Goal: Task Accomplishment & Management: Manage account settings

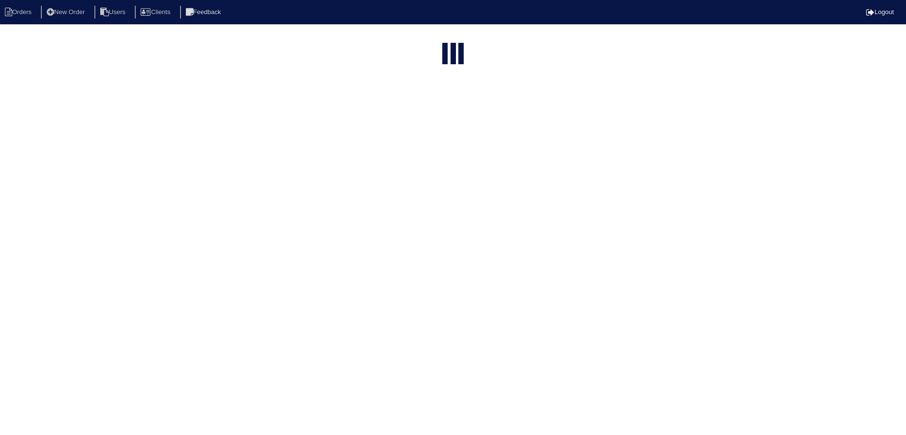
select select "15"
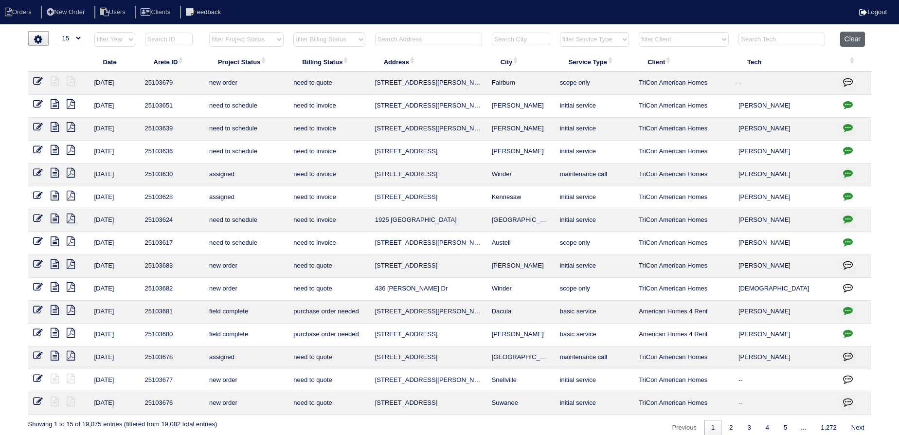
click at [863, 37] on button "Clear" at bounding box center [852, 39] width 25 height 15
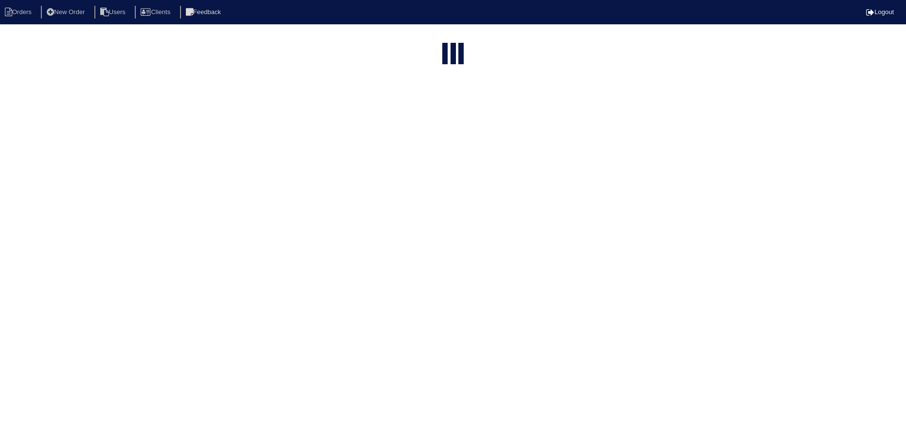
select select "15"
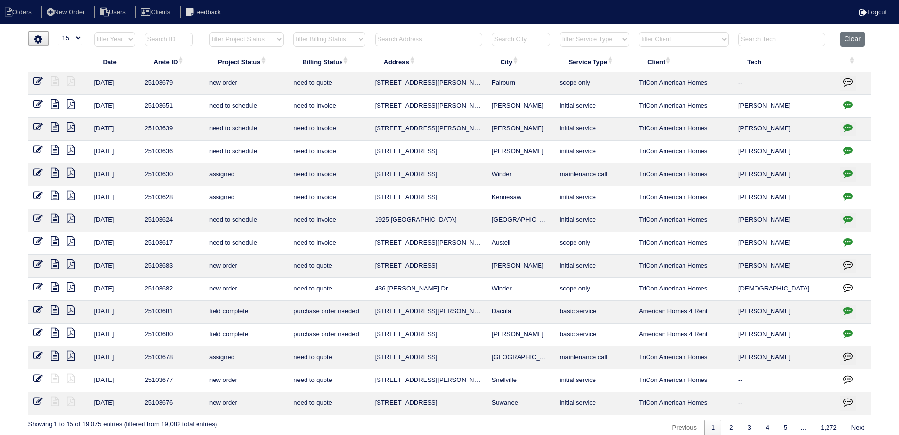
click at [432, 37] on input "text" at bounding box center [428, 40] width 107 height 14
click at [428, 39] on input "text" at bounding box center [428, 40] width 107 height 14
click at [414, 36] on input "text" at bounding box center [428, 40] width 107 height 14
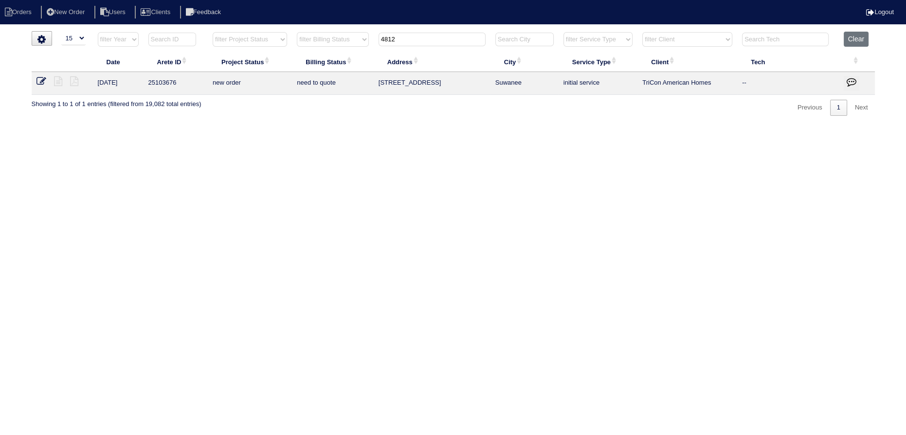
type input "4812"
click at [37, 80] on icon at bounding box center [41, 81] width 10 height 10
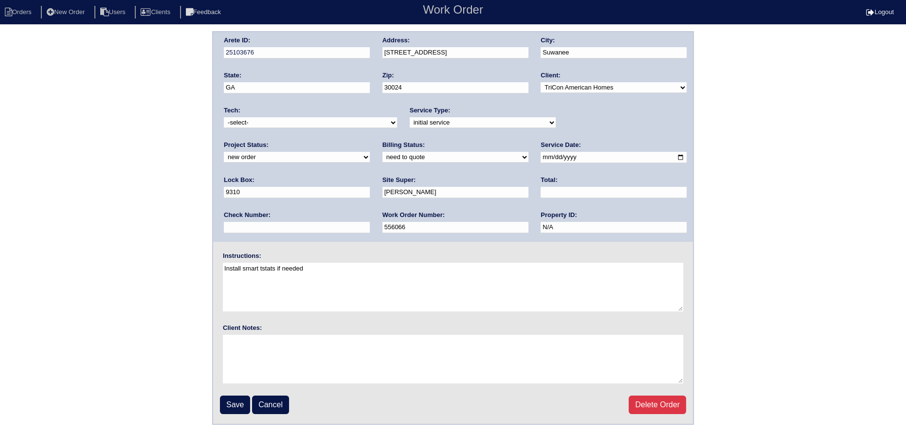
drag, startPoint x: 583, startPoint y: 122, endPoint x: 584, endPoint y: 126, distance: 4.9
click at [370, 152] on select "new order assigned in progress field complete need to schedule admin review arc…" at bounding box center [297, 157] width 146 height 11
select select "assigned"
click at [370, 152] on select "new order assigned in progress field complete need to schedule admin review arc…" at bounding box center [297, 157] width 146 height 11
click at [354, 122] on select "-select- aretesmg+backup-tech@gmail.com benjohnholt88@gmail.com callisonhvac@ya…" at bounding box center [310, 122] width 173 height 11
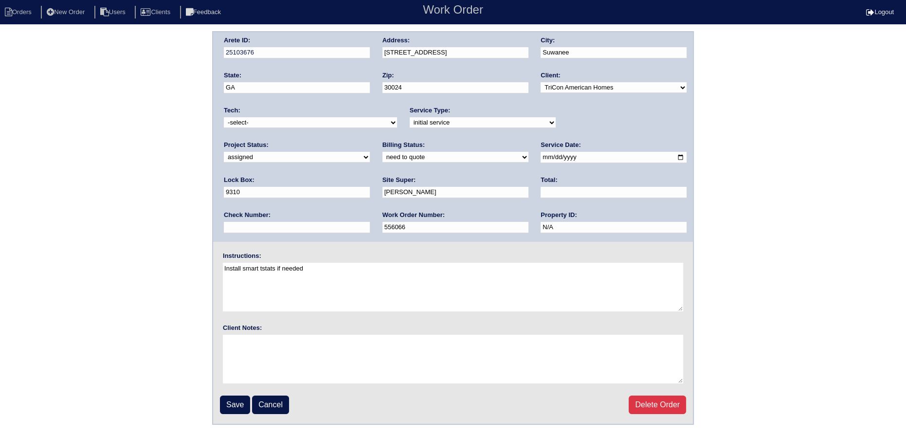
select select "27"
click at [224, 117] on select "-select- aretesmg+backup-tech@gmail.com benjohnholt88@gmail.com callisonhvac@ya…" at bounding box center [310, 122] width 173 height 11
click at [540, 158] on input "2025-10-06" at bounding box center [613, 157] width 146 height 11
type input "2025-10-07"
click at [238, 398] on input "Save" at bounding box center [235, 404] width 30 height 18
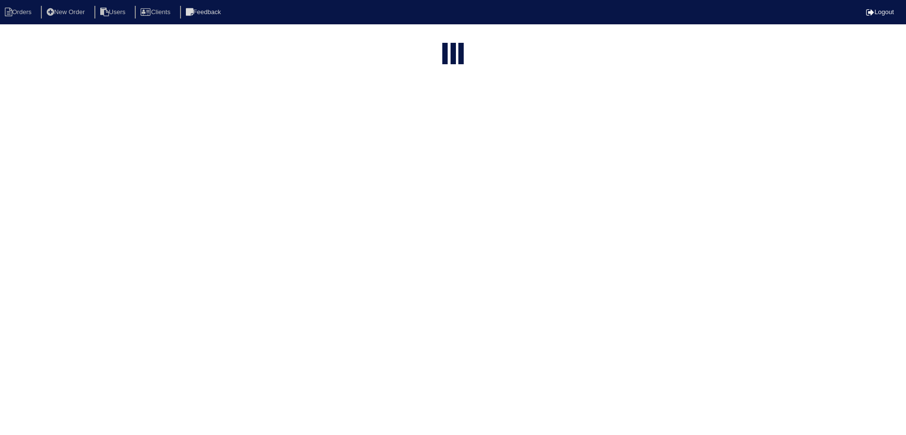
select select "15"
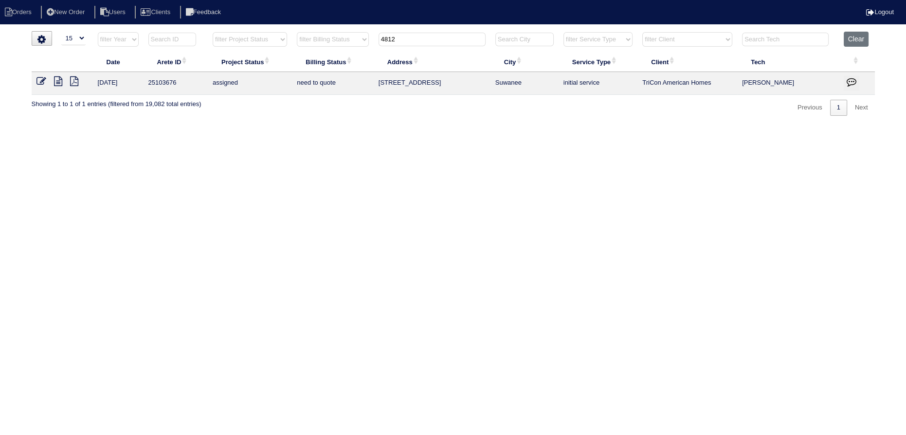
drag, startPoint x: 405, startPoint y: 37, endPoint x: 330, endPoint y: 40, distance: 74.9
click at [330, 40] on tr "filter Year -- Any Year -- 2025 2024 2023 2022 2021 2020 2019 filter Project St…" at bounding box center [453, 42] width 843 height 20
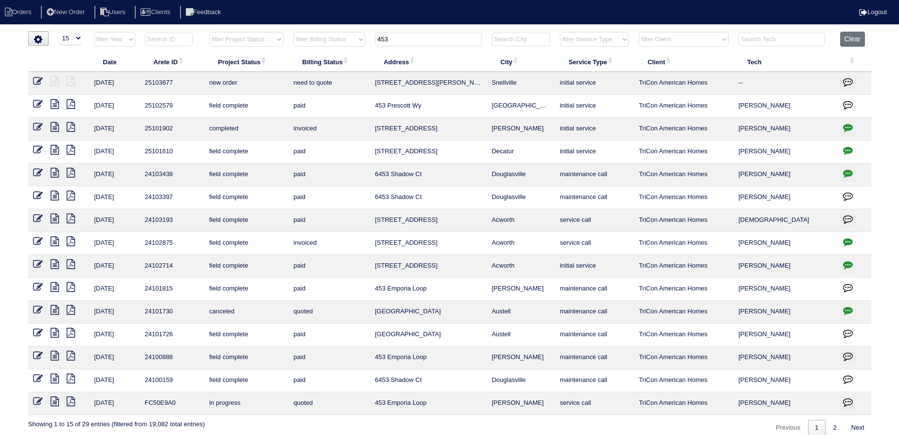
type input "453"
click at [40, 81] on icon at bounding box center [38, 81] width 10 height 10
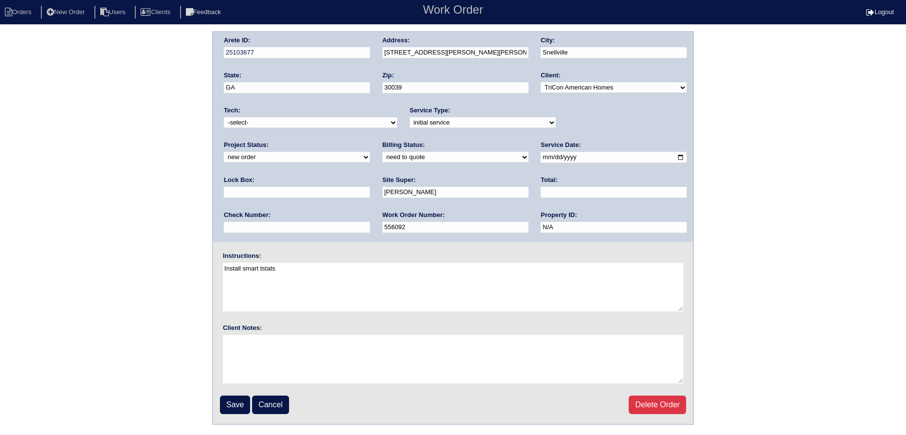
click at [370, 152] on select "new order assigned in progress field complete need to schedule admin review arc…" at bounding box center [297, 157] width 146 height 11
select select "assigned"
click at [370, 152] on select "new order assigned in progress field complete need to schedule admin review arc…" at bounding box center [297, 157] width 146 height 11
click at [540, 158] on input "[DATE]" at bounding box center [613, 157] width 146 height 11
type input "[DATE]"
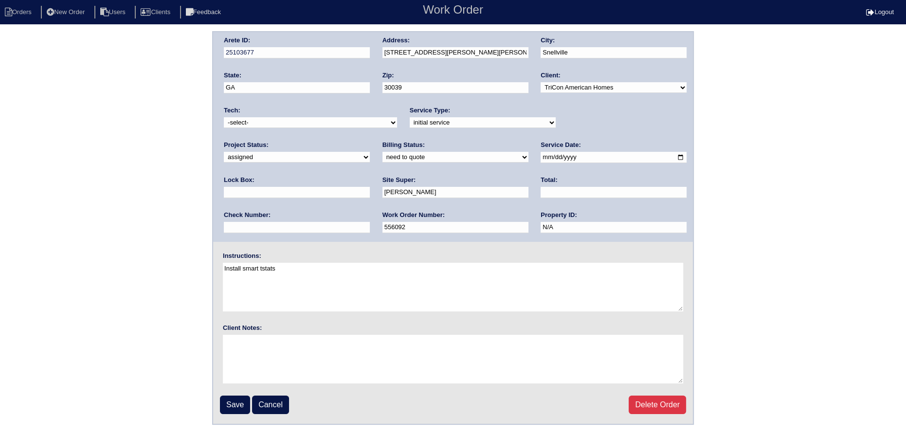
click at [338, 124] on select "-select- aretesmg+backup-tech@gmail.com benjohnholt88@gmail.com callisonhvac@ya…" at bounding box center [310, 122] width 173 height 11
select select "27"
click at [224, 117] on select "-select- aretesmg+backup-tech@gmail.com benjohnholt88@gmail.com callisonhvac@ya…" at bounding box center [310, 122] width 173 height 11
click at [228, 409] on input "Save" at bounding box center [235, 404] width 30 height 18
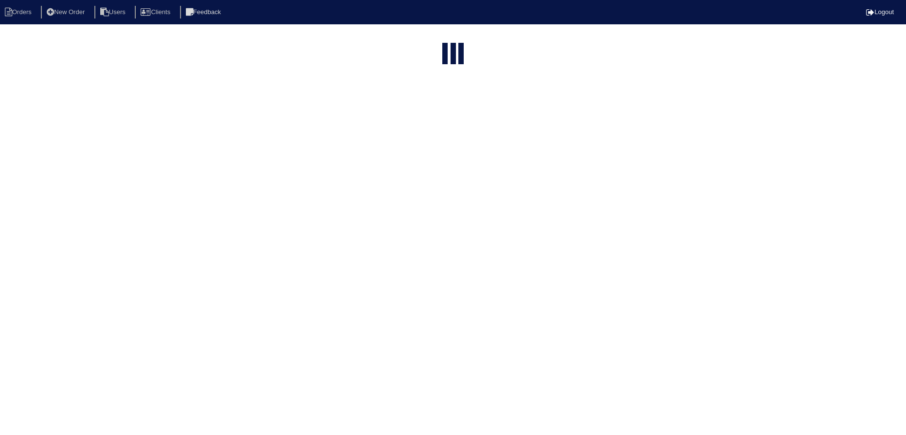
select select "15"
click at [420, 37] on input "453" at bounding box center [428, 40] width 107 height 14
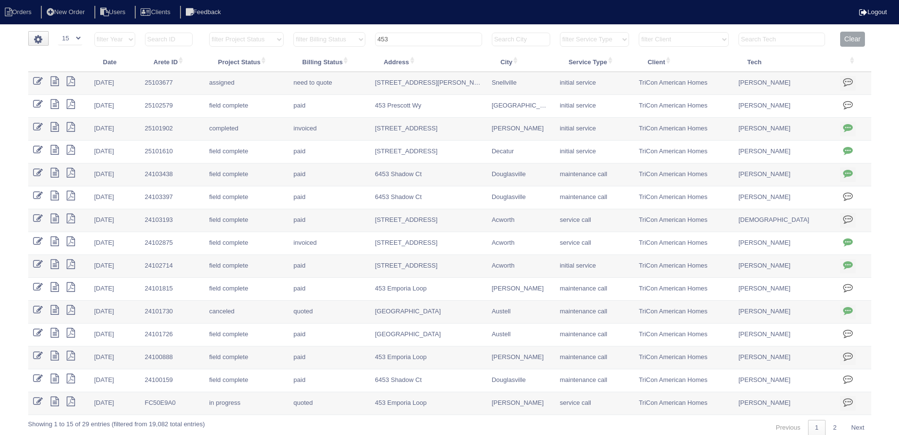
click at [420, 37] on input "453" at bounding box center [428, 40] width 107 height 14
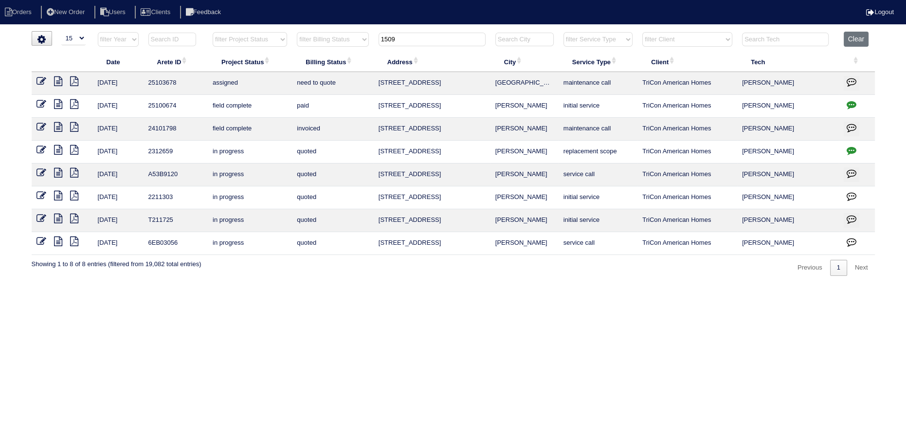
type input "1509"
click at [39, 80] on icon at bounding box center [41, 81] width 10 height 10
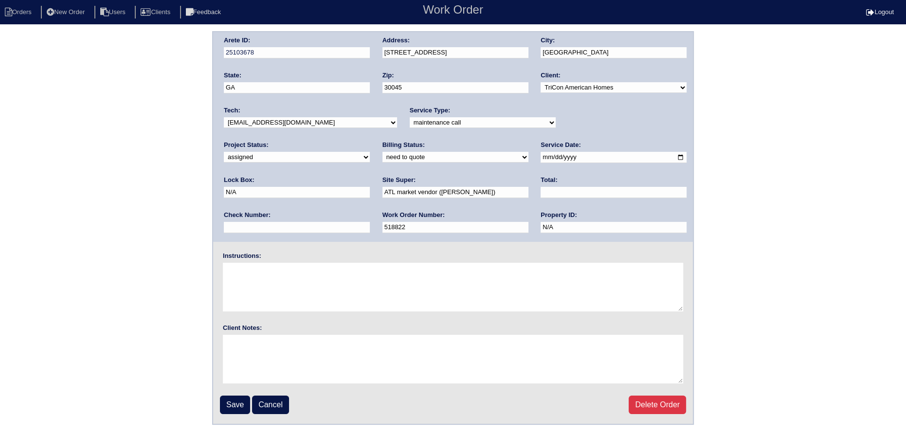
click at [290, 120] on select "-select- [EMAIL_ADDRESS][DOMAIN_NAME] [EMAIL_ADDRESS][DOMAIN_NAME] [EMAIL_ADDRE…" at bounding box center [310, 122] width 173 height 11
click at [540, 157] on input "[DATE]" at bounding box center [613, 157] width 146 height 11
type input "[DATE]"
click at [231, 409] on input "Save" at bounding box center [235, 404] width 30 height 18
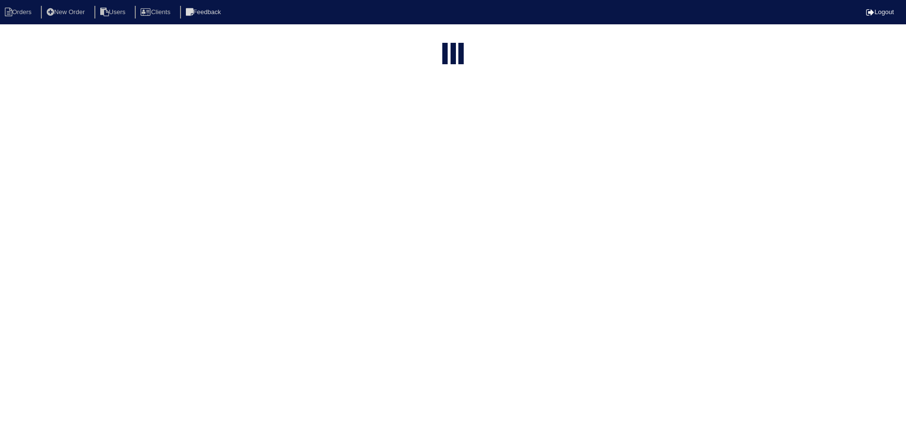
select select "15"
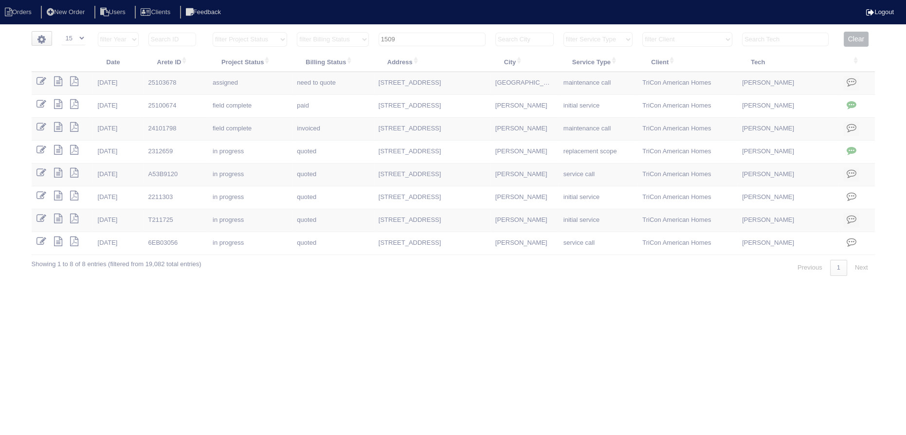
click at [427, 37] on input "1509" at bounding box center [431, 40] width 107 height 14
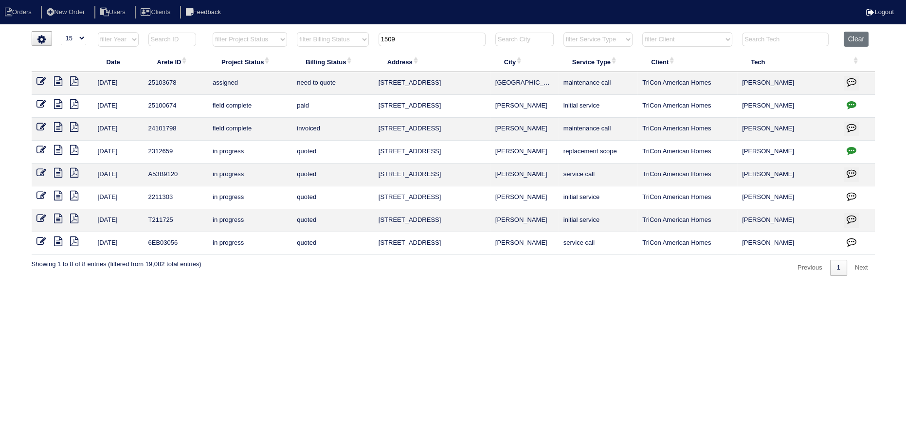
click at [427, 37] on input "1509" at bounding box center [431, 40] width 107 height 14
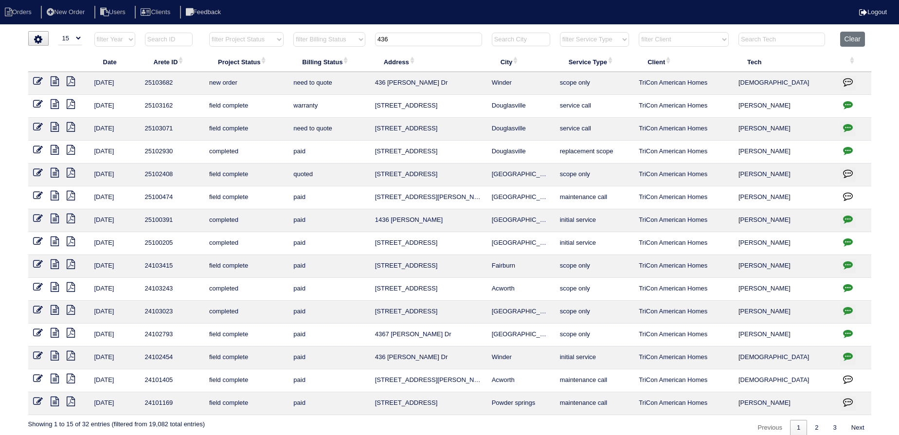
type input "436"
click at [40, 77] on icon at bounding box center [38, 81] width 10 height 10
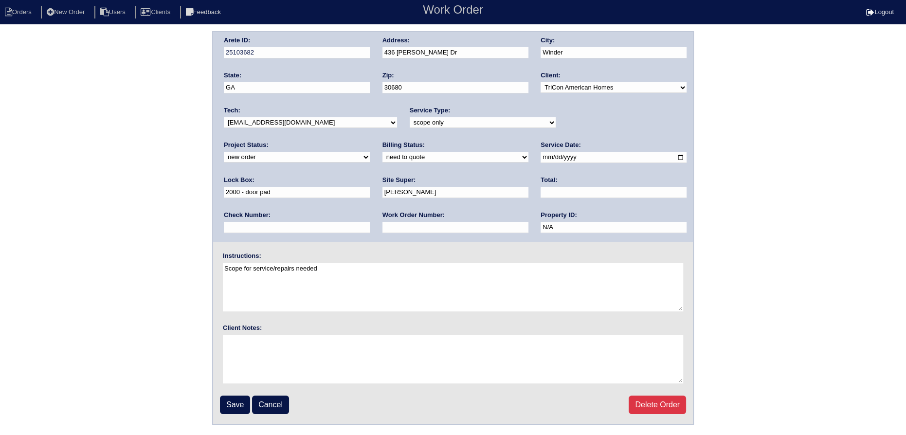
click at [283, 124] on select "-select- aretesmg+backup-tech@gmail.com benjohnholt88@gmail.com callisonhvac@ya…" at bounding box center [310, 122] width 173 height 11
select select "27"
click at [224, 117] on select "-select- aretesmg+backup-tech@gmail.com benjohnholt88@gmail.com callisonhvac@ya…" at bounding box center [310, 122] width 173 height 11
click at [540, 156] on input "2025-10-06" at bounding box center [613, 157] width 146 height 11
type input "2025-10-07"
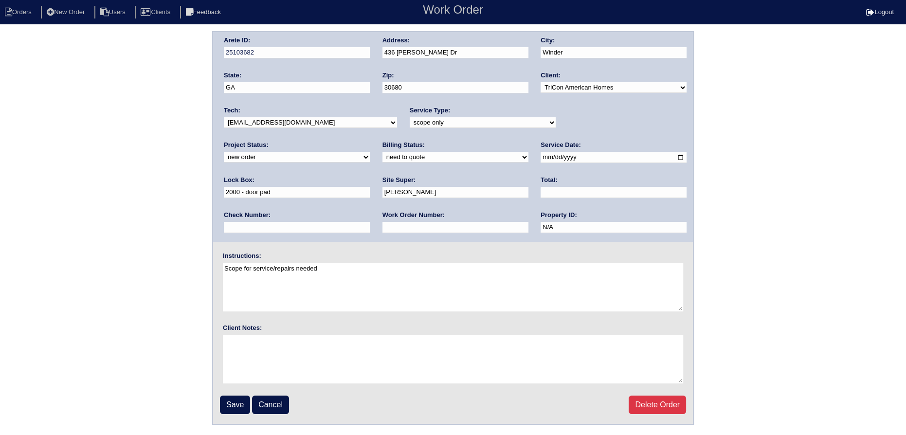
click at [370, 152] on select "new order assigned in progress field complete need to schedule admin review arc…" at bounding box center [297, 157] width 146 height 11
select select "assigned"
click at [370, 152] on select "new order assigned in progress field complete need to schedule admin review arc…" at bounding box center [297, 157] width 146 height 11
click at [231, 399] on input "Save" at bounding box center [235, 404] width 30 height 18
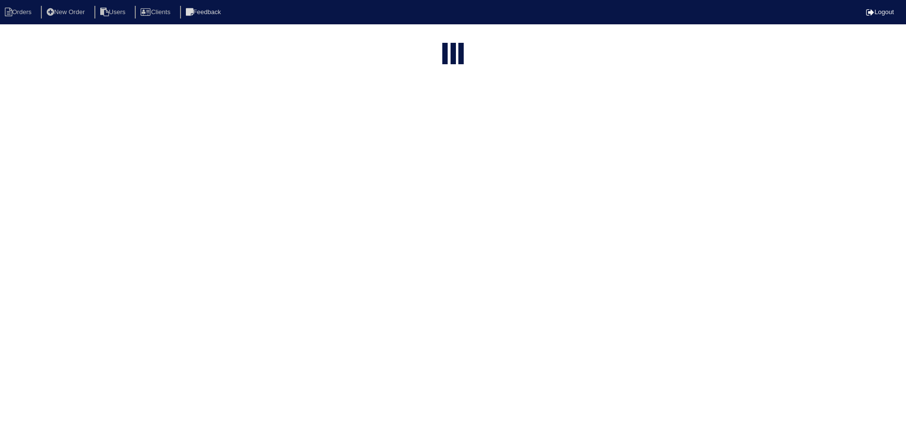
select select "15"
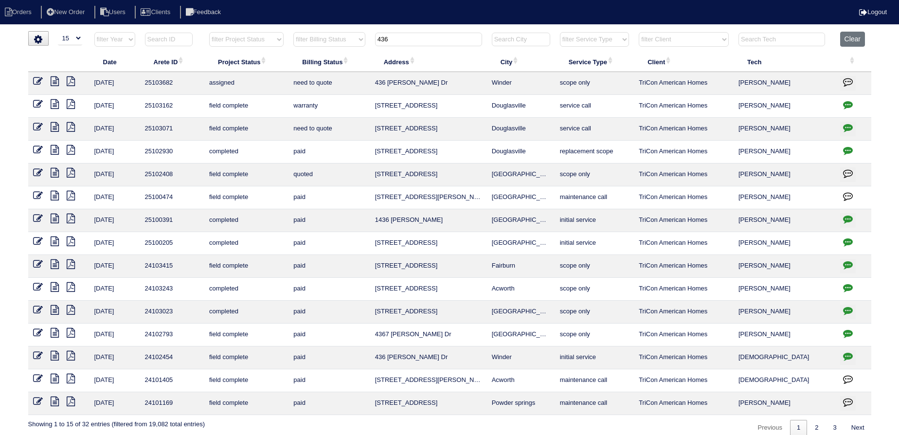
click at [327, 36] on tr "filter Year -- Any Year -- 2025 2024 2023 2022 2021 2020 2019 filter Project St…" at bounding box center [449, 42] width 843 height 20
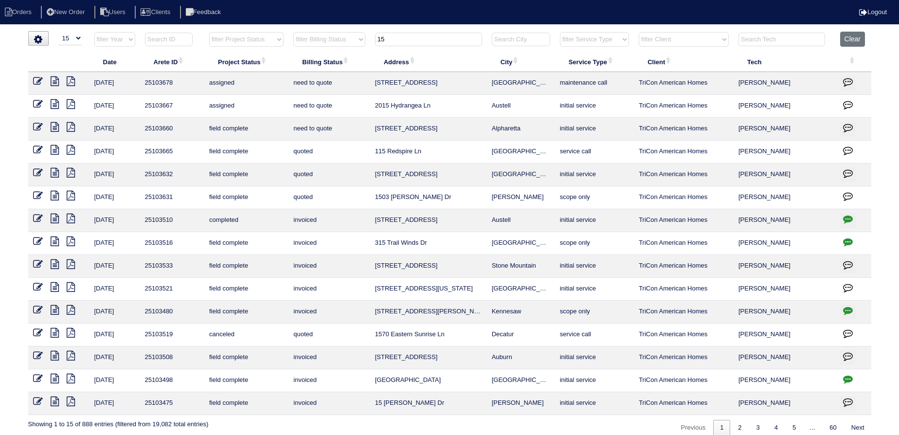
click at [412, 43] on input "15" at bounding box center [428, 40] width 107 height 14
type input "15"
click at [40, 79] on icon at bounding box center [38, 81] width 10 height 10
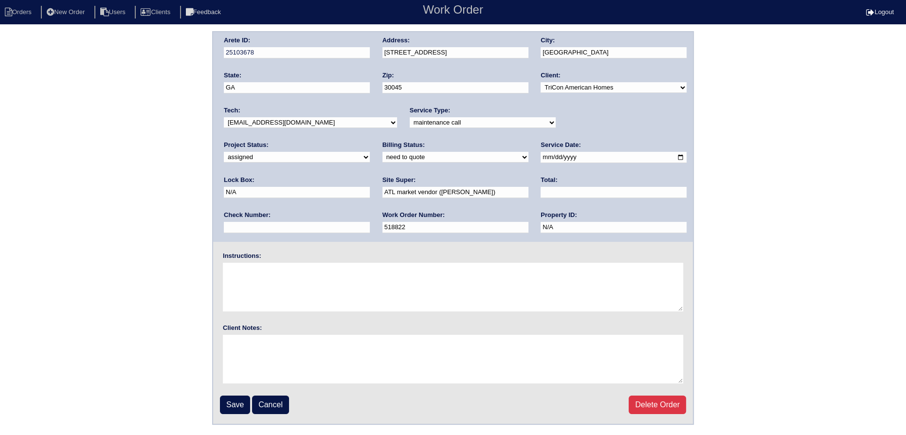
click at [540, 158] on input "[DATE]" at bounding box center [613, 157] width 146 height 11
click at [18, 15] on li "Orders" at bounding box center [19, 12] width 39 height 13
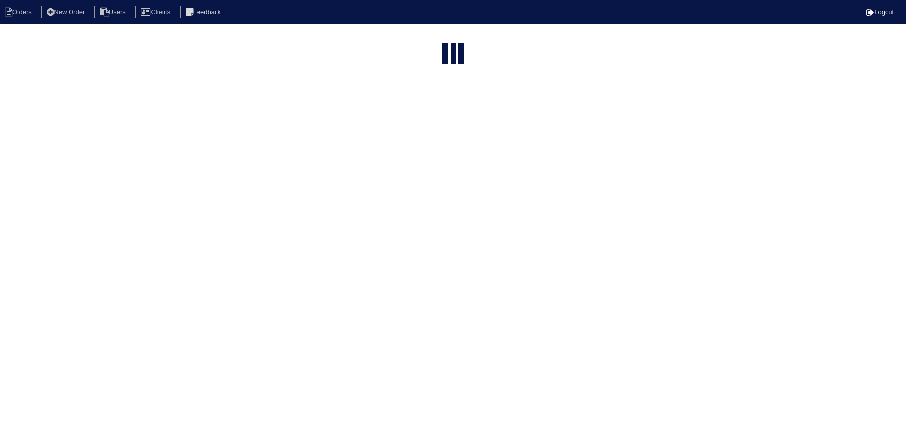
select select "15"
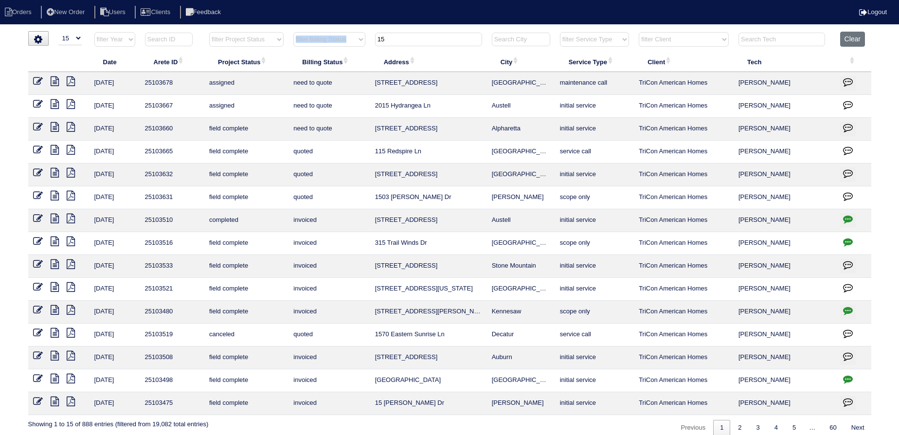
drag, startPoint x: 343, startPoint y: 44, endPoint x: 326, endPoint y: 43, distance: 17.0
click at [326, 43] on tr "filter Year -- Any Year -- 2025 2024 2023 2022 2021 2020 2019 filter Project St…" at bounding box center [449, 42] width 843 height 20
click at [402, 31] on html "Orders New Order Users Clients Feedback Logout Orders New Order Users Clients M…" at bounding box center [449, 222] width 899 height 445
click at [389, 37] on input "15" at bounding box center [428, 40] width 107 height 14
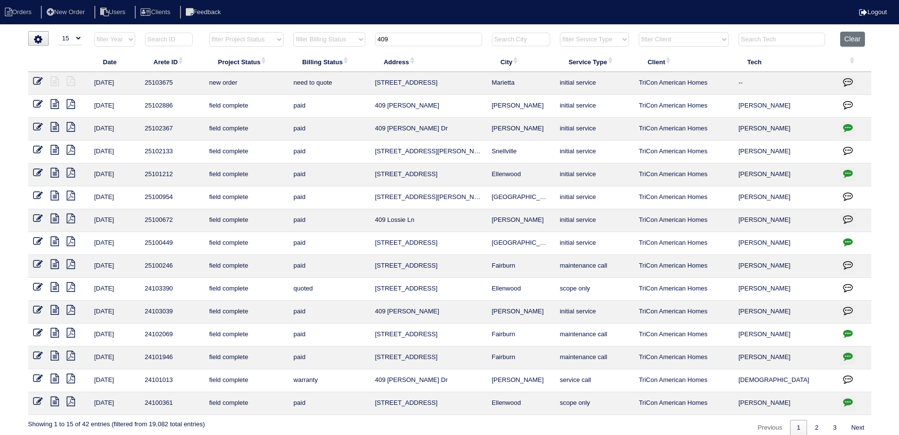
type input "409"
click at [37, 76] on icon at bounding box center [38, 81] width 10 height 10
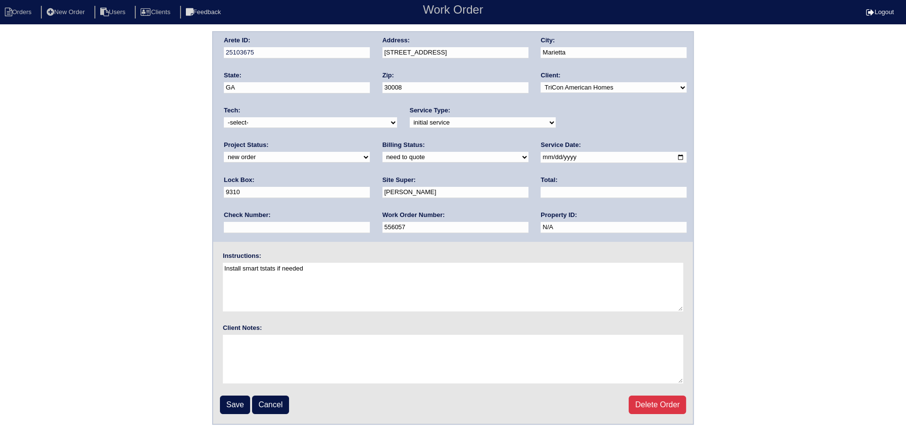
click at [370, 141] on div "Project Status: new order assigned in progress field complete need to schedule …" at bounding box center [297, 154] width 146 height 27
drag, startPoint x: 573, startPoint y: 122, endPoint x: 578, endPoint y: 126, distance: 6.9
click at [370, 152] on select "new order assigned in progress field complete need to schedule admin review arc…" at bounding box center [297, 157] width 146 height 11
select select "assigned"
click at [370, 152] on select "new order assigned in progress field complete need to schedule admin review arc…" at bounding box center [297, 157] width 146 height 11
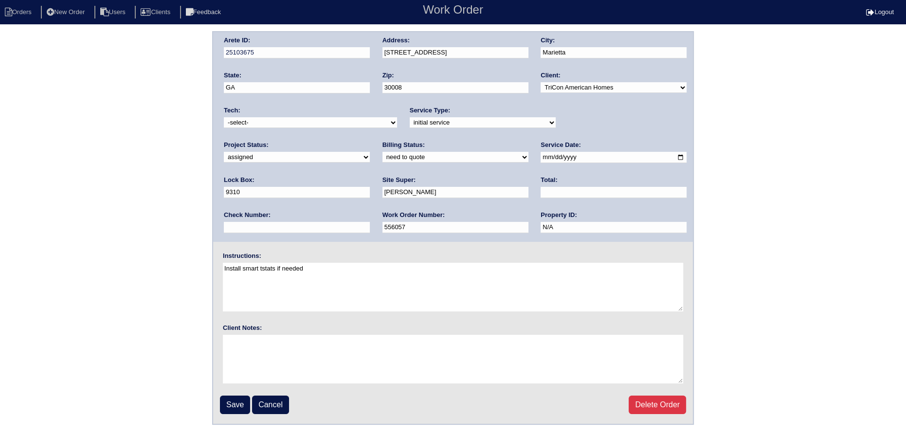
click at [540, 158] on input "2025-10-06" at bounding box center [613, 157] width 146 height 11
type input "2025-10-07"
click at [298, 112] on div "Tech: -select- aretesmg+backup-tech@gmail.com benjohnholt88@gmail.com callisonh…" at bounding box center [310, 119] width 173 height 27
click at [298, 119] on select "-select- aretesmg+backup-tech@gmail.com benjohnholt88@gmail.com callisonhvac@ya…" at bounding box center [310, 122] width 173 height 11
select select "36"
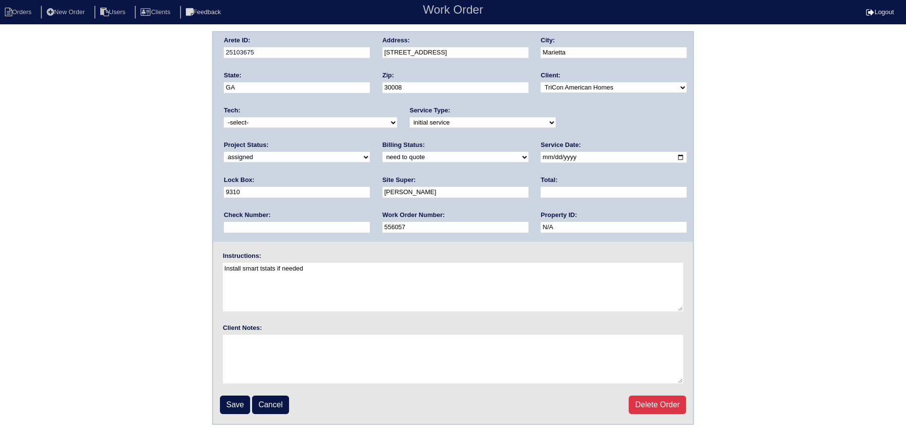
click at [224, 117] on select "-select- aretesmg+backup-tech@gmail.com benjohnholt88@gmail.com callisonhvac@ya…" at bounding box center [310, 122] width 173 height 11
click at [238, 403] on input "Save" at bounding box center [235, 404] width 30 height 18
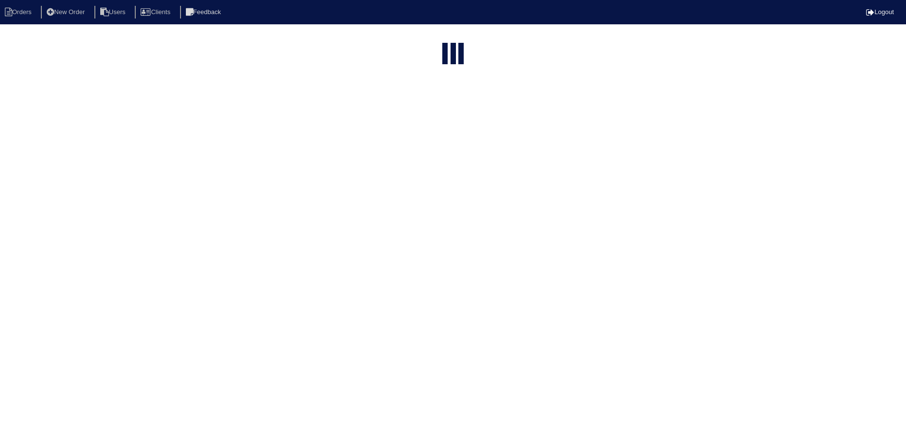
select select "15"
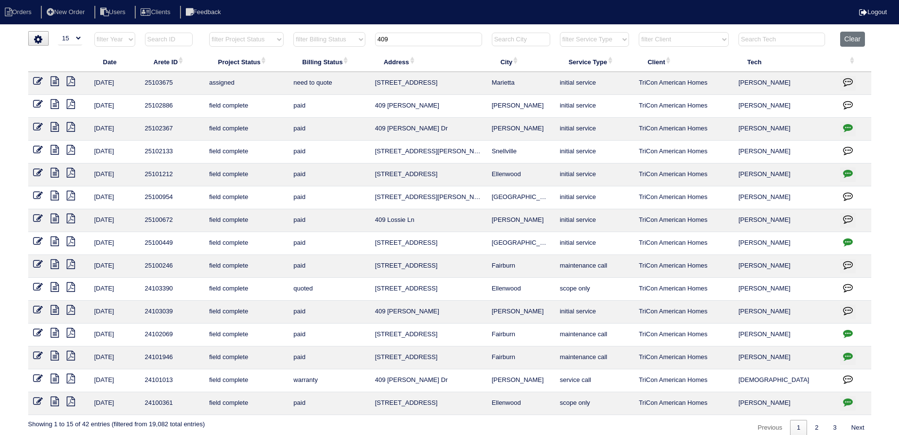
click at [307, 42] on tr "filter Year -- Any Year -- 2025 2024 2023 2022 2021 2020 2019 filter Project St…" at bounding box center [449, 42] width 843 height 20
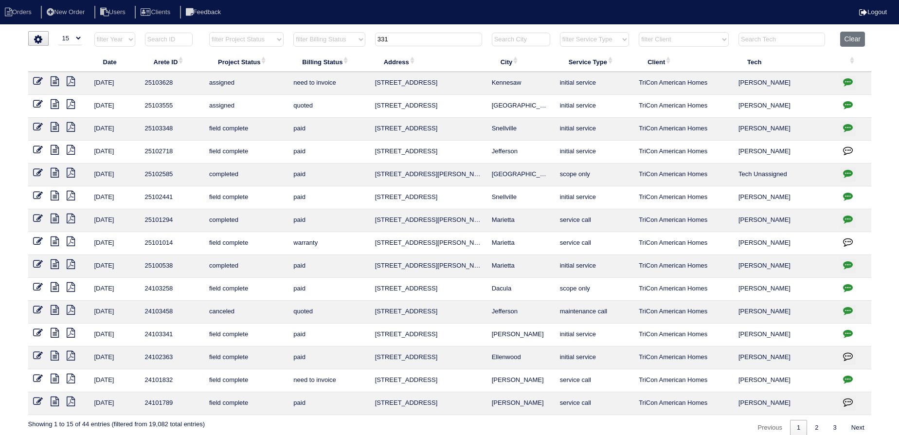
type input "331"
click at [37, 102] on icon at bounding box center [38, 104] width 10 height 10
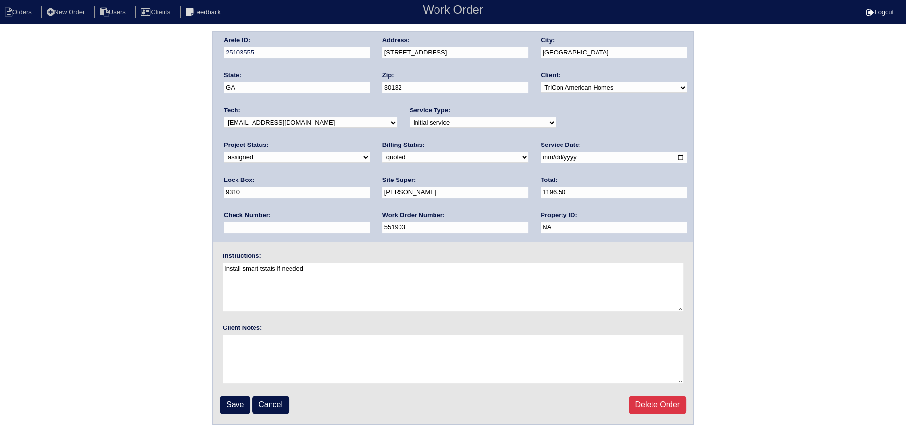
drag, startPoint x: 337, startPoint y: 123, endPoint x: 333, endPoint y: 126, distance: 5.3
click at [335, 124] on select "-select- [EMAIL_ADDRESS][DOMAIN_NAME] [EMAIL_ADDRESS][DOMAIN_NAME] [EMAIL_ADDRE…" at bounding box center [310, 122] width 173 height 11
select select "36"
click at [224, 117] on select "-select- [EMAIL_ADDRESS][DOMAIN_NAME] [EMAIL_ADDRESS][DOMAIN_NAME] [EMAIL_ADDRE…" at bounding box center [310, 122] width 173 height 11
click at [540, 154] on input "2025-10-06" at bounding box center [613, 157] width 146 height 11
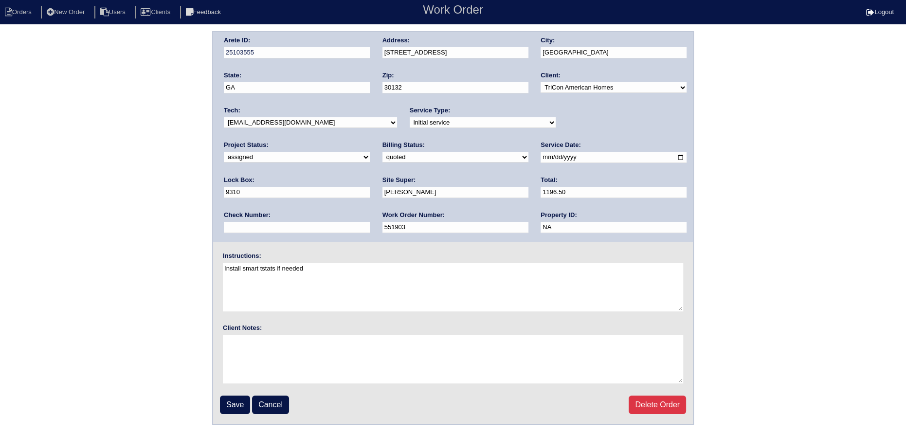
type input "2025-10-07"
click at [226, 396] on input "Save" at bounding box center [235, 404] width 30 height 18
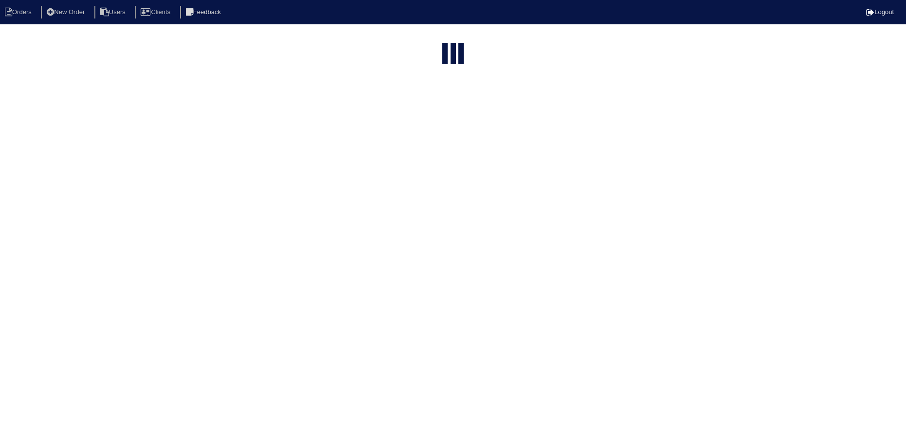
select select "15"
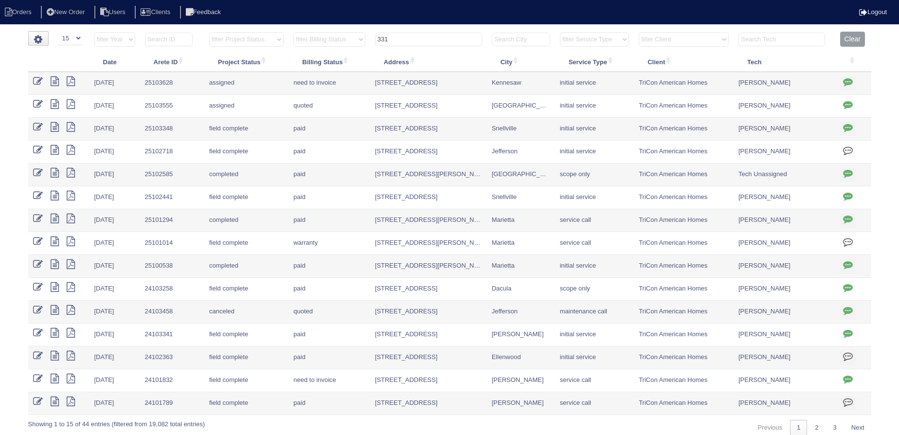
drag, startPoint x: 368, startPoint y: 36, endPoint x: 312, endPoint y: 36, distance: 56.4
click at [304, 35] on tr "filter Year -- Any Year -- 2025 2024 2023 2022 2021 2020 2019 filter Project St…" at bounding box center [449, 42] width 843 height 20
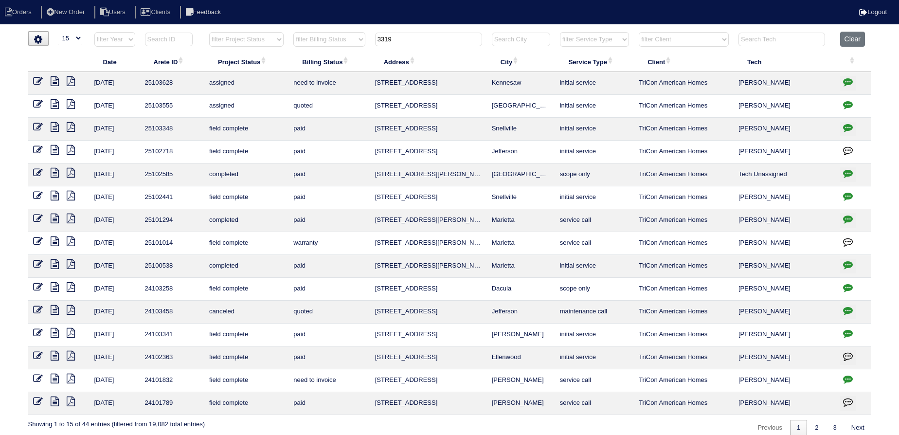
type input "3319"
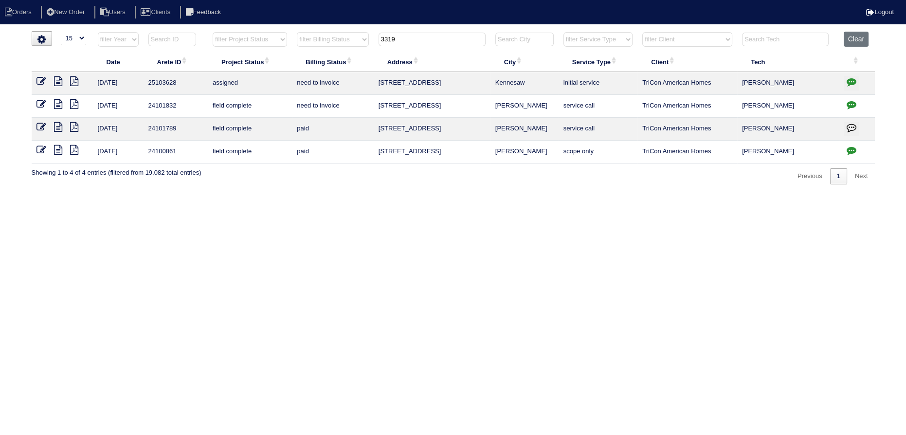
click at [399, 38] on input "3319" at bounding box center [431, 40] width 107 height 14
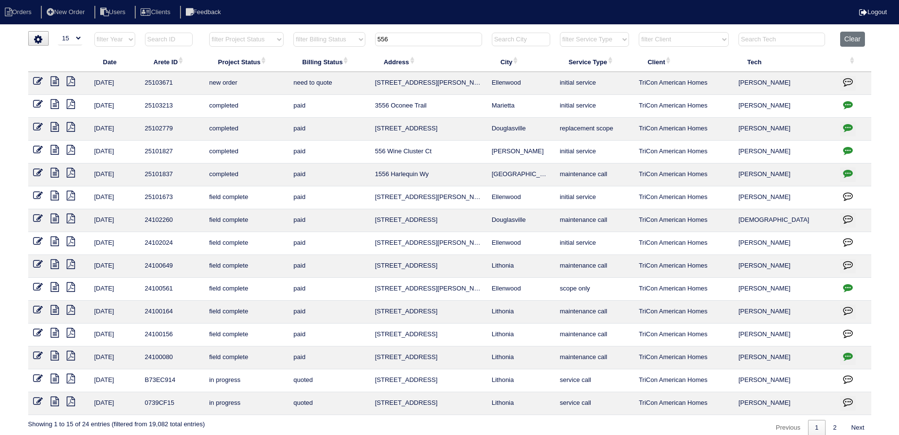
type input "556"
click at [40, 82] on icon at bounding box center [38, 81] width 10 height 10
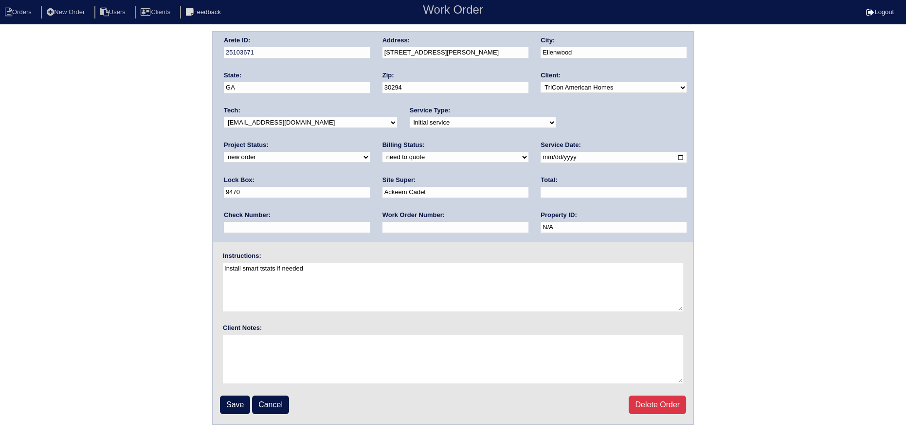
click at [370, 141] on div "Project Status: new order assigned in progress field complete need to schedule …" at bounding box center [297, 154] width 146 height 27
select select "assigned"
click at [370, 152] on select "new order assigned in progress field complete need to schedule admin review arc…" at bounding box center [297, 157] width 146 height 11
click at [345, 121] on select "-select- [EMAIL_ADDRESS][DOMAIN_NAME] [EMAIL_ADDRESS][DOMAIN_NAME] [EMAIL_ADDRE…" at bounding box center [310, 122] width 173 height 11
select select "75"
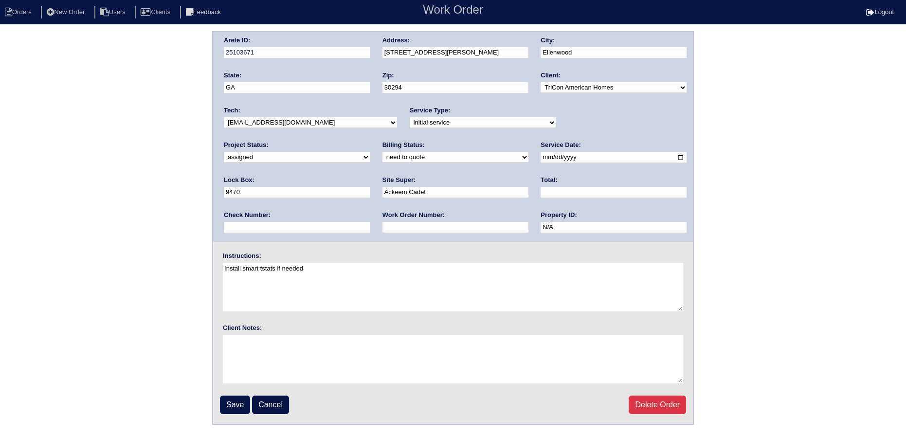
click at [224, 117] on select "-select- [EMAIL_ADDRESS][DOMAIN_NAME] [EMAIL_ADDRESS][DOMAIN_NAME] [EMAIL_ADDRE…" at bounding box center [310, 122] width 173 height 11
click at [540, 156] on input "[DATE]" at bounding box center [613, 157] width 146 height 11
type input "[DATE]"
click at [232, 401] on input "Save" at bounding box center [235, 404] width 30 height 18
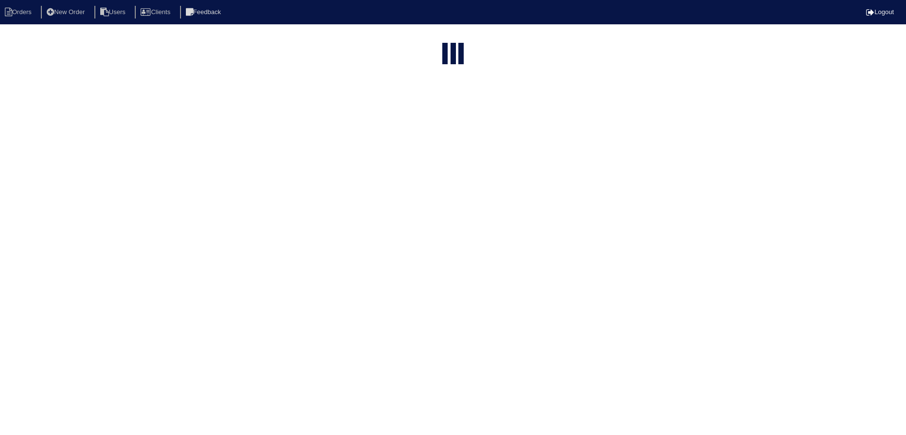
select select "15"
click at [420, 37] on input "556" at bounding box center [428, 40] width 107 height 14
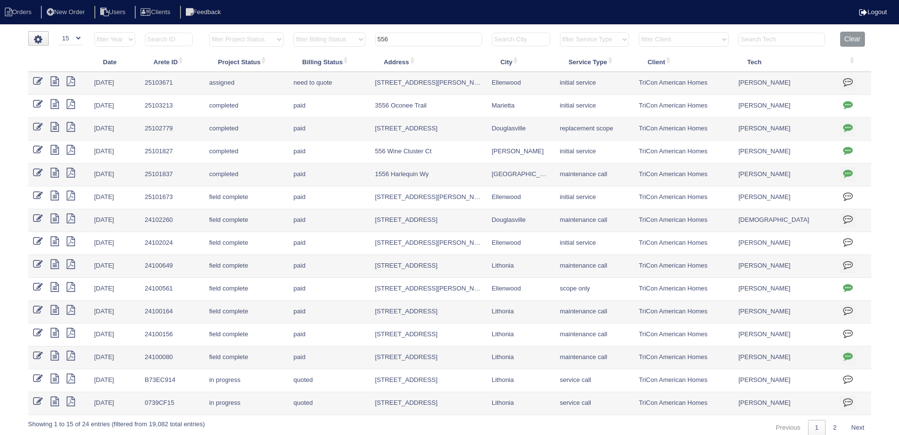
click at [420, 37] on input "556" at bounding box center [428, 40] width 107 height 14
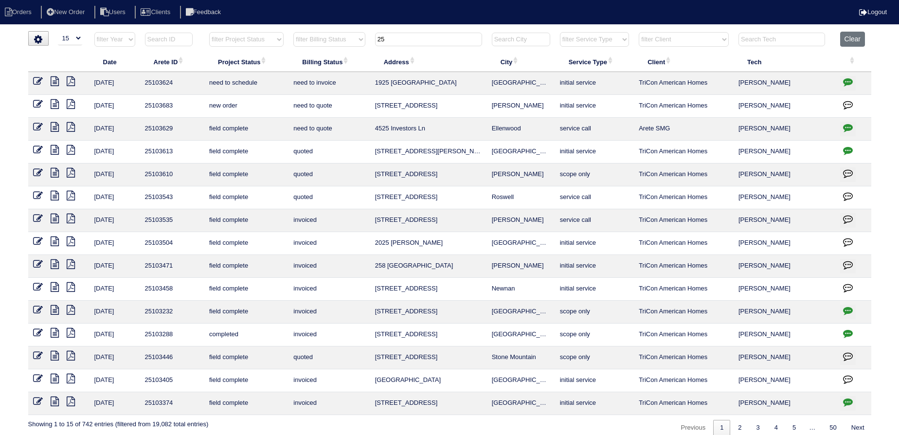
type input "25"
click at [39, 104] on icon at bounding box center [38, 104] width 10 height 10
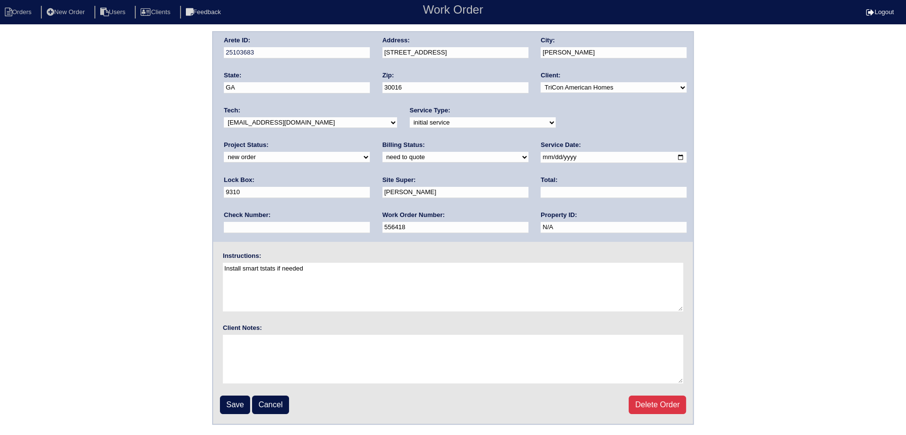
click at [370, 152] on select "new order assigned in progress field complete need to schedule admin review arc…" at bounding box center [297, 157] width 146 height 11
select select "assigned"
click at [370, 152] on select "new order assigned in progress field complete need to schedule admin review arc…" at bounding box center [297, 157] width 146 height 11
click at [321, 118] on select "-select- aretesmg+backup-tech@gmail.com benjohnholt88@gmail.com callisonhvac@ya…" at bounding box center [310, 122] width 173 height 11
drag, startPoint x: 521, startPoint y: 157, endPoint x: 489, endPoint y: 193, distance: 48.2
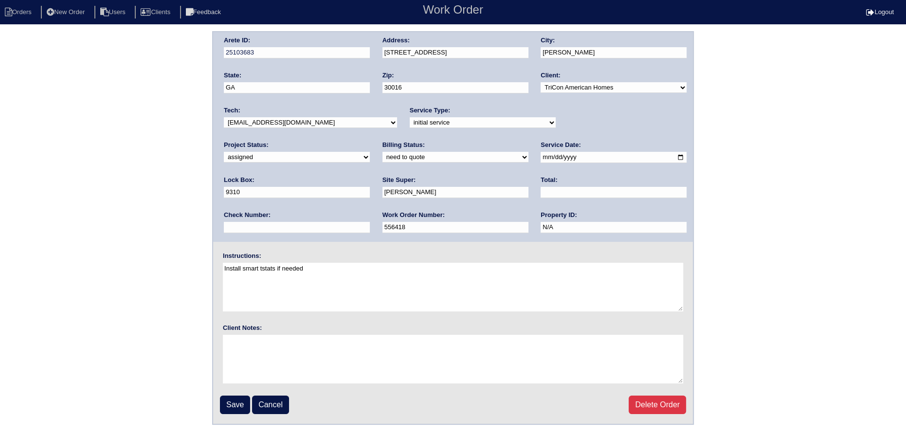
click at [540, 158] on input "2025-10-06" at bounding box center [613, 157] width 146 height 11
type input "2025-10-07"
click at [246, 407] on input "Save" at bounding box center [235, 404] width 30 height 18
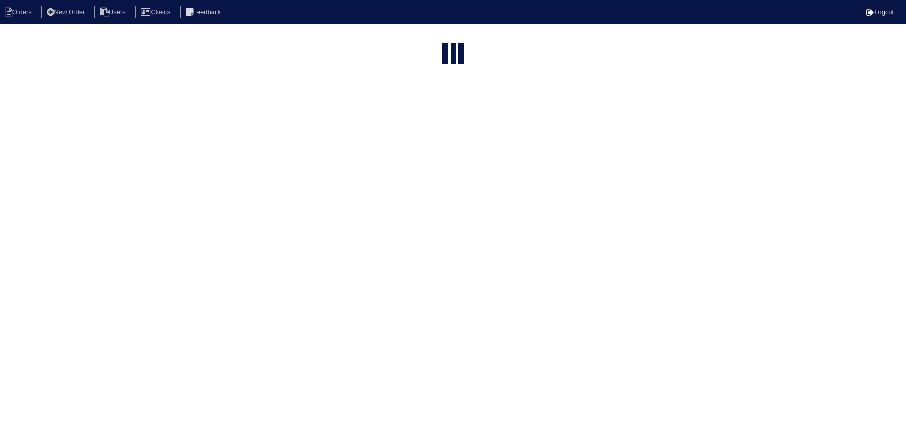
select select "15"
click at [431, 39] on input "25" at bounding box center [428, 40] width 107 height 14
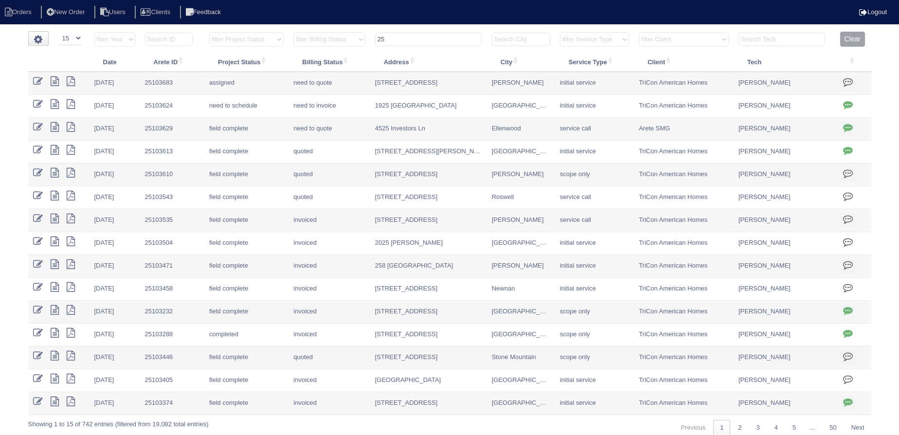
click at [431, 39] on input "25" at bounding box center [428, 40] width 107 height 14
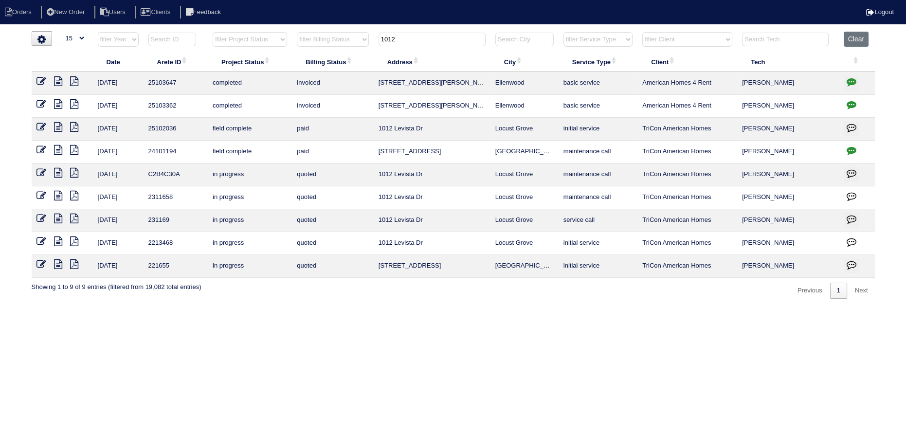
click at [409, 40] on input "1012" at bounding box center [431, 40] width 107 height 14
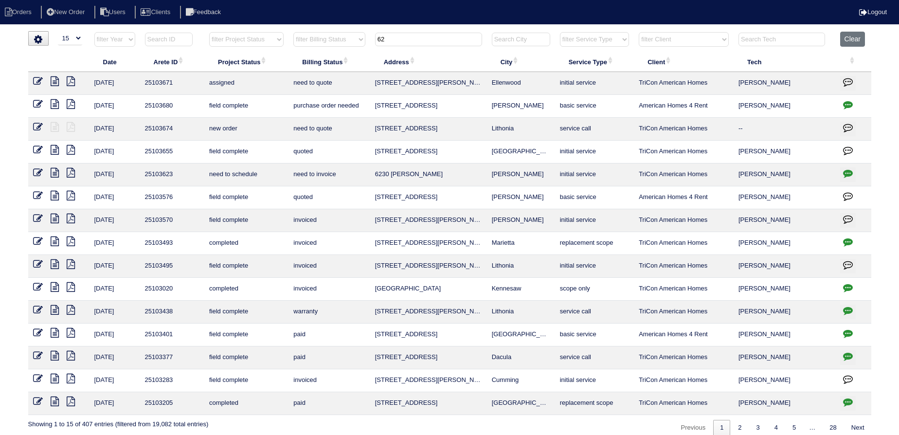
type input "62"
click at [41, 125] on icon at bounding box center [38, 127] width 10 height 10
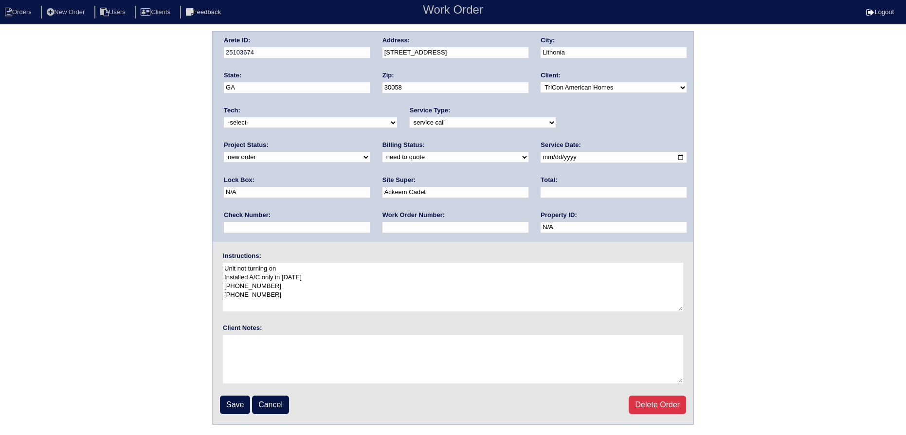
click at [370, 141] on div "Project Status: new order assigned in progress field complete need to schedule …" at bounding box center [297, 154] width 146 height 27
drag, startPoint x: 559, startPoint y: 119, endPoint x: 563, endPoint y: 126, distance: 8.3
click at [370, 152] on select "new order assigned in progress field complete need to schedule admin review arc…" at bounding box center [297, 157] width 146 height 11
select select "assigned"
click at [370, 152] on select "new order assigned in progress field complete need to schedule admin review arc…" at bounding box center [297, 157] width 146 height 11
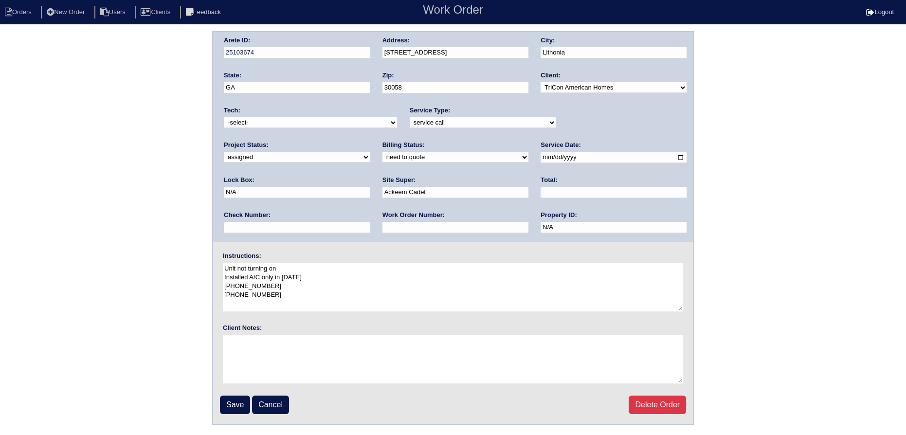
drag, startPoint x: 310, startPoint y: 115, endPoint x: 302, endPoint y: 135, distance: 21.6
click at [308, 122] on div "Tech: -select- [EMAIL_ADDRESS][DOMAIN_NAME] [EMAIL_ADDRESS][DOMAIN_NAME] [EMAIL…" at bounding box center [310, 119] width 173 height 27
drag, startPoint x: 303, startPoint y: 120, endPoint x: 303, endPoint y: 129, distance: 8.8
click at [303, 129] on div "Tech: -select- [EMAIL_ADDRESS][DOMAIN_NAME] [EMAIL_ADDRESS][DOMAIN_NAME] [EMAIL…" at bounding box center [310, 119] width 173 height 27
select select "75"
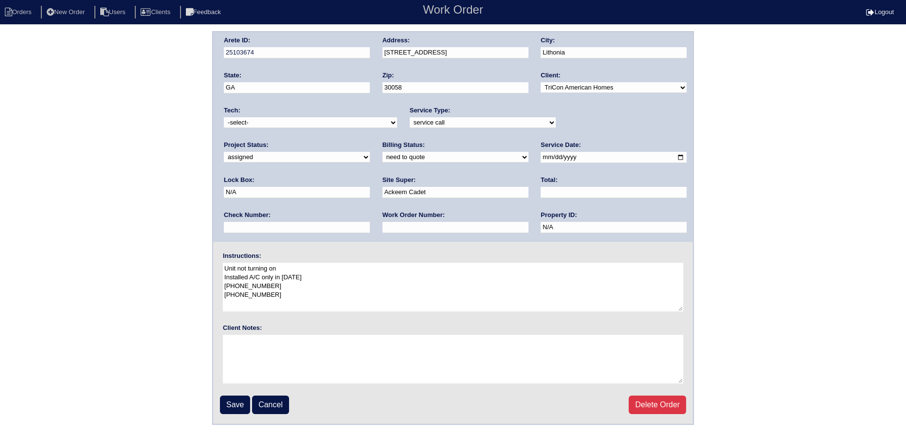
click at [224, 117] on select "-select- [EMAIL_ADDRESS][DOMAIN_NAME] [EMAIL_ADDRESS][DOMAIN_NAME] [EMAIL_ADDRE…" at bounding box center [310, 122] width 173 height 11
click at [540, 161] on input "[DATE]" at bounding box center [613, 157] width 146 height 11
click at [540, 162] on input "[DATE]" at bounding box center [613, 157] width 146 height 11
click at [540, 160] on input "[DATE]" at bounding box center [613, 157] width 146 height 11
click at [540, 158] on input "2025-10-06" at bounding box center [613, 157] width 146 height 11
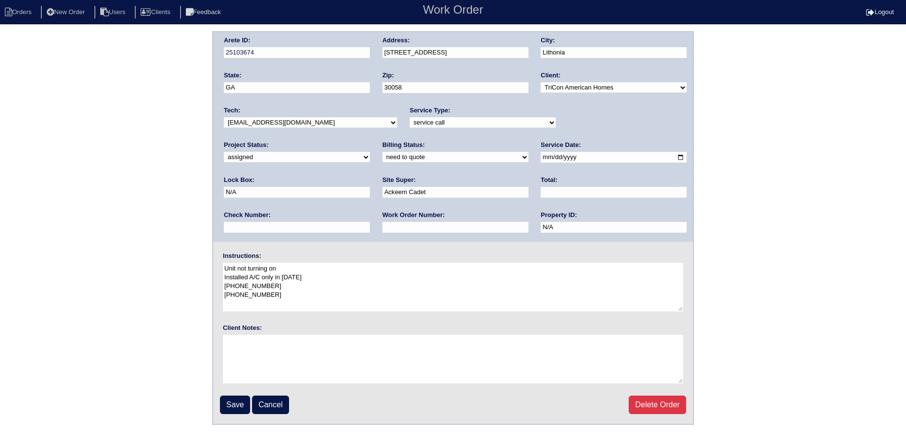
type input "2025-10-07"
click at [223, 400] on input "Save" at bounding box center [235, 404] width 30 height 18
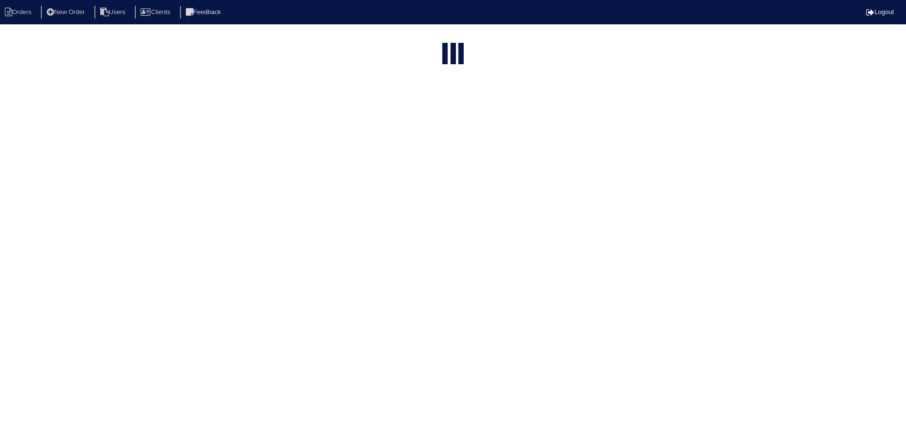
select select "15"
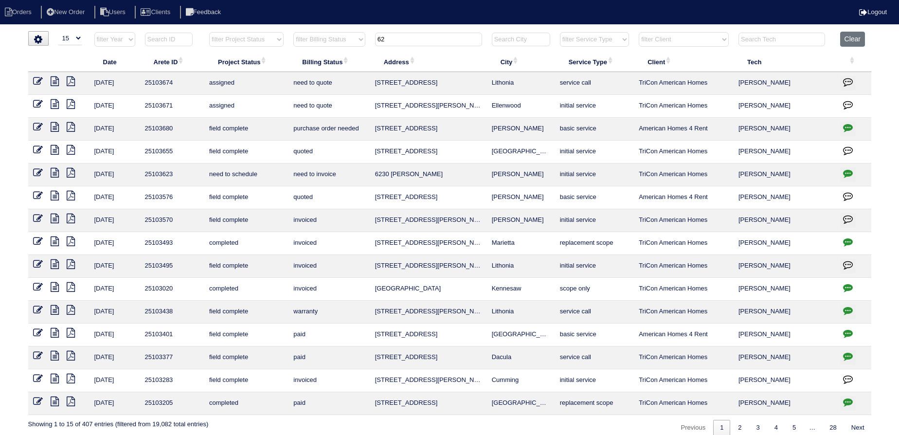
click at [350, 33] on tr "filter Year -- Any Year -- 2025 2024 2023 2022 2021 2020 2019 filter Project St…" at bounding box center [449, 42] width 843 height 20
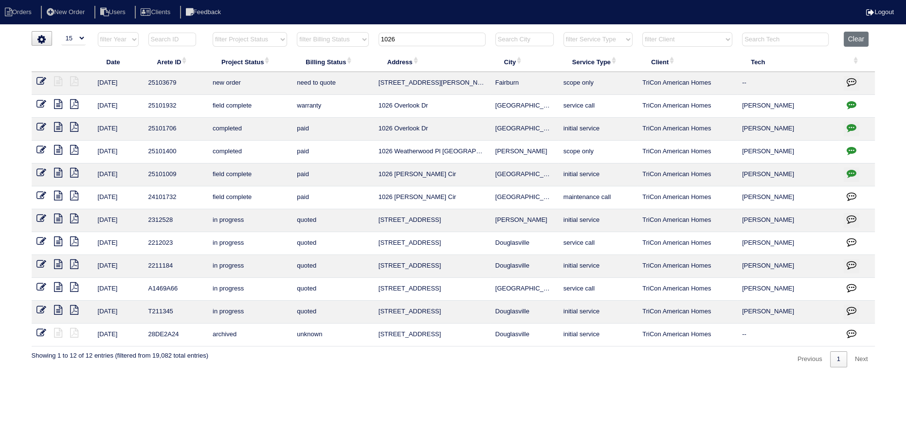
type input "1026"
click at [38, 84] on icon at bounding box center [41, 81] width 10 height 10
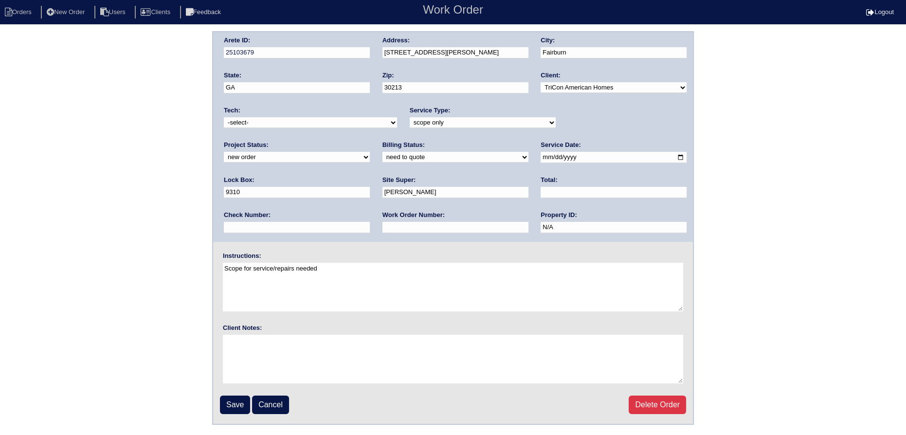
click at [277, 124] on select "-select- aretesmg+backup-tech@gmail.com benjohnholt88@gmail.com callisonhvac@ya…" at bounding box center [310, 122] width 173 height 11
select select "151"
click at [224, 117] on select "-select- aretesmg+backup-tech@gmail.com benjohnholt88@gmail.com callisonhvac@ya…" at bounding box center [310, 122] width 173 height 11
click at [370, 141] on div "Project Status: new order assigned in progress field complete need to schedule …" at bounding box center [297, 154] width 146 height 27
click at [370, 152] on select "new order assigned in progress field complete need to schedule admin review arc…" at bounding box center [297, 157] width 146 height 11
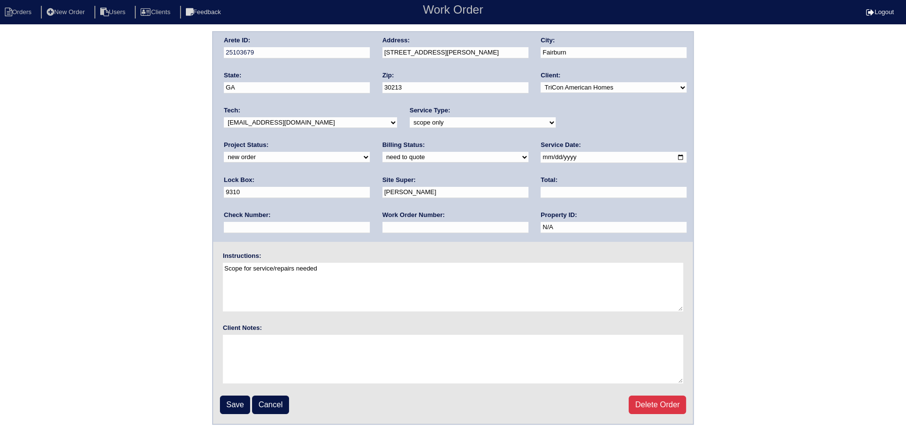
select select "assigned"
click at [370, 152] on select "new order assigned in progress field complete need to schedule admin review arc…" at bounding box center [297, 157] width 146 height 11
click at [540, 155] on input "2025-10-07" at bounding box center [613, 157] width 146 height 11
click at [222, 404] on input "Save" at bounding box center [235, 404] width 30 height 18
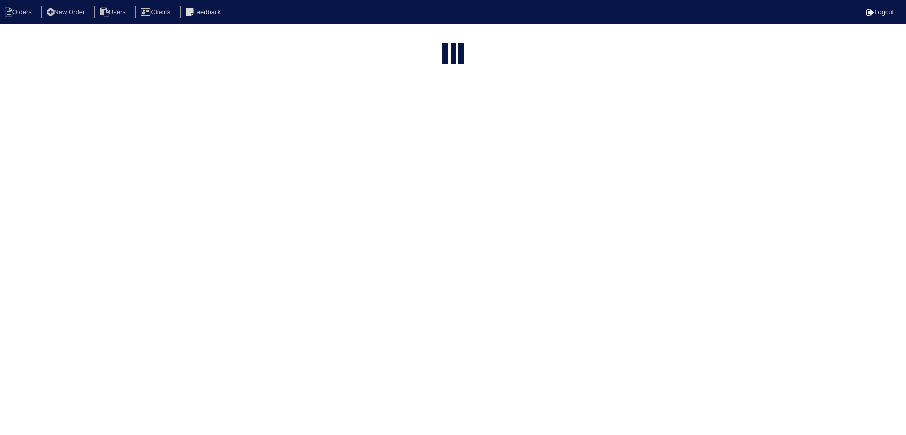
select select "15"
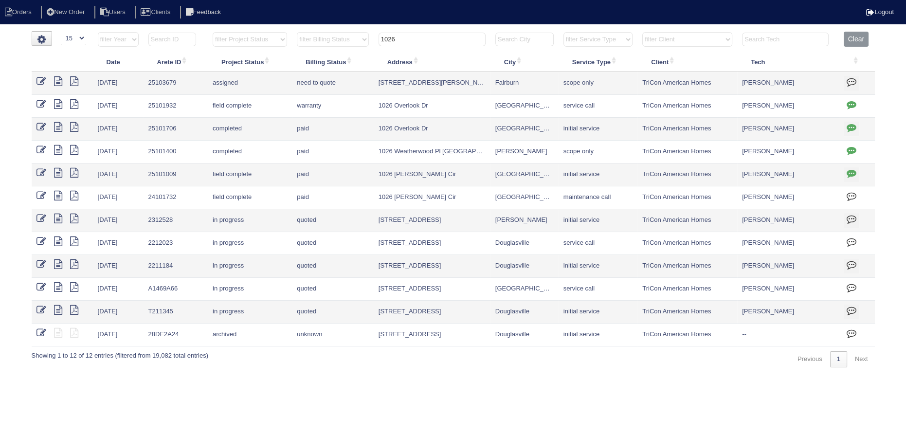
drag, startPoint x: 409, startPoint y: 41, endPoint x: 348, endPoint y: 33, distance: 60.9
click at [347, 33] on tr "filter Year -- Any Year -- 2025 2024 2023 2022 2021 2020 2019 filter Project St…" at bounding box center [453, 42] width 843 height 20
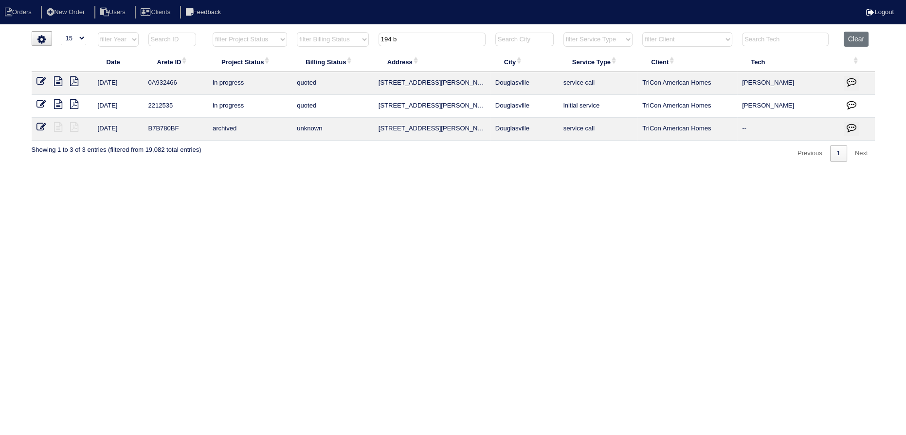
type input "194 b"
click at [55, 83] on icon at bounding box center [58, 81] width 8 height 10
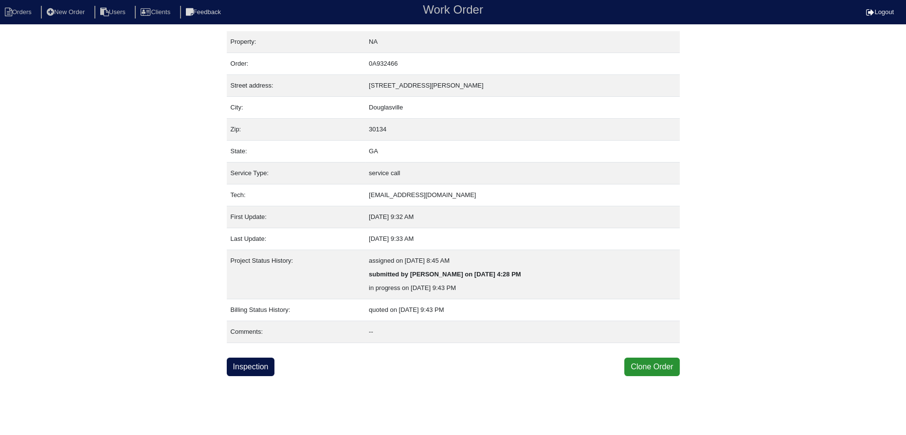
click at [237, 363] on link "Inspection" at bounding box center [251, 366] width 48 height 18
select select "0"
select select "Other"
select select "0"
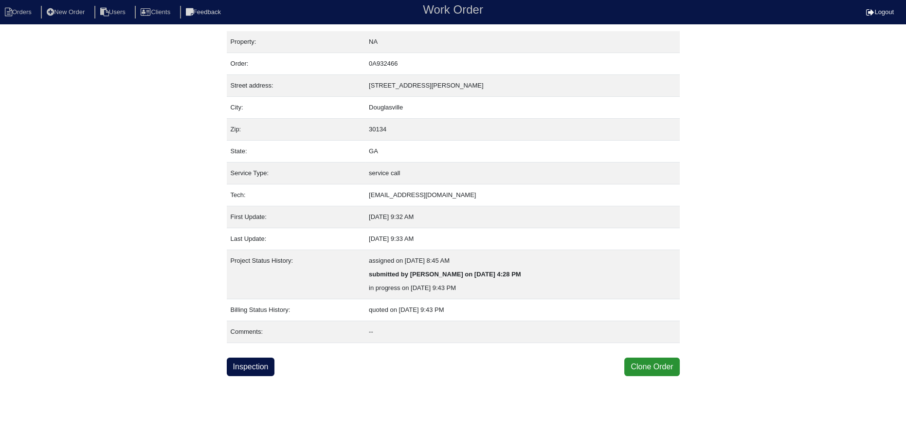
select select "0"
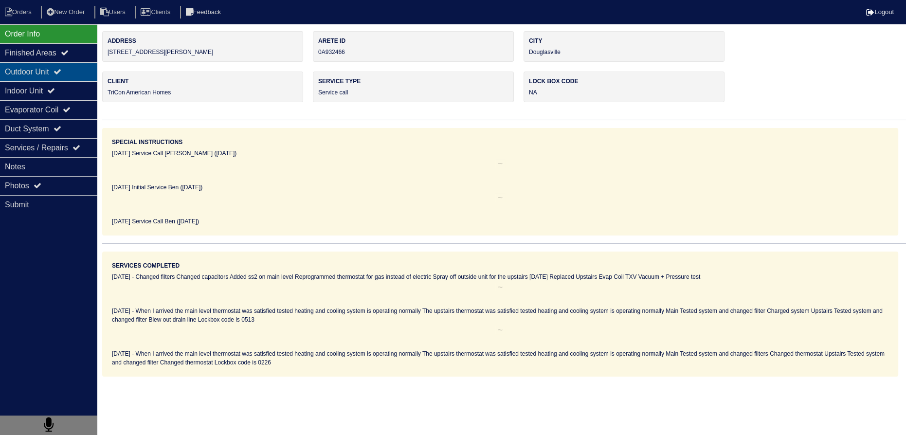
click at [54, 69] on div "Outdoor Unit" at bounding box center [48, 71] width 97 height 19
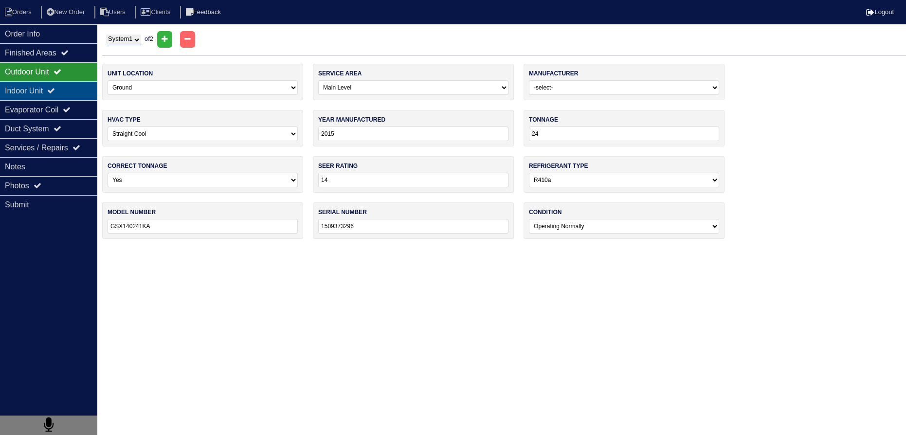
click at [48, 85] on div "Indoor Unit" at bounding box center [48, 90] width 97 height 19
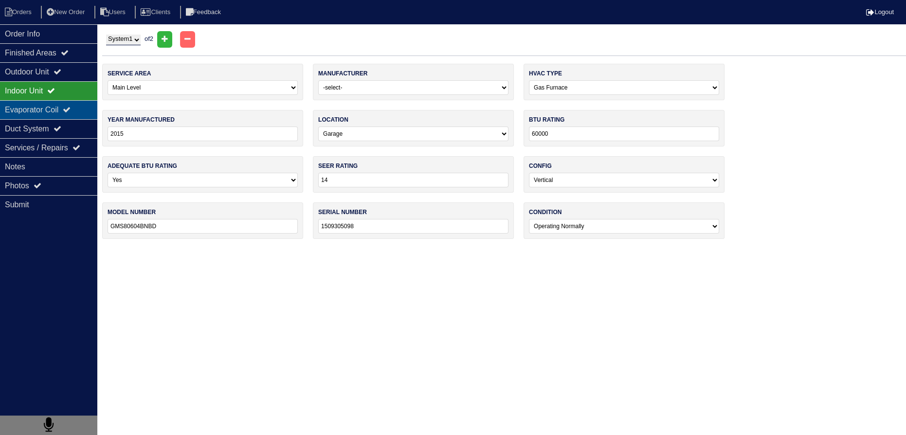
click at [46, 107] on div "Evaporator Coil" at bounding box center [48, 109] width 97 height 19
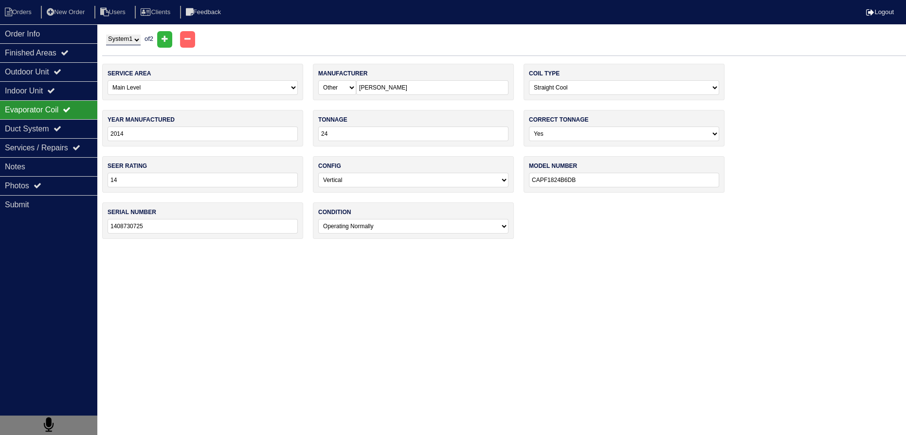
drag, startPoint x: 134, startPoint y: 38, endPoint x: 126, endPoint y: 44, distance: 9.8
click at [134, 39] on select "System 1 System 2" at bounding box center [123, 40] width 35 height 11
click at [113, 69] on label "service area" at bounding box center [128, 73] width 43 height 9
click at [60, 163] on div "Notes" at bounding box center [48, 166] width 97 height 19
type textarea "Main Smart thermostat 2- Filters 16x25 Upstairs Smart Thermostat Filter 20x25"
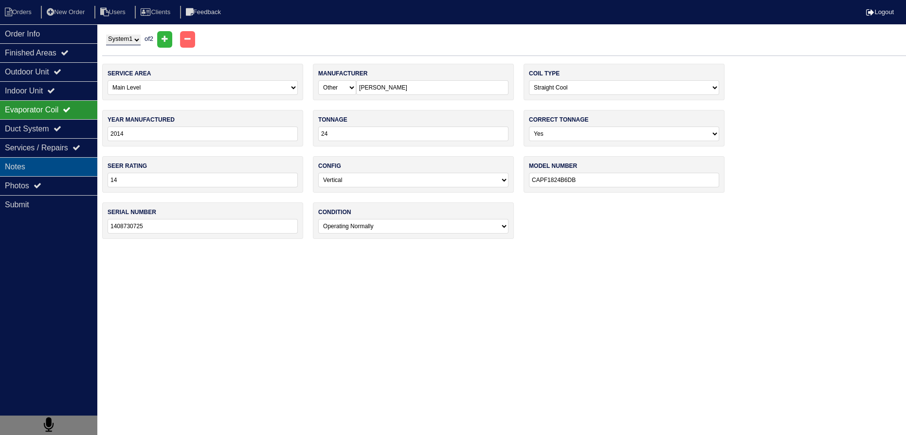
type textarea "When I arrived the main level thermostat was satisfied tested heating and cooli…"
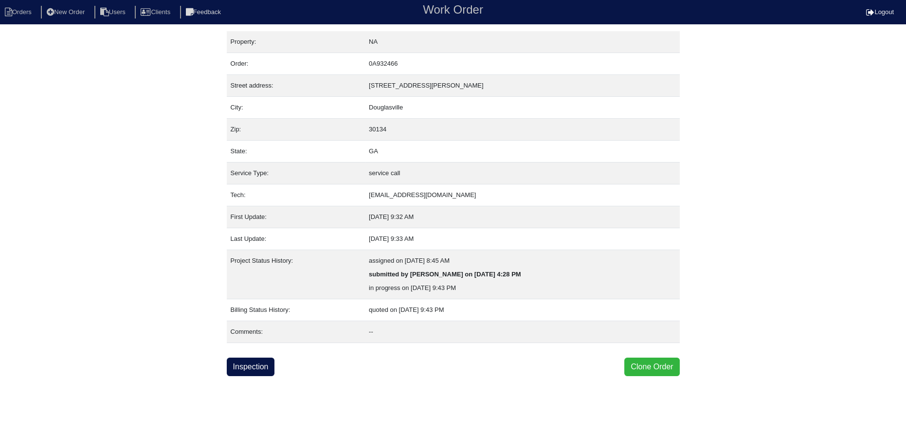
click at [637, 373] on button "Clone Order" at bounding box center [651, 366] width 55 height 18
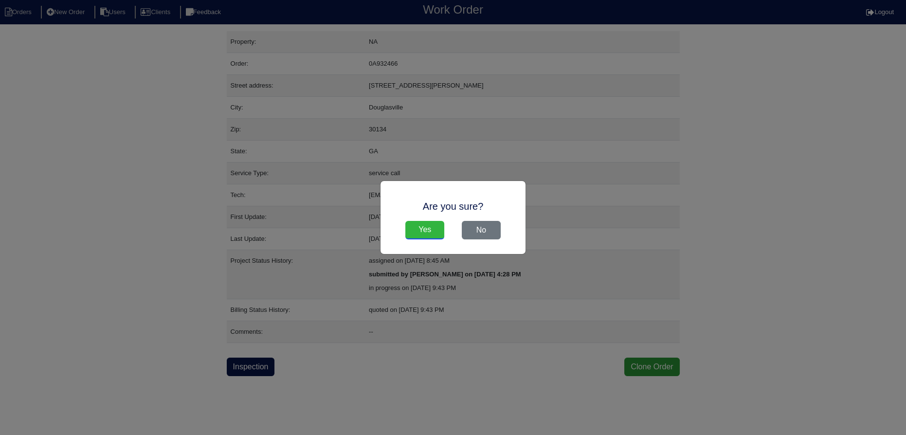
click at [424, 229] on input "Yes" at bounding box center [424, 230] width 39 height 18
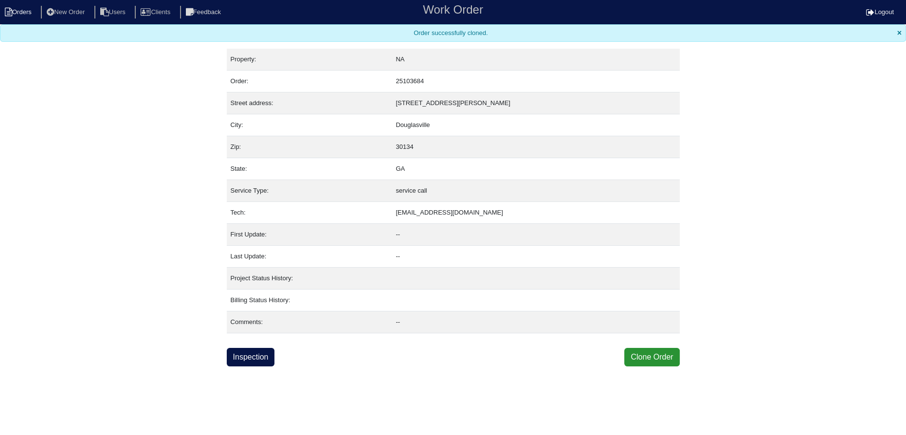
click at [33, 16] on li "Orders" at bounding box center [19, 12] width 39 height 13
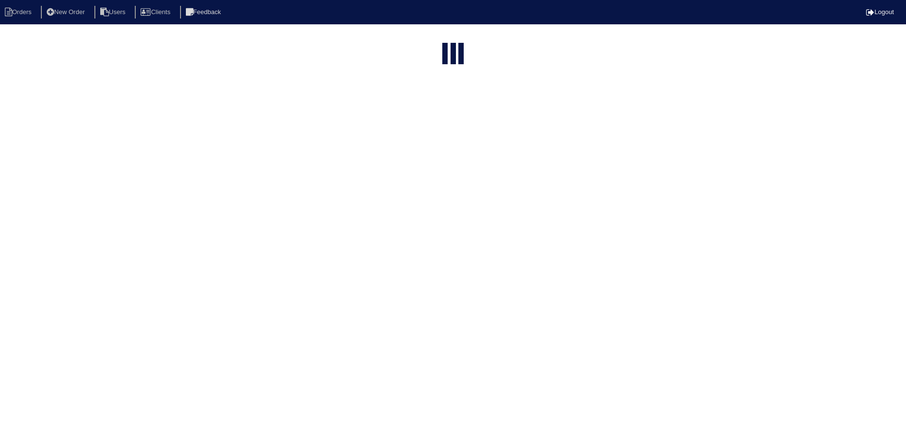
select select "15"
type input "194 b"
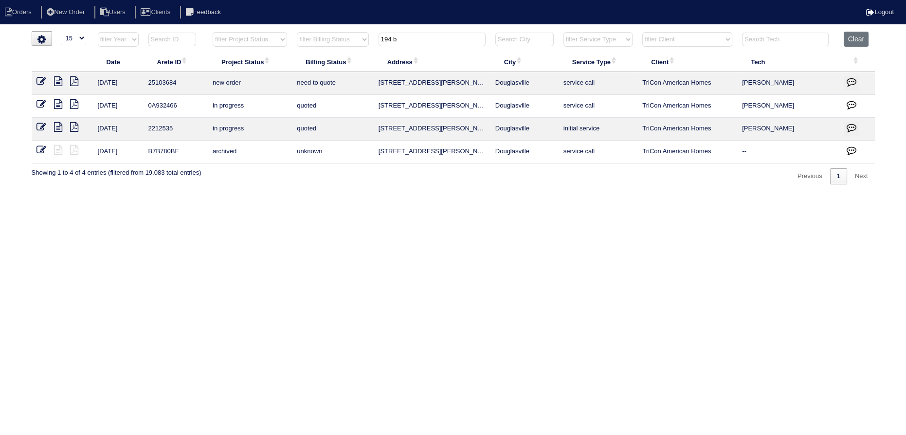
click at [38, 77] on icon at bounding box center [41, 81] width 10 height 10
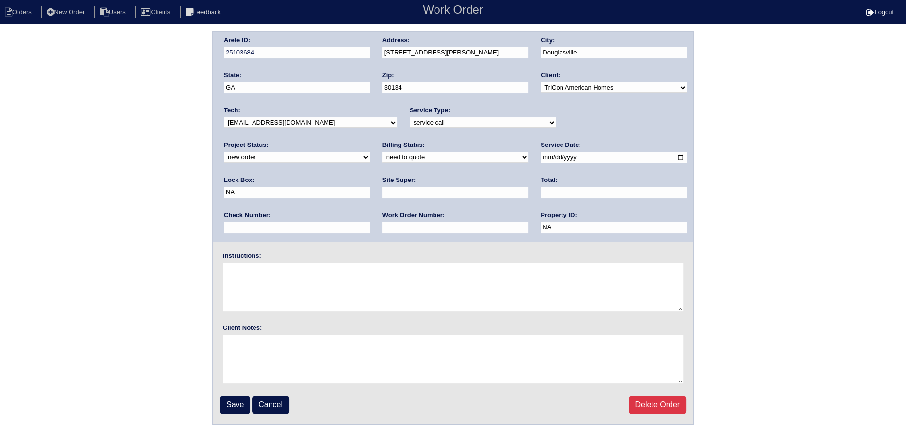
click at [581, 132] on div "Arete ID: 25103684 Address: 194 Bomar Ln City: Douglasville State: GA Zip: 3013…" at bounding box center [453, 137] width 480 height 210
click at [370, 152] on select "new order assigned in progress field complete need to schedule admin review arc…" at bounding box center [297, 157] width 146 height 11
select select "assigned"
click at [370, 152] on select "new order assigned in progress field complete need to schedule admin review arc…" at bounding box center [297, 157] width 146 height 11
click at [338, 116] on div "Tech: -select- aretesmg+backup-tech@gmail.com benjohnholt88@gmail.com callisonh…" at bounding box center [310, 119] width 173 height 27
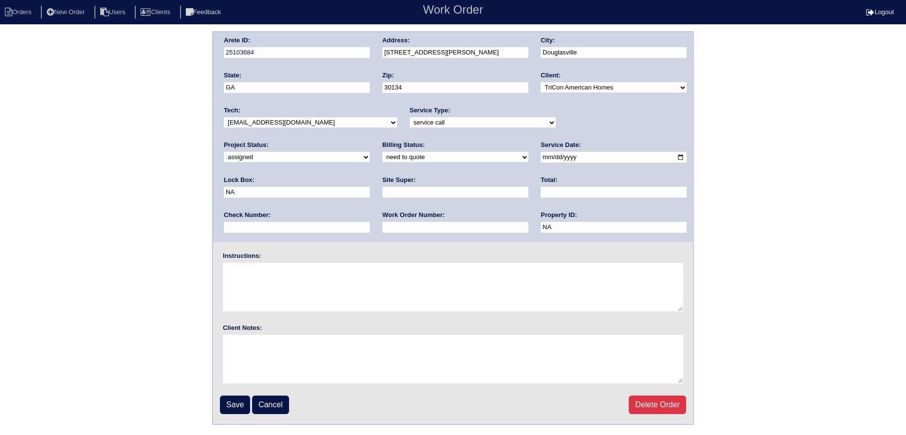
click at [336, 120] on select "-select- aretesmg+backup-tech@gmail.com benjohnholt88@gmail.com callisonhvac@ya…" at bounding box center [310, 122] width 173 height 11
select select "151"
click at [224, 117] on select "-select- aretesmg+backup-tech@gmail.com benjohnholt88@gmail.com callisonhvac@ya…" at bounding box center [310, 122] width 173 height 11
click at [540, 157] on input "2025-10-07" at bounding box center [613, 157] width 146 height 11
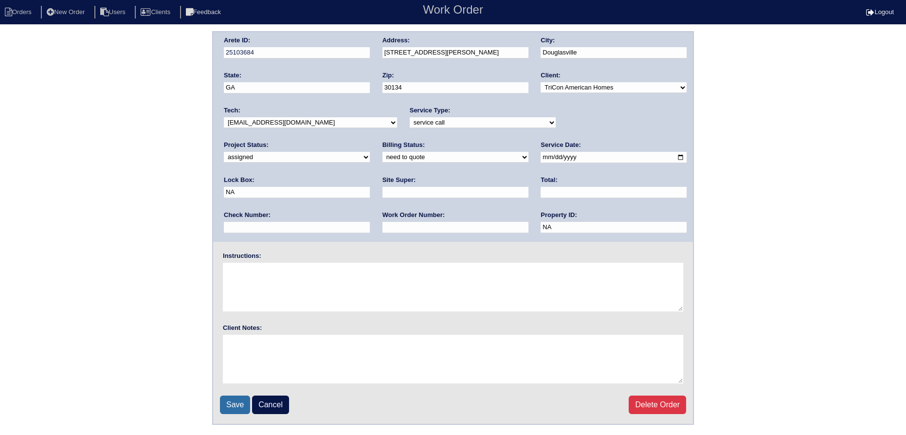
click at [228, 397] on input "Save" at bounding box center [235, 404] width 30 height 18
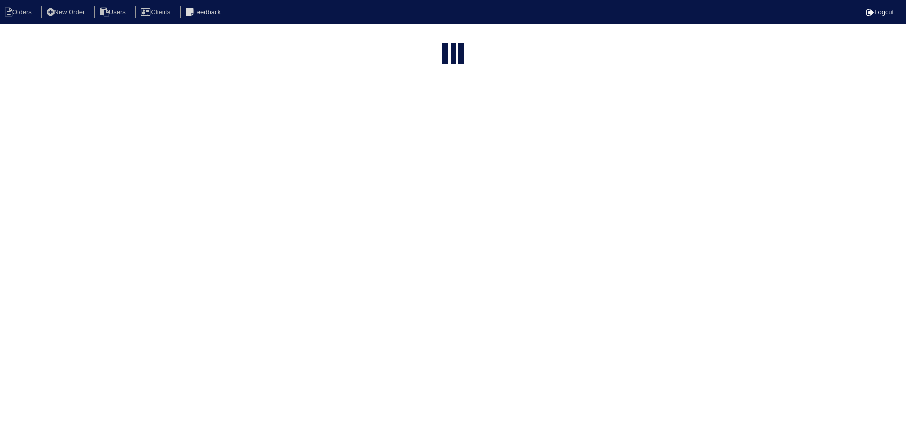
select select "15"
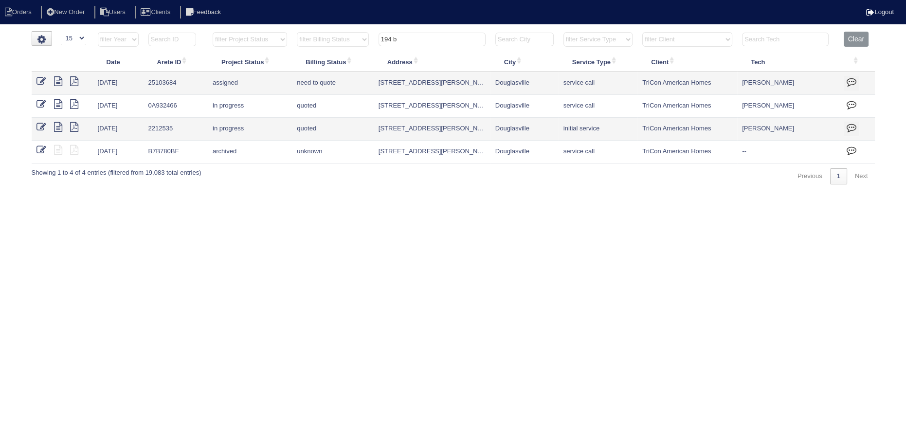
click at [433, 34] on input "194 b" at bounding box center [431, 40] width 107 height 14
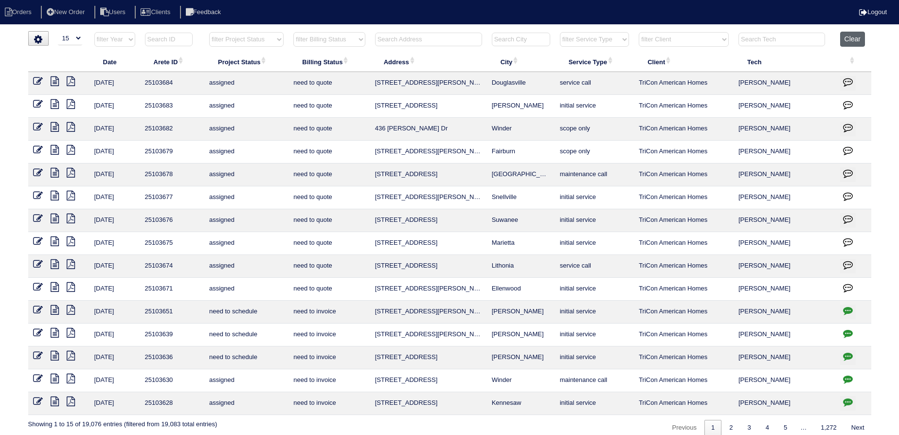
click at [854, 40] on button "Clear" at bounding box center [852, 39] width 25 height 15
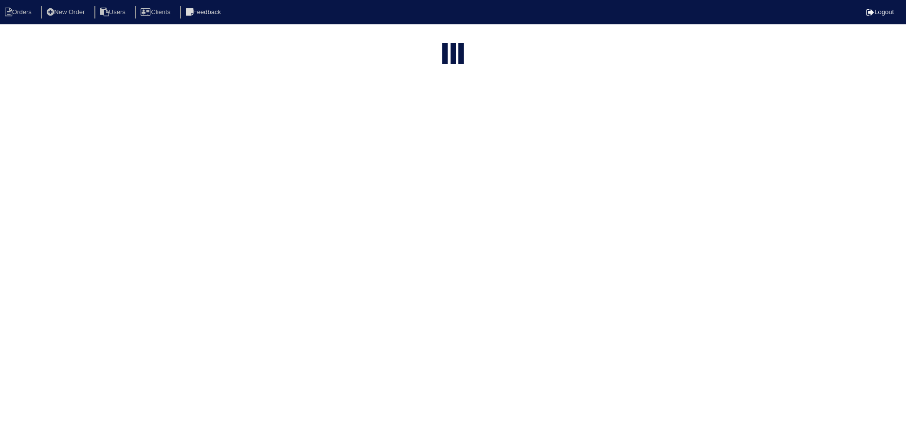
select select "15"
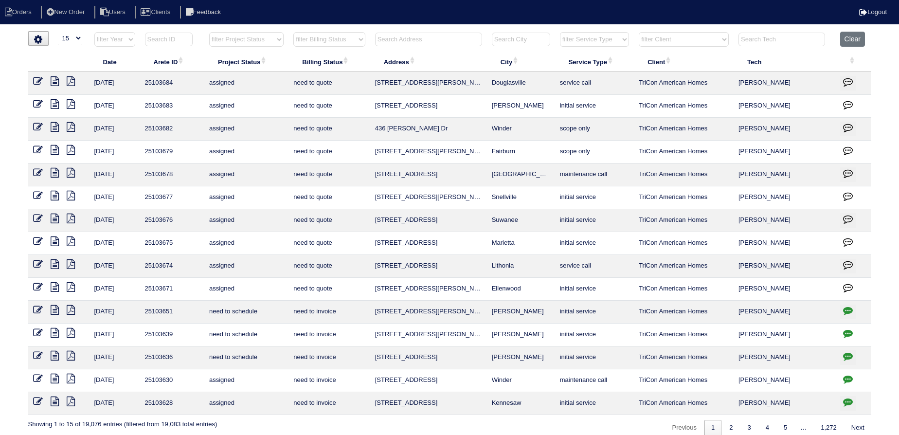
click at [775, 42] on input "text" at bounding box center [781, 40] width 87 height 14
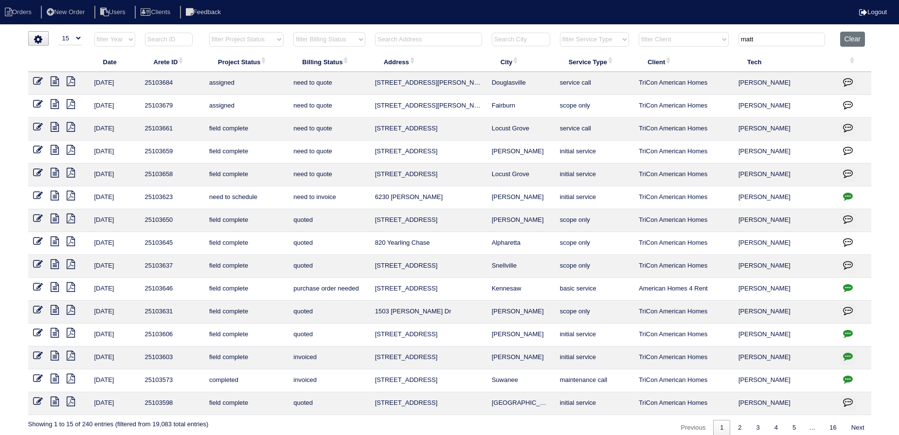
type input "matt"
click at [55, 168] on icon at bounding box center [55, 173] width 8 height 10
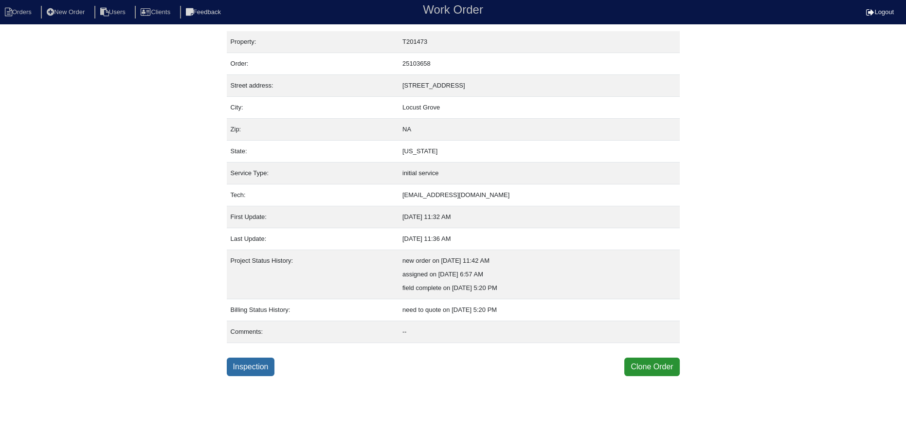
drag, startPoint x: 229, startPoint y: 373, endPoint x: 232, endPoint y: 367, distance: 7.2
click at [229, 373] on link "Inspection" at bounding box center [251, 366] width 48 height 18
click at [232, 367] on link "Inspection" at bounding box center [251, 366] width 48 height 18
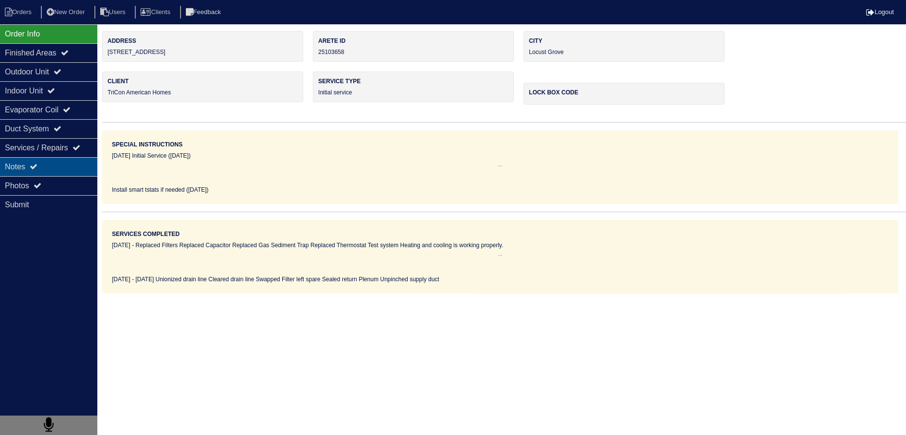
drag, startPoint x: 103, startPoint y: 238, endPoint x: 68, endPoint y: 164, distance: 81.4
click at [69, 163] on div "Notes" at bounding box center [48, 166] width 97 height 19
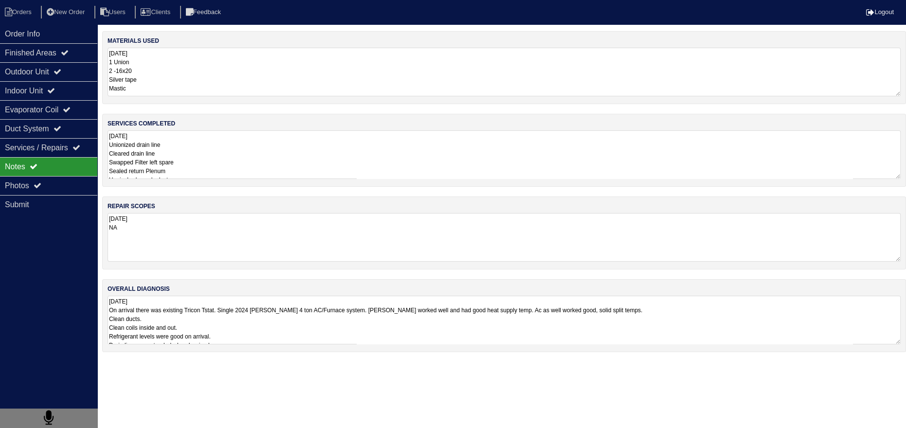
click at [189, 159] on textarea "10.6.25 Unionized drain line Cleared drain line Swapped Filter left spare Seale…" at bounding box center [503, 154] width 793 height 49
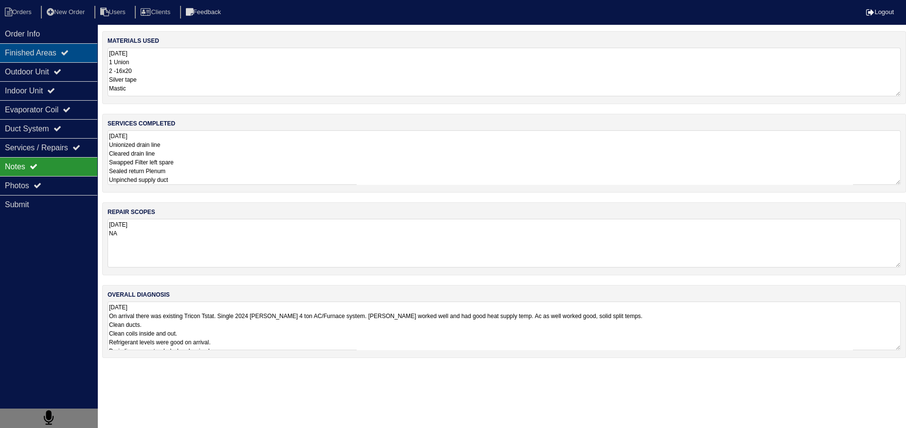
click at [50, 57] on div "Finished Areas" at bounding box center [48, 52] width 97 height 19
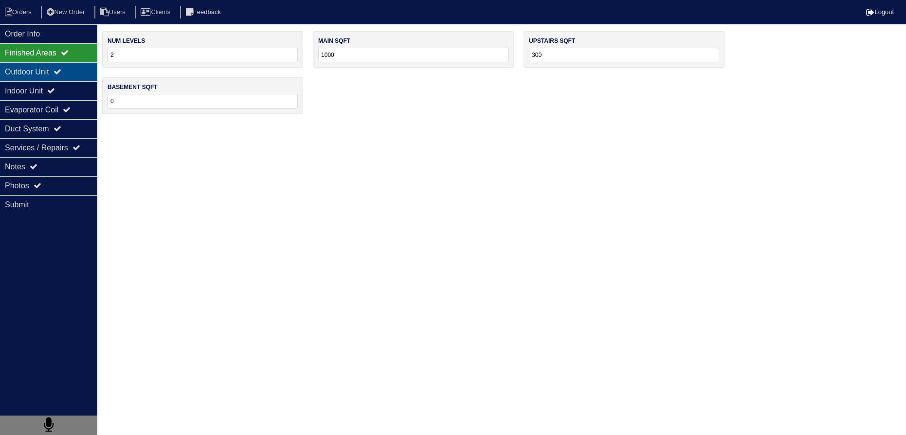
click at [55, 79] on div "Outdoor Unit" at bounding box center [48, 71] width 97 height 19
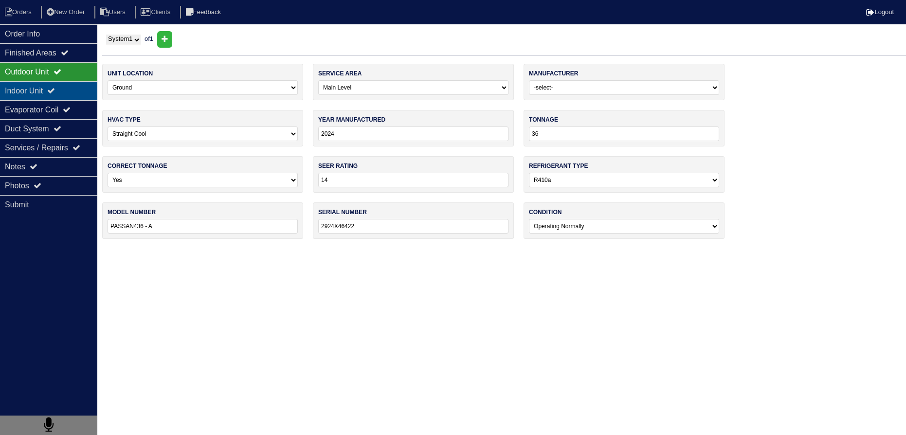
click at [54, 87] on div "Indoor Unit" at bounding box center [48, 90] width 97 height 19
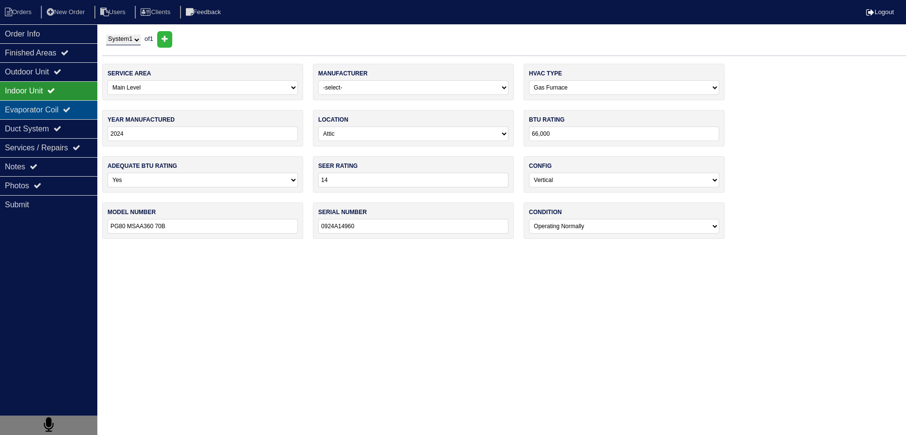
click at [54, 106] on div "Evaporator Coil" at bounding box center [48, 109] width 97 height 19
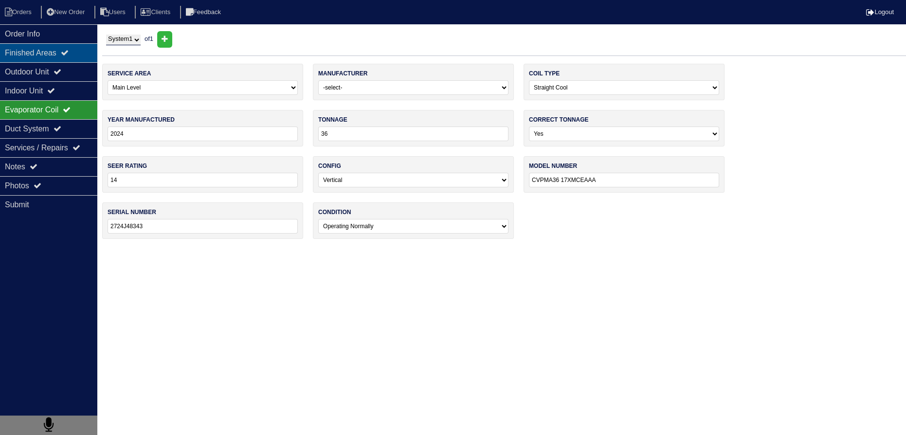
click at [47, 56] on div "Finished Areas" at bounding box center [48, 52] width 97 height 19
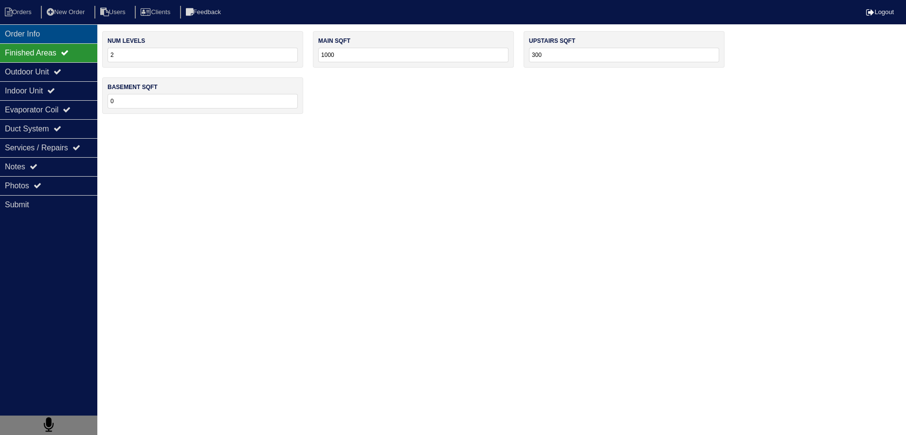
click at [47, 38] on div "Order Info" at bounding box center [48, 33] width 97 height 19
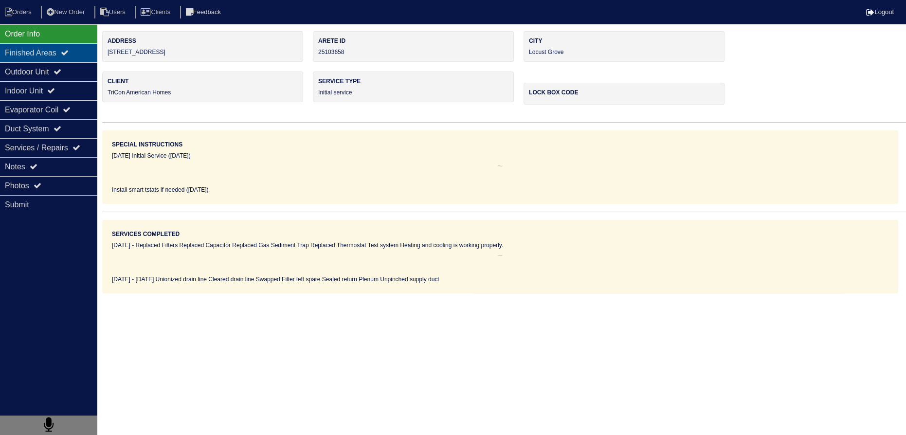
click at [46, 54] on div "Finished Areas" at bounding box center [48, 52] width 97 height 19
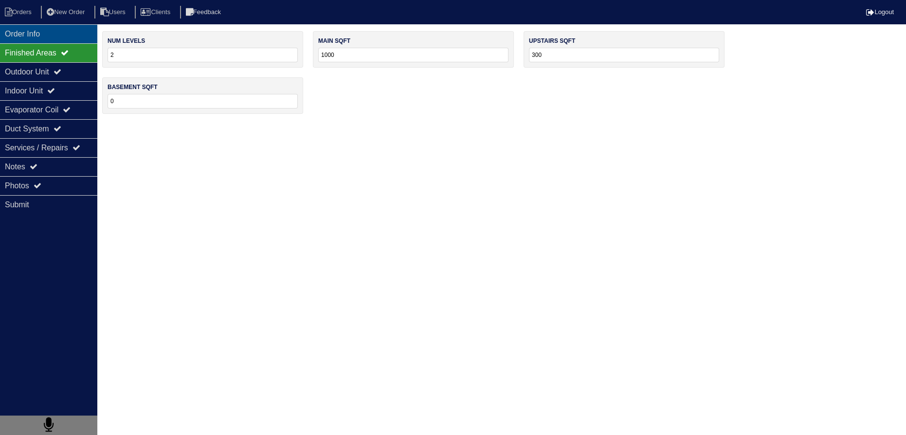
click at [30, 33] on div "Order Info" at bounding box center [48, 33] width 97 height 19
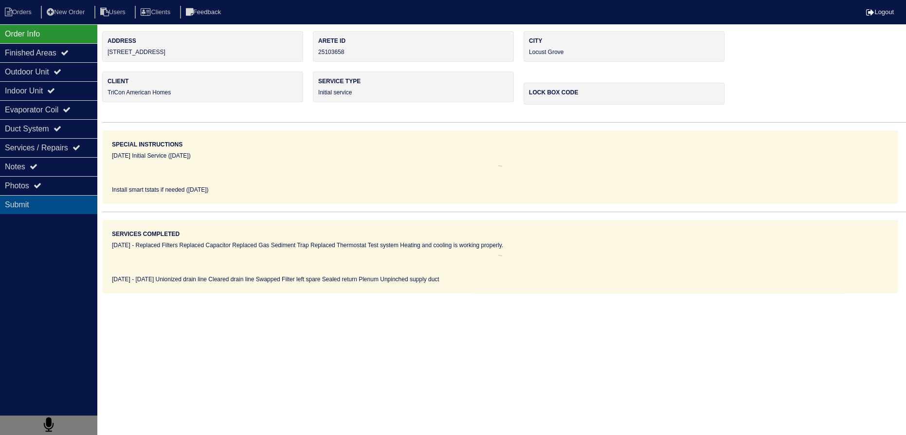
click at [42, 195] on div "Submit" at bounding box center [48, 204] width 97 height 19
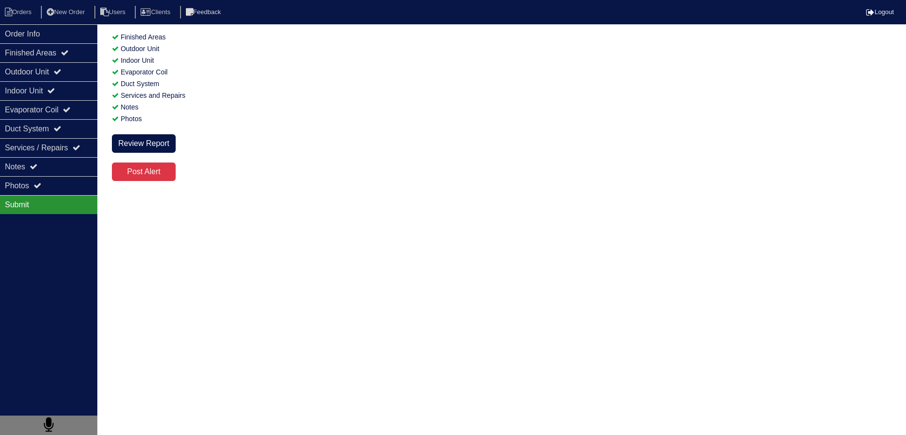
drag, startPoint x: 45, startPoint y: 186, endPoint x: 70, endPoint y: 196, distance: 27.0
click at [47, 186] on div "Photos" at bounding box center [48, 185] width 97 height 19
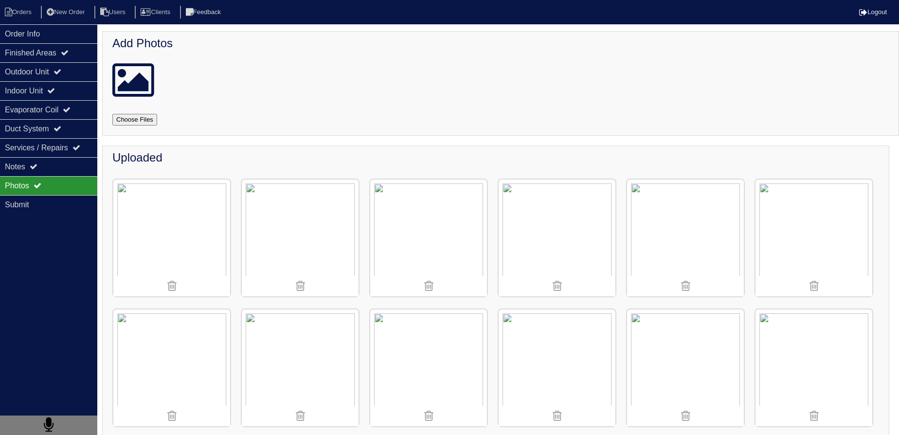
click at [442, 335] on img at bounding box center [428, 367] width 117 height 117
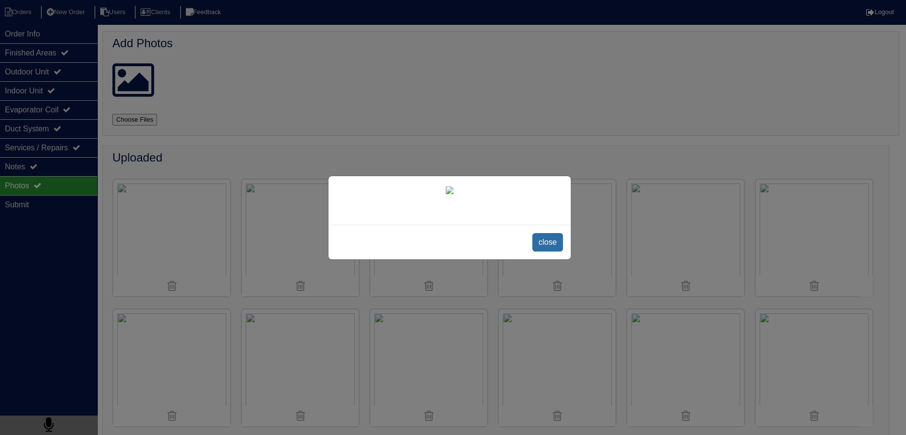
click at [537, 251] on span "close" at bounding box center [547, 242] width 31 height 18
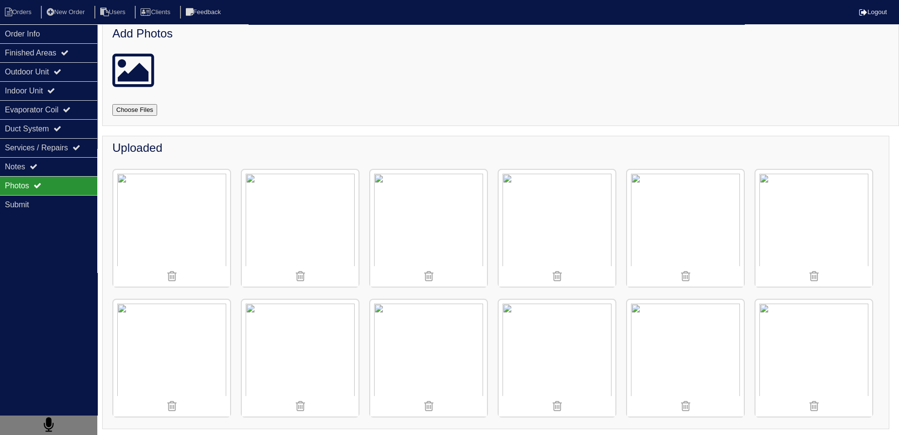
scroll to position [11, 0]
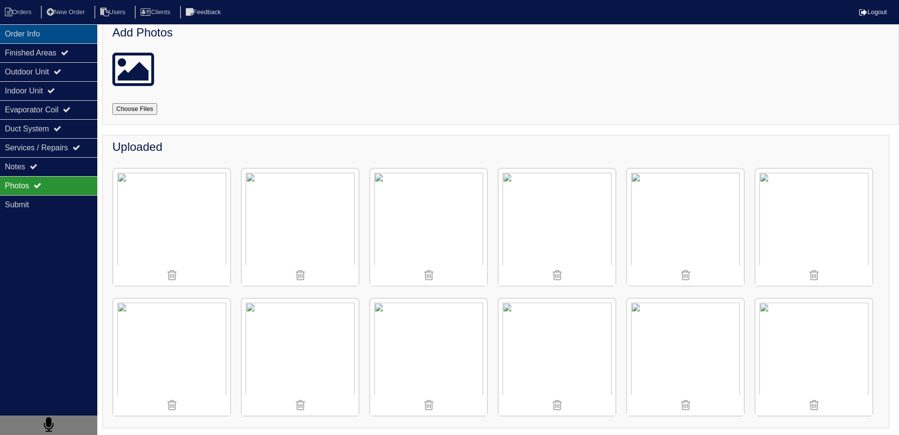
click at [53, 41] on div "Order Info" at bounding box center [48, 33] width 97 height 19
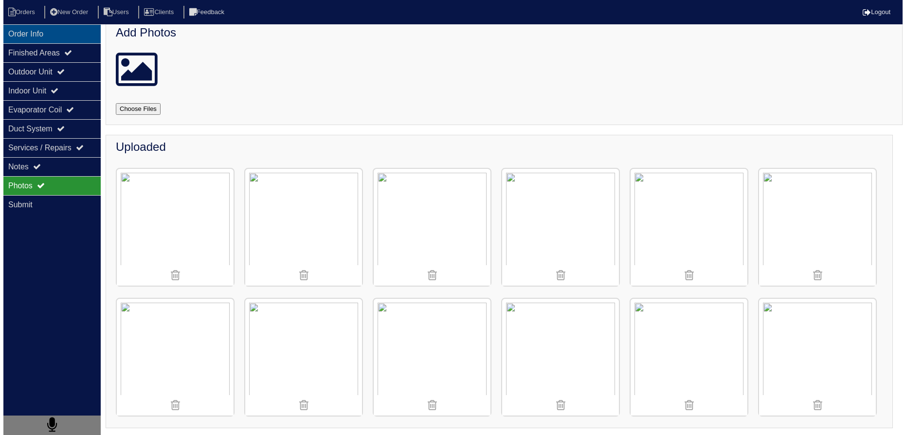
scroll to position [0, 0]
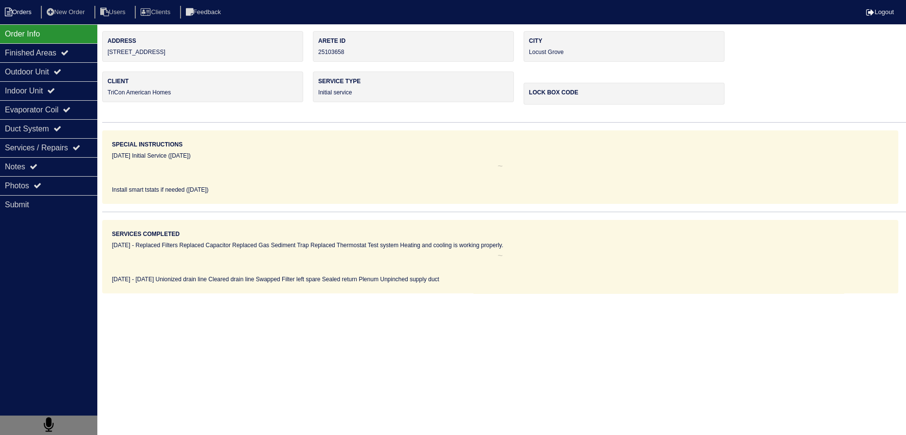
click at [24, 16] on li "Orders" at bounding box center [19, 12] width 39 height 13
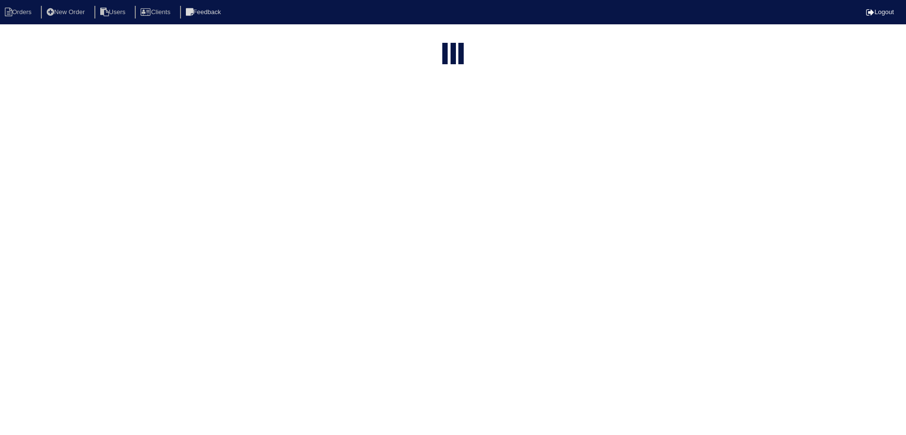
select select "15"
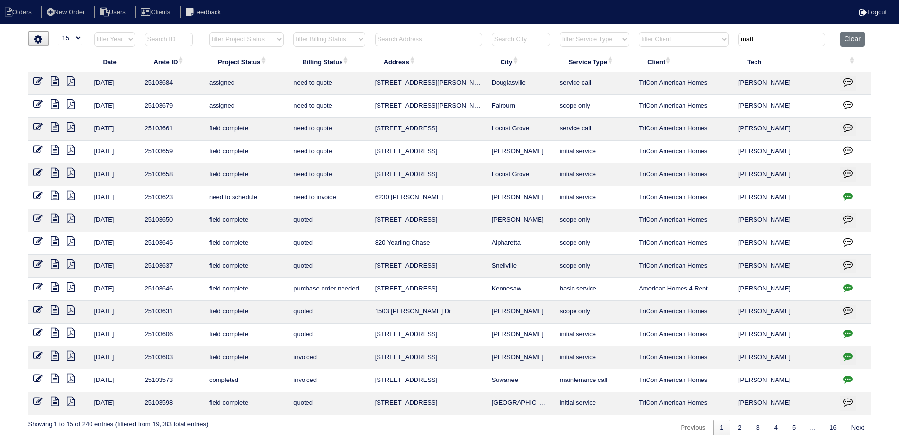
click at [54, 147] on icon at bounding box center [55, 150] width 8 height 10
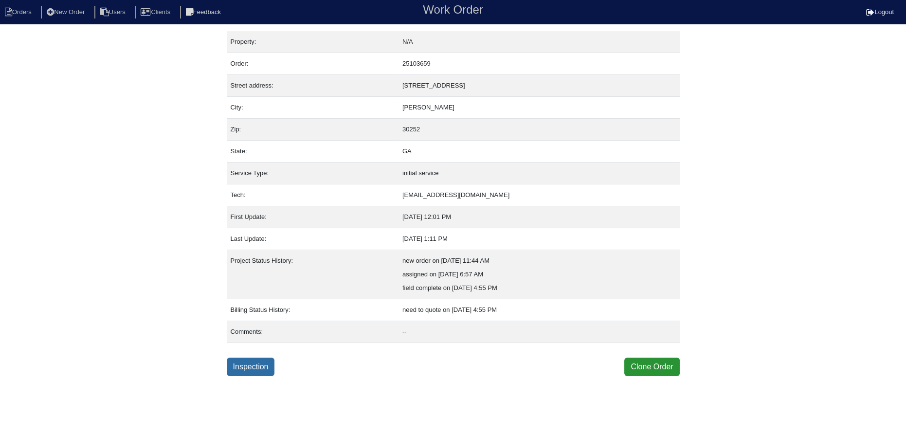
click at [245, 367] on link "Inspection" at bounding box center [251, 366] width 48 height 18
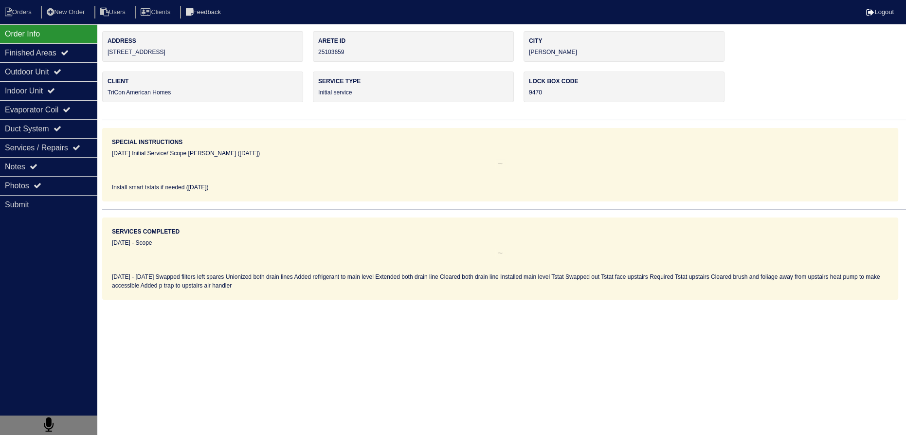
click at [47, 160] on div "Notes" at bounding box center [48, 166] width 97 height 19
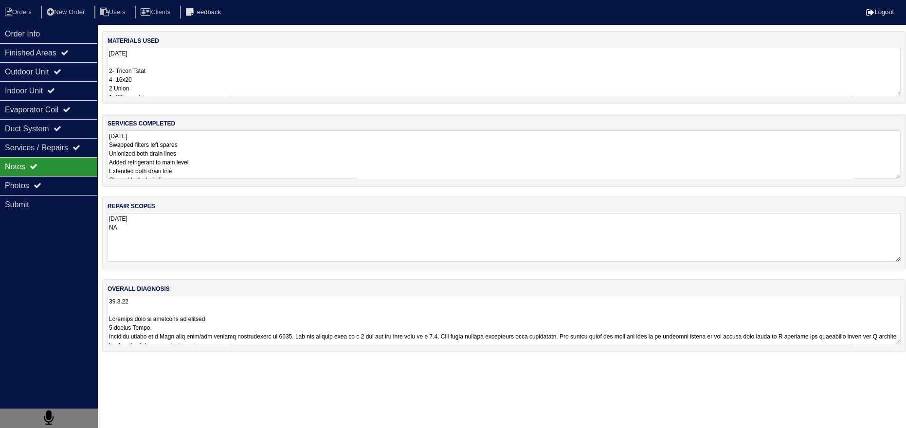
click at [182, 156] on textarea "[DATE] Swapped filters left spares Unionized both drain lines Added refrigerant…" at bounding box center [503, 154] width 793 height 49
click at [53, 71] on div "Outdoor Unit" at bounding box center [48, 71] width 97 height 19
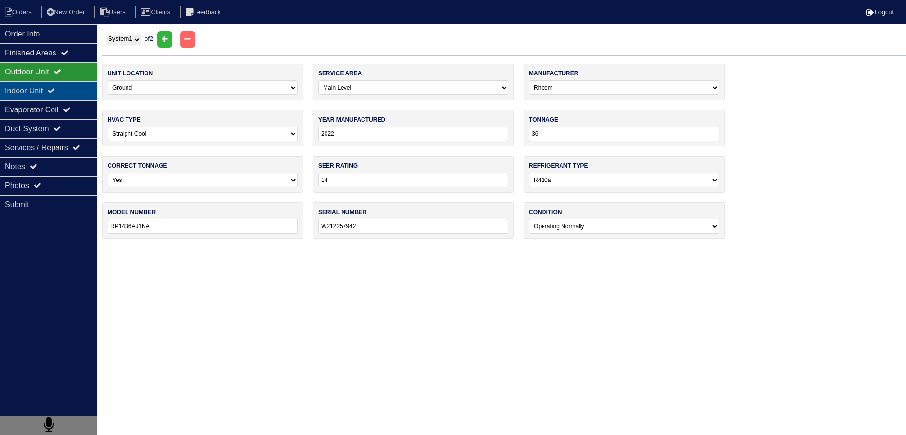
click at [45, 84] on div "Indoor Unit" at bounding box center [48, 90] width 97 height 19
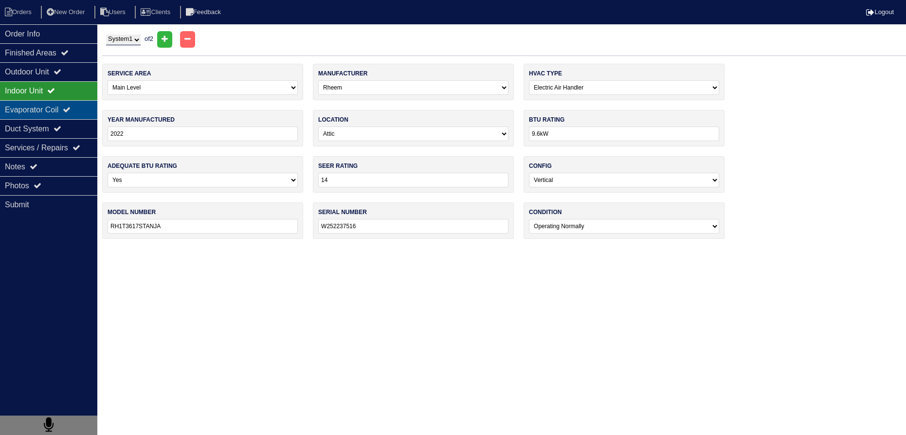
click at [47, 103] on div "Evaporator Coil" at bounding box center [48, 109] width 97 height 19
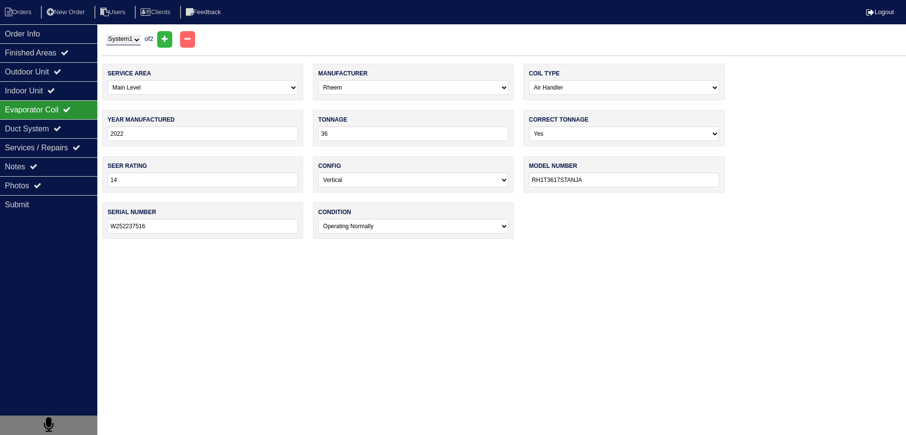
click at [124, 35] on select "System 1 System 2" at bounding box center [123, 40] width 35 height 11
select select "2"
click at [106, 35] on select "System 1 System 2" at bounding box center [123, 40] width 35 height 11
select select "1"
select select "[GEOGRAPHIC_DATA]"
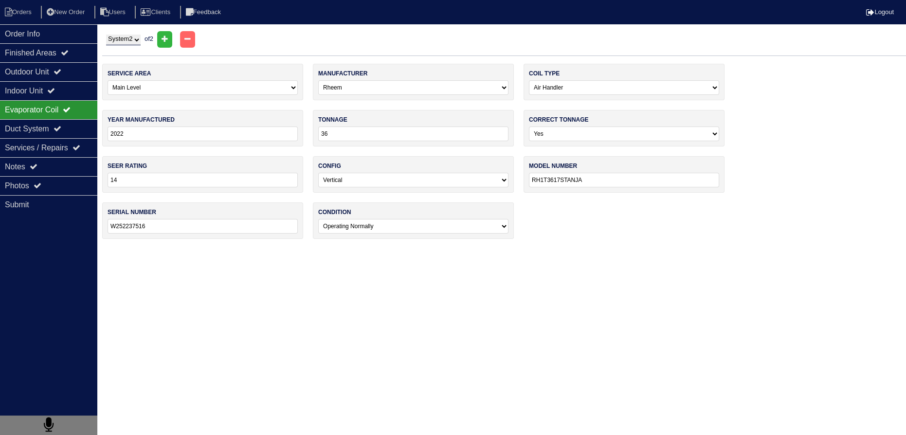
type input "2021"
type input "24"
select select "1"
type input "AE24BBA21G"
type input "W2G1314229"
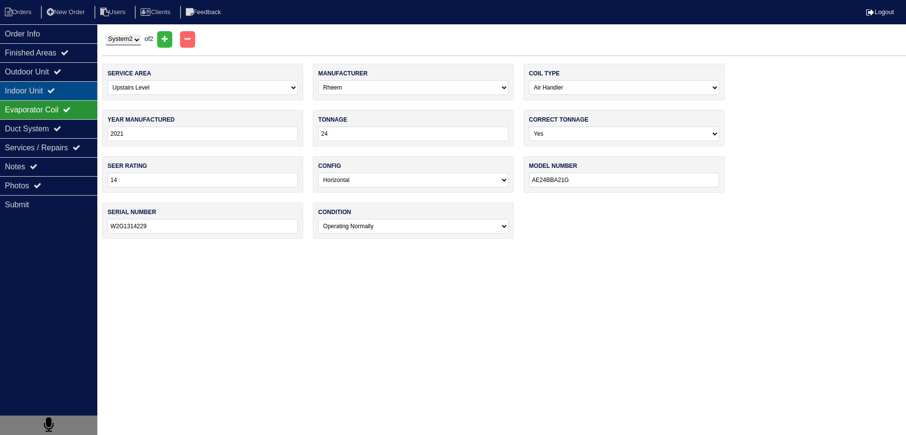
click at [63, 93] on div "Indoor Unit" at bounding box center [48, 90] width 97 height 19
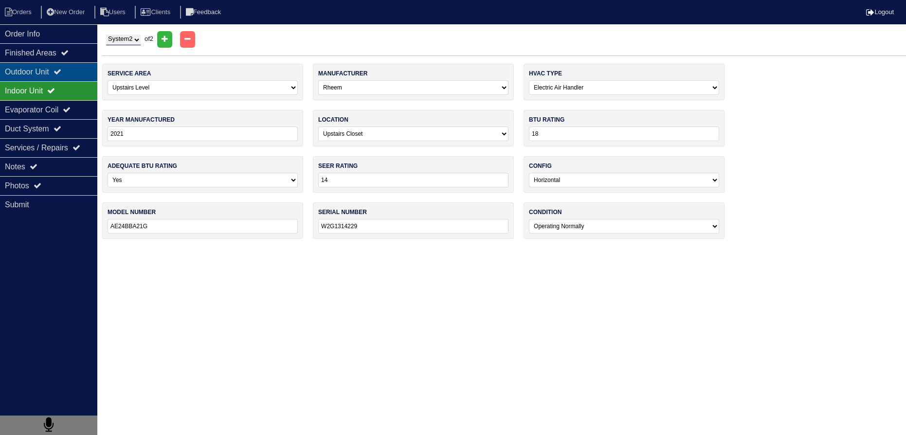
click at [61, 73] on icon at bounding box center [57, 72] width 8 height 8
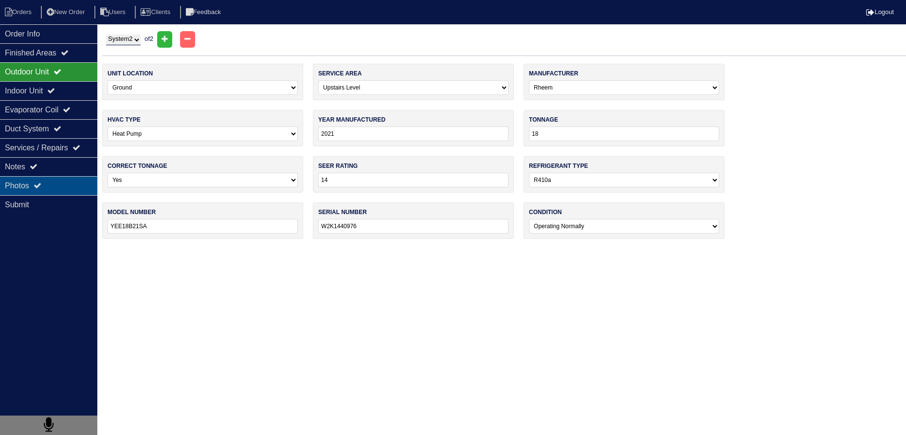
click at [50, 178] on div "Photos" at bounding box center [48, 185] width 97 height 19
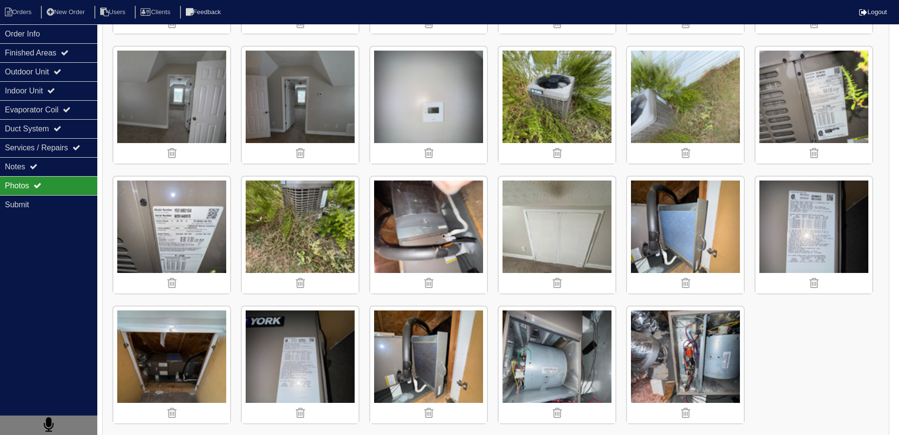
scroll to position [657, 0]
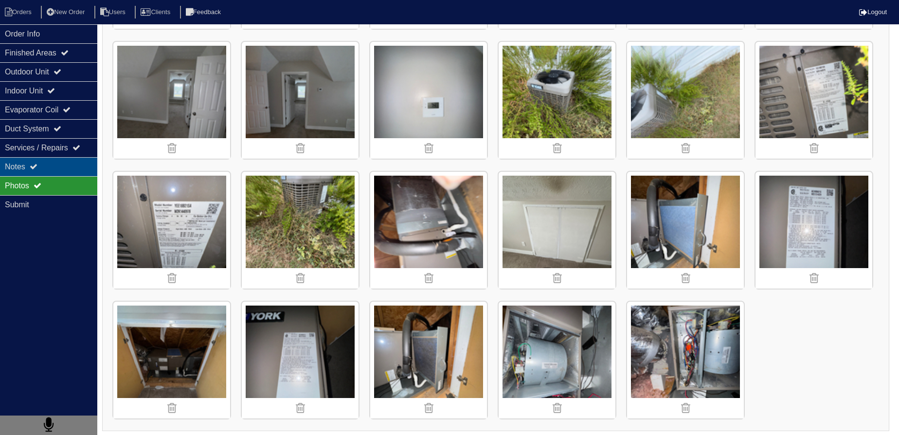
click at [59, 172] on div "Notes" at bounding box center [48, 166] width 97 height 19
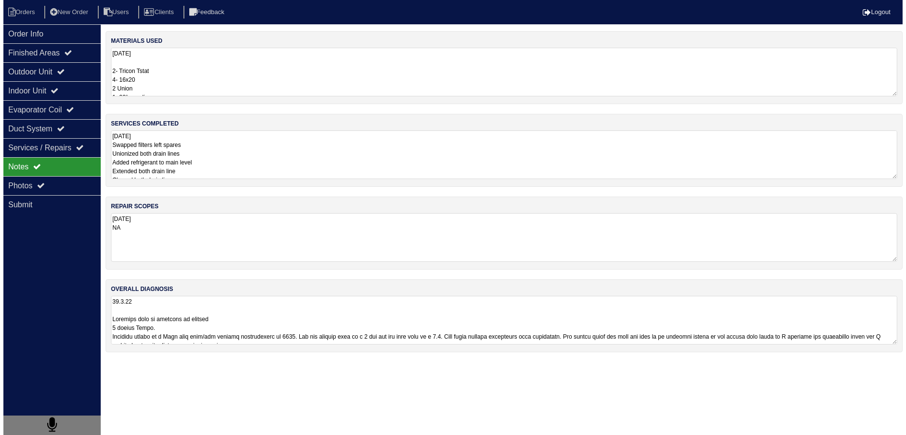
scroll to position [0, 0]
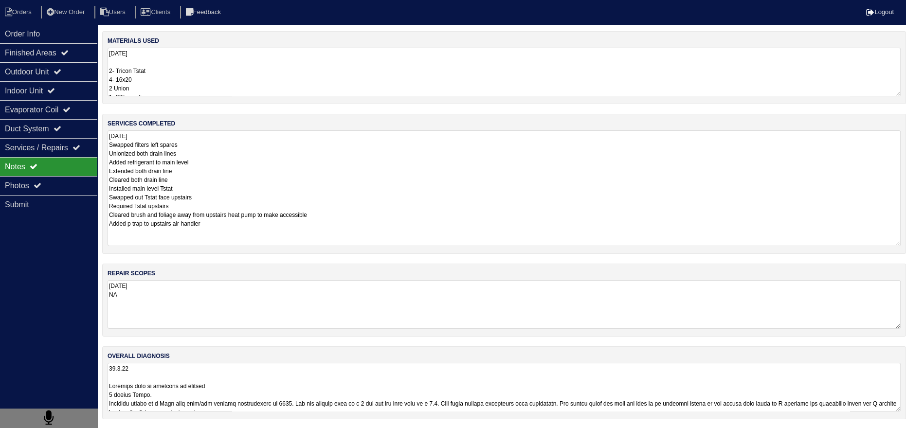
click at [147, 160] on textarea "10.6.25 Swapped filters left spares Unionized both drain lines Added refrigeran…" at bounding box center [503, 188] width 793 height 116
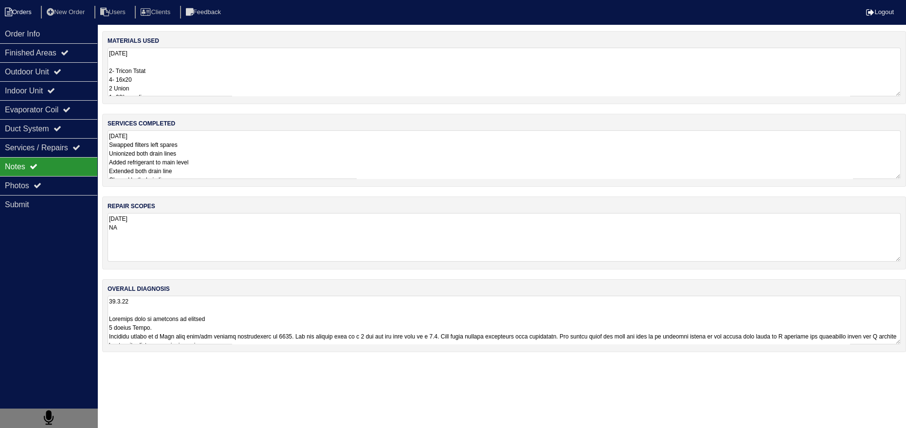
drag, startPoint x: 47, startPoint y: 27, endPoint x: 26, endPoint y: 18, distance: 22.5
click at [46, 27] on div "Order Info" at bounding box center [48, 33] width 97 height 19
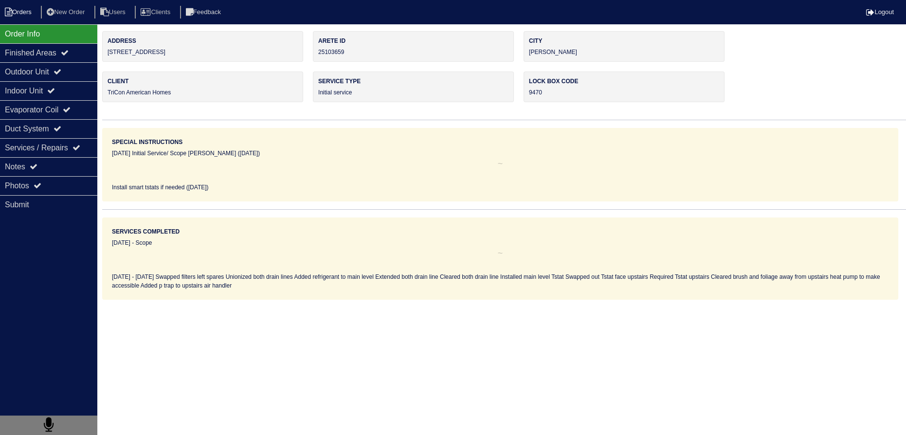
click at [17, 13] on li "Orders" at bounding box center [19, 12] width 39 height 13
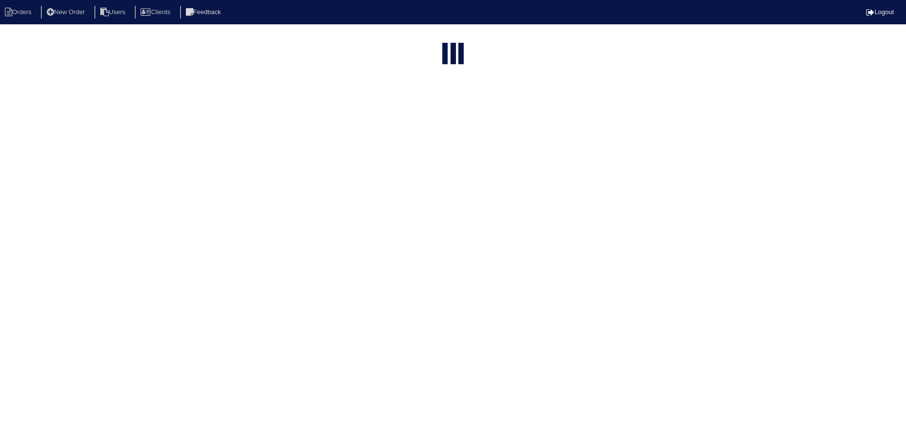
select select "15"
type input "matt"
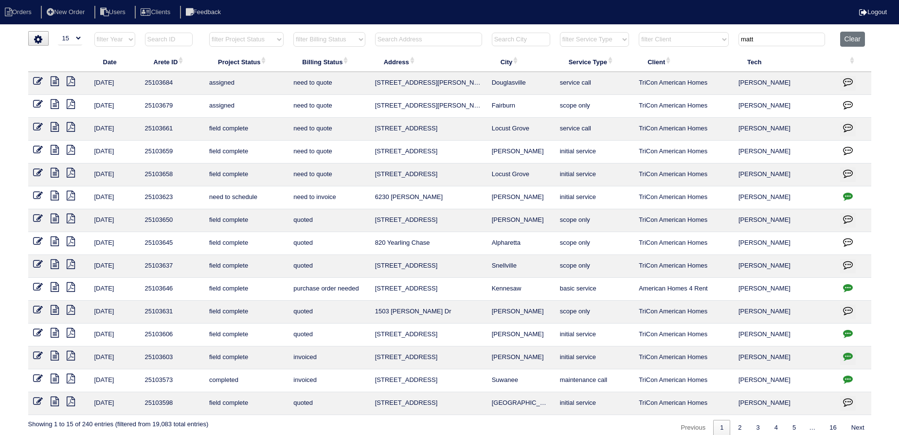
click at [56, 124] on icon at bounding box center [55, 127] width 8 height 10
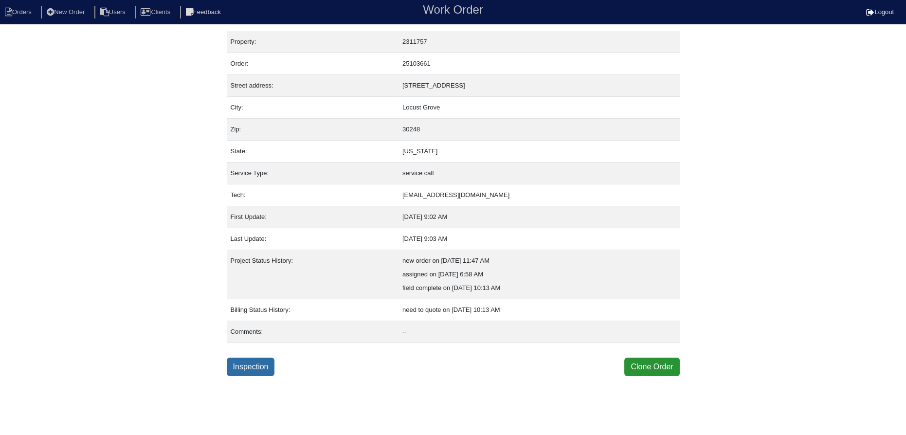
click at [256, 369] on link "Inspection" at bounding box center [251, 366] width 48 height 18
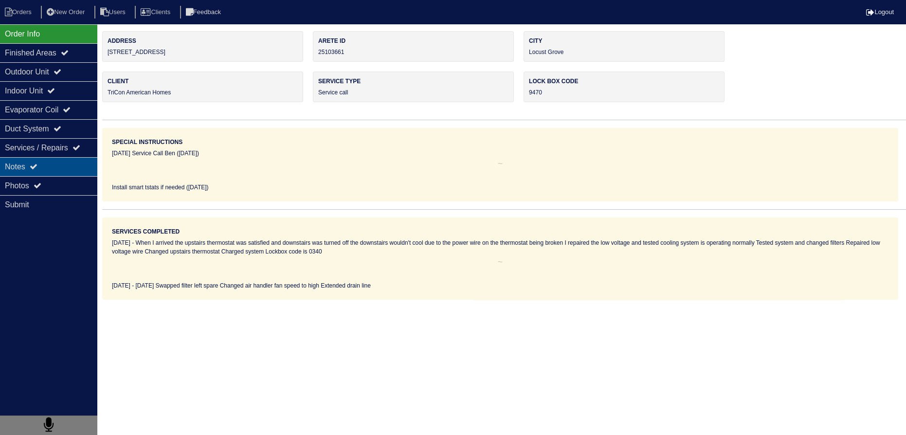
click at [33, 160] on div "Notes" at bounding box center [48, 166] width 97 height 19
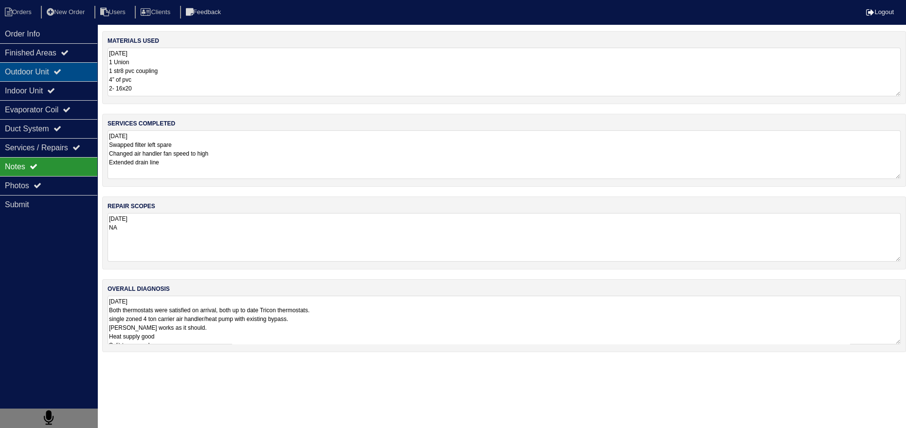
click at [61, 68] on icon at bounding box center [57, 72] width 8 height 8
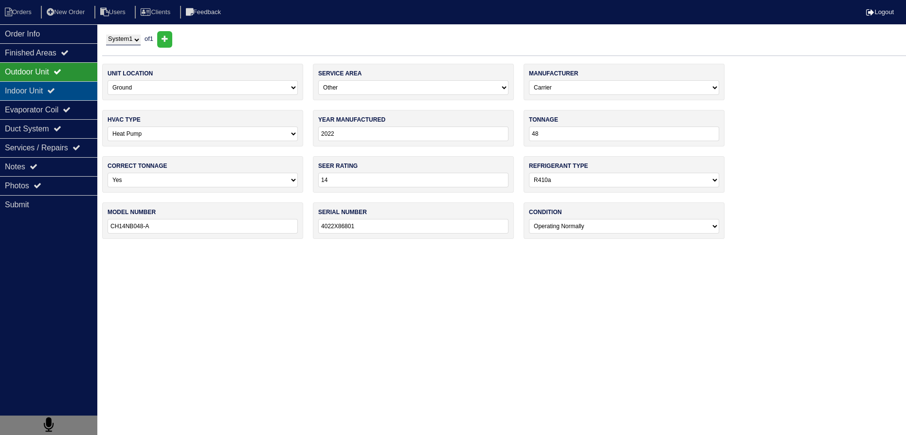
click at [61, 85] on div "Indoor Unit" at bounding box center [48, 90] width 97 height 19
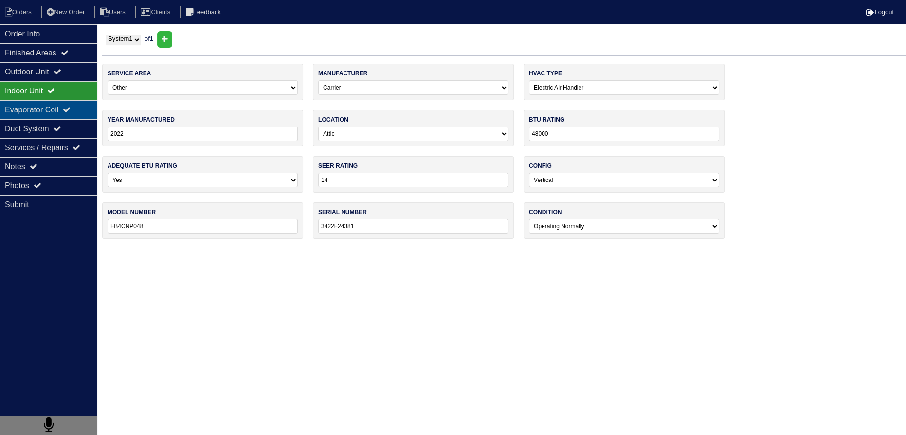
click at [58, 109] on div "Evaporator Coil" at bounding box center [48, 109] width 97 height 19
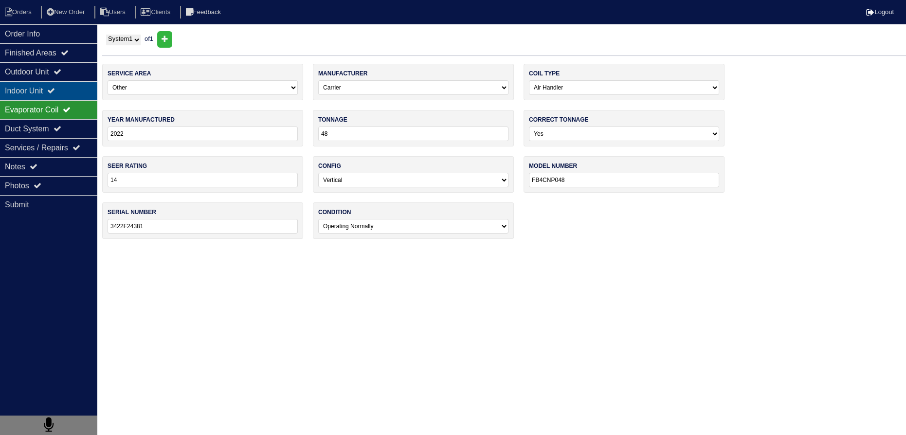
click at [59, 95] on div "Indoor Unit" at bounding box center [48, 90] width 97 height 19
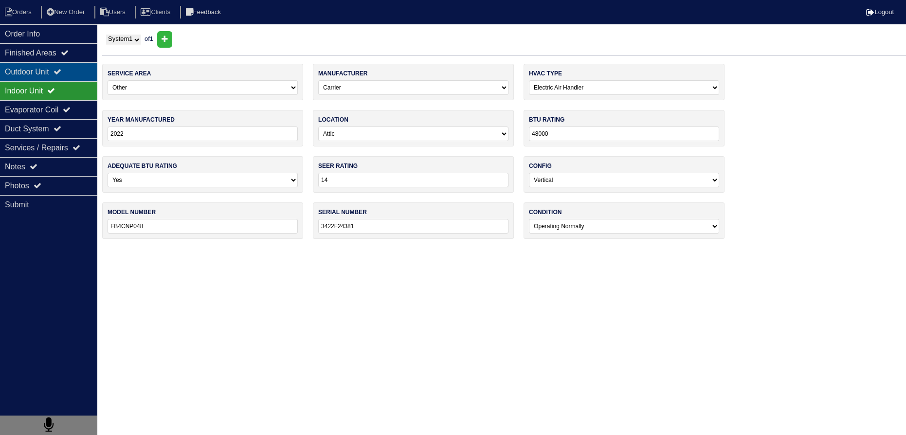
click at [61, 76] on div "Outdoor Unit" at bounding box center [48, 71] width 97 height 19
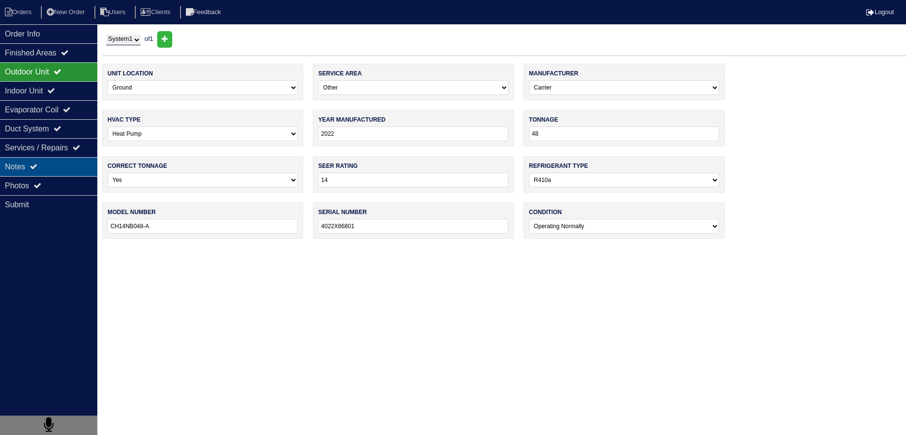
click at [59, 163] on div "Notes" at bounding box center [48, 166] width 97 height 19
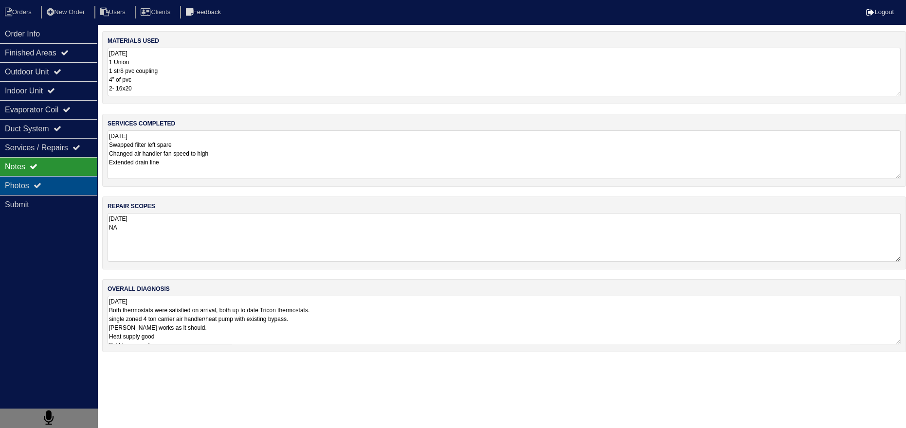
click at [54, 193] on div "Photos" at bounding box center [48, 185] width 97 height 19
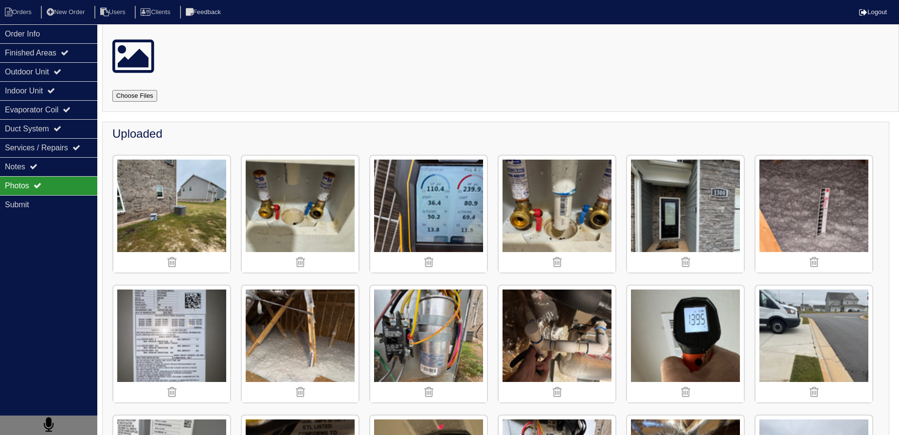
scroll to position [4, 0]
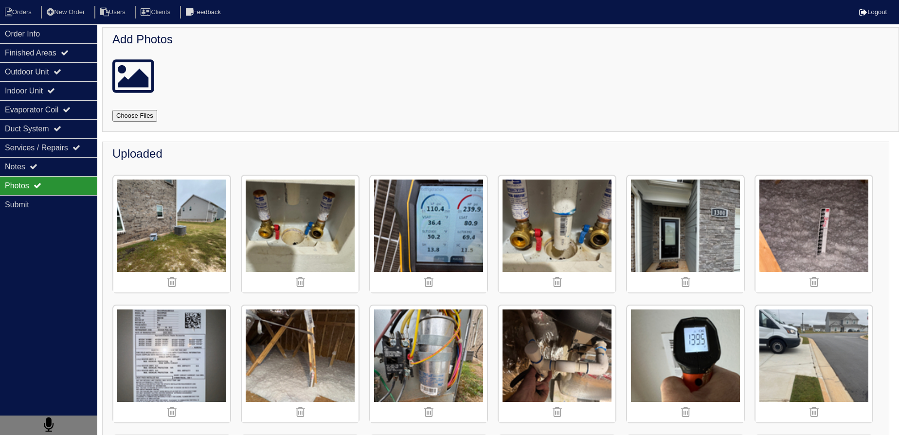
click at [675, 218] on img at bounding box center [685, 234] width 117 height 117
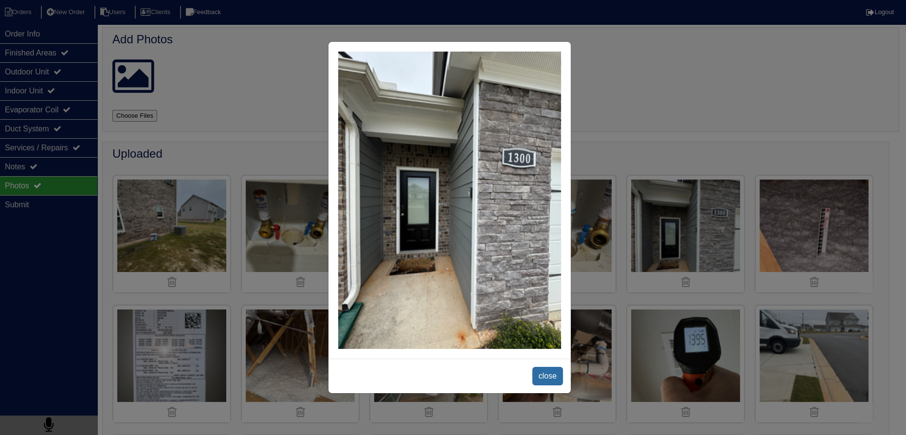
click at [545, 374] on span "close" at bounding box center [547, 376] width 31 height 18
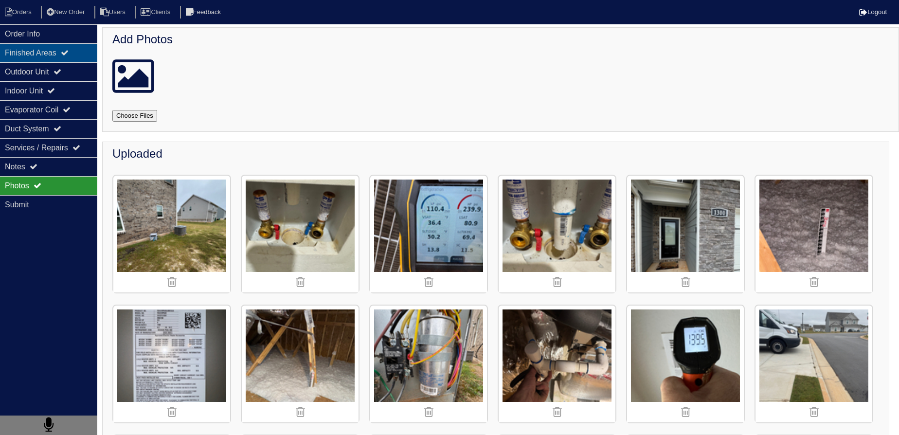
click at [22, 46] on div "Finished Areas" at bounding box center [48, 52] width 97 height 19
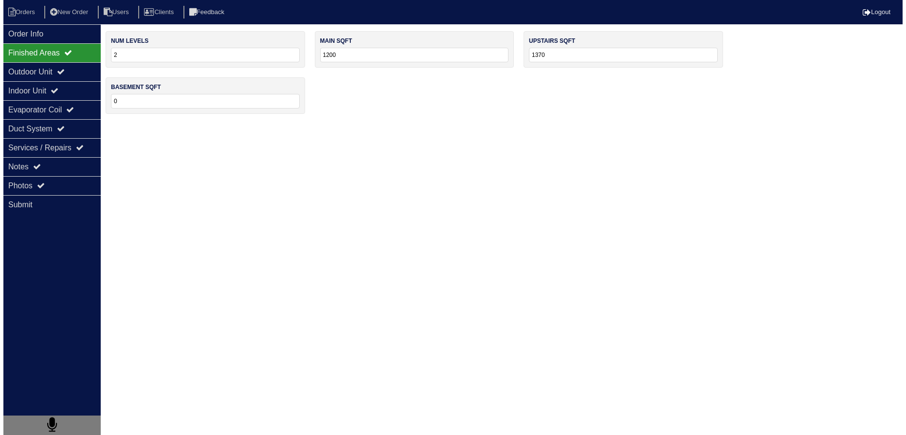
scroll to position [0, 0]
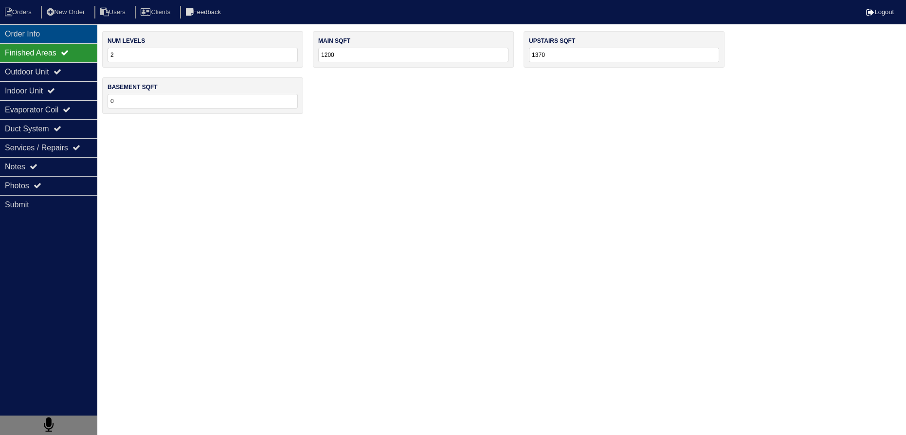
click at [21, 41] on div "Order Info" at bounding box center [48, 33] width 97 height 19
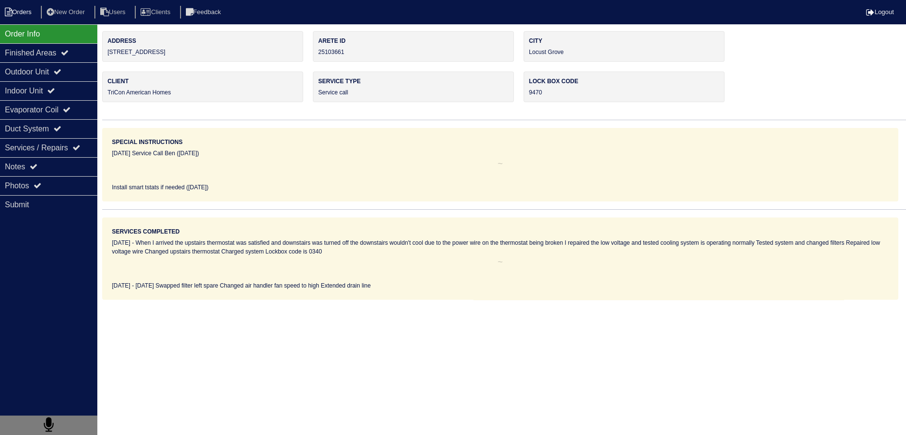
click at [16, 13] on li "Orders" at bounding box center [19, 12] width 39 height 13
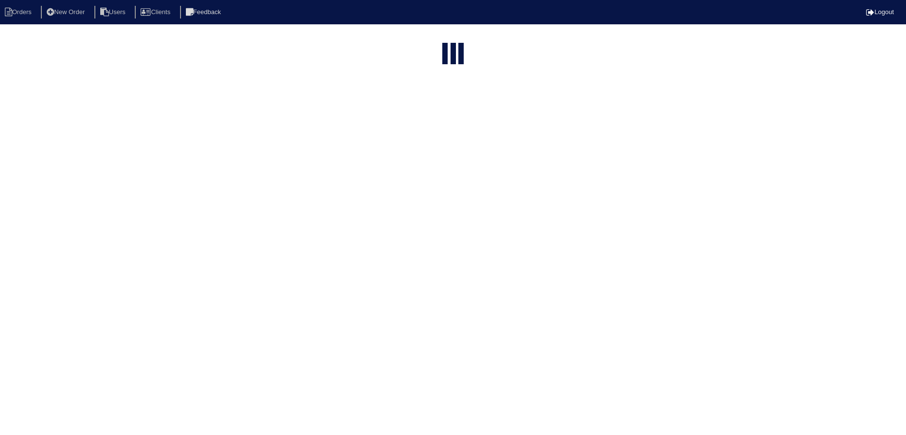
select select "15"
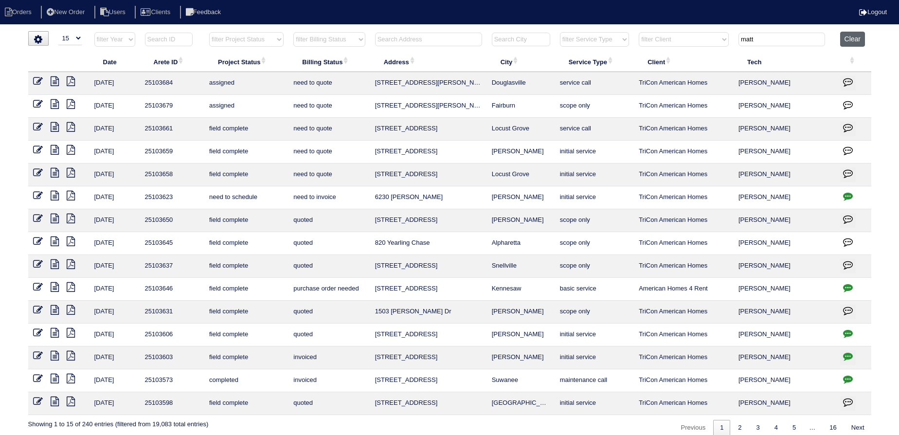
click at [847, 41] on button "Clear" at bounding box center [852, 39] width 25 height 15
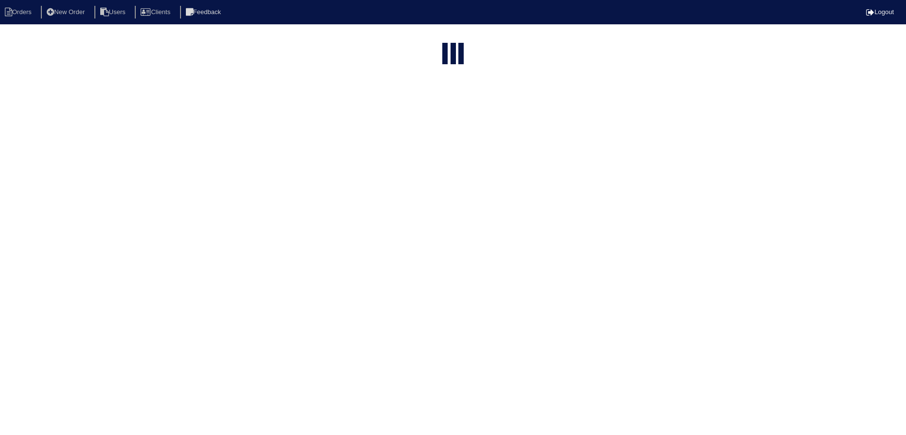
select select "15"
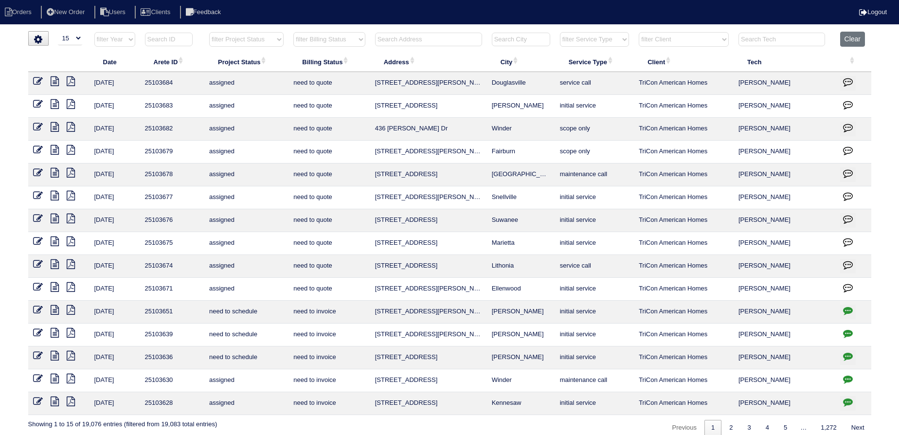
click at [395, 37] on input "text" at bounding box center [428, 40] width 107 height 14
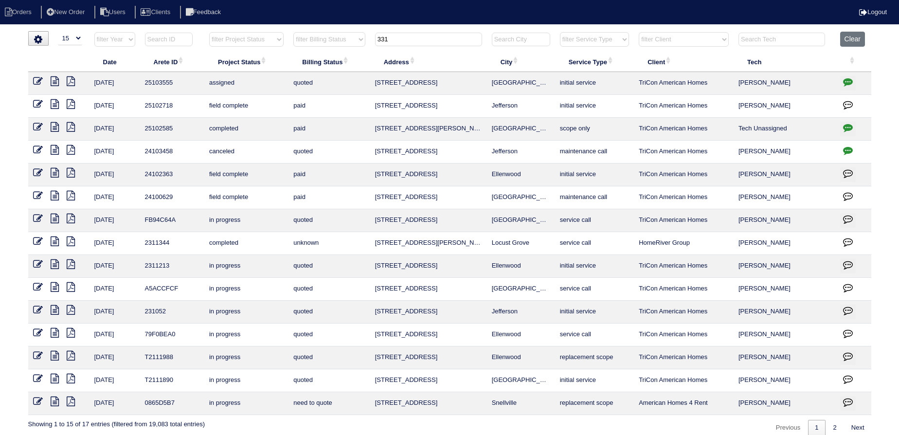
type input "331"
click at [51, 80] on icon at bounding box center [55, 81] width 8 height 10
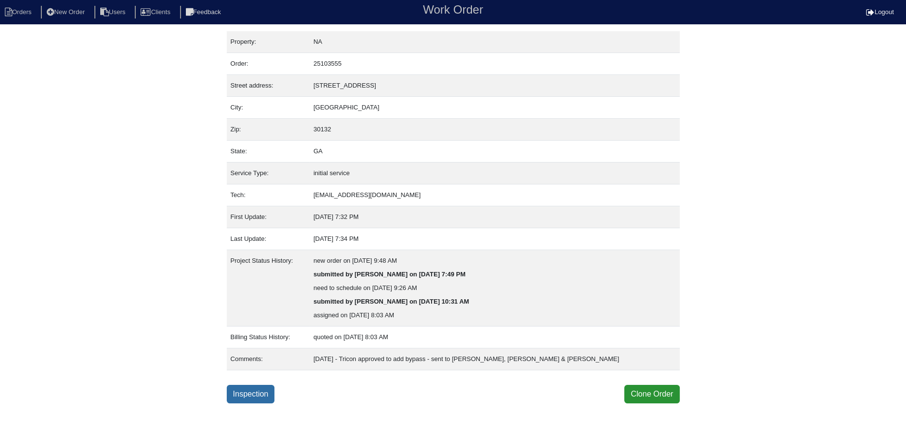
click at [249, 394] on link "Inspection" at bounding box center [251, 394] width 48 height 18
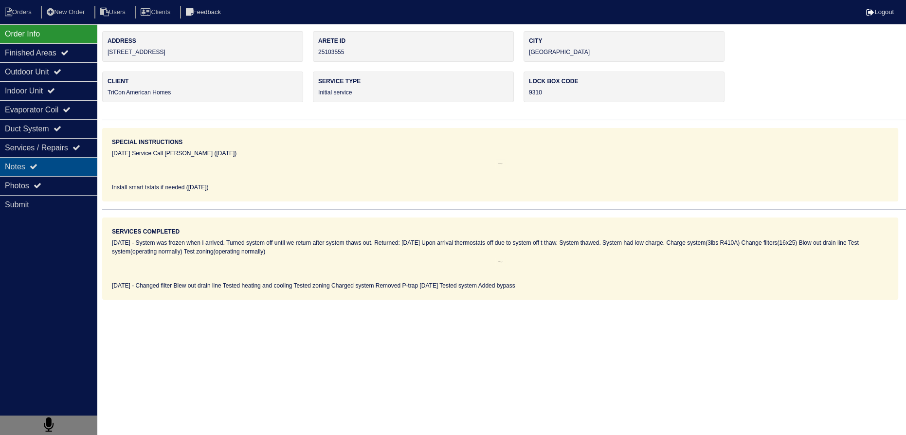
drag, startPoint x: 58, startPoint y: 163, endPoint x: 84, endPoint y: 157, distance: 26.1
click at [58, 163] on div "Notes" at bounding box center [48, 166] width 97 height 19
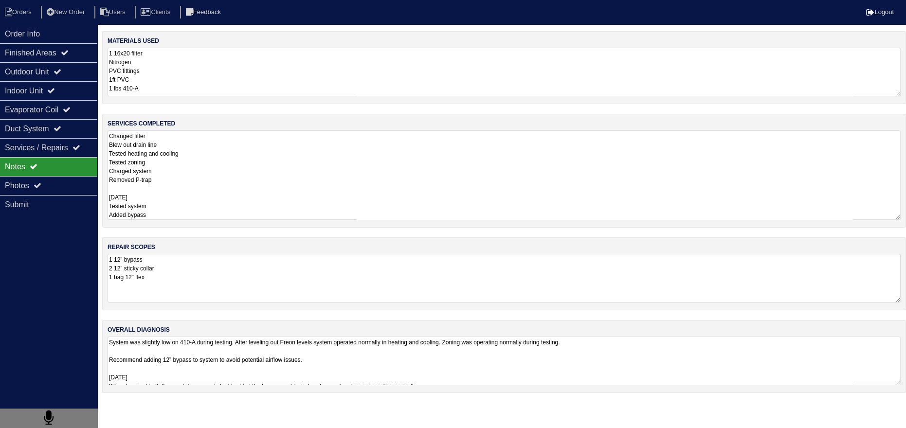
click at [198, 158] on textarea "Changed filter Blew out drain line Tested heating and cooling Tested zoning Cha…" at bounding box center [503, 174] width 793 height 89
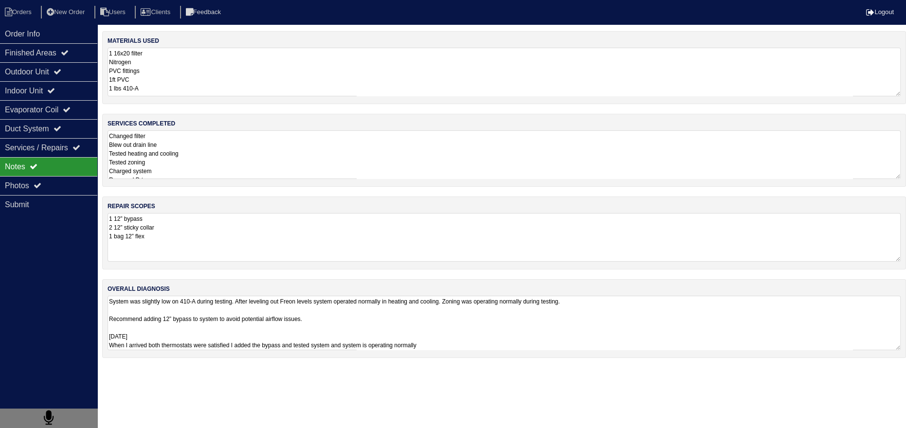
click at [269, 367] on html "Orders New Order Users Clients Feedback Logout Orders New Order Users Clients M…" at bounding box center [453, 184] width 906 height 368
click at [257, 320] on textarea "System was slightly low on 410-A during testing. After leveling out Freon level…" at bounding box center [503, 323] width 793 height 54
click at [245, 324] on textarea "System was slightly low on 410-A during testing. After leveling out Freon level…" at bounding box center [503, 323] width 793 height 54
click at [55, 191] on div "Photos" at bounding box center [48, 185] width 97 height 19
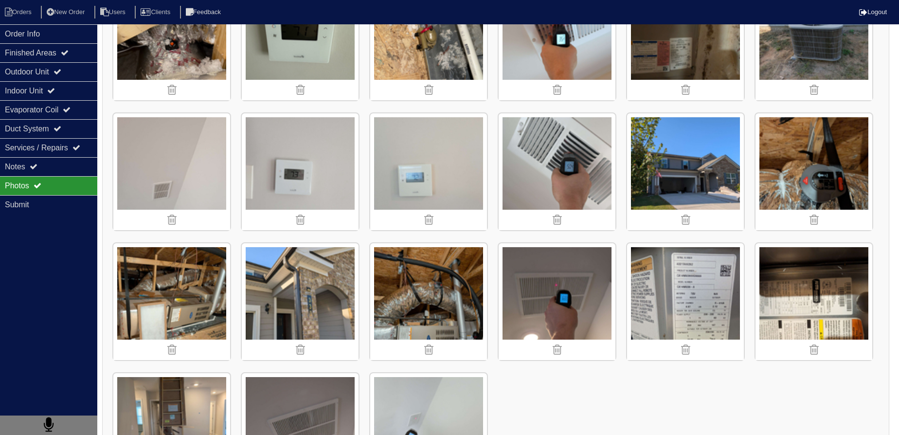
scroll to position [1105, 0]
click at [427, 278] on img at bounding box center [428, 301] width 117 height 117
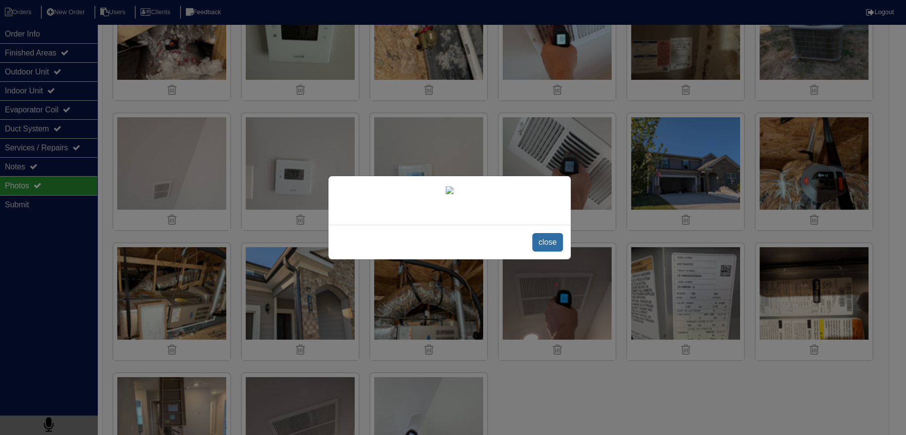
click at [544, 251] on span "close" at bounding box center [547, 242] width 31 height 18
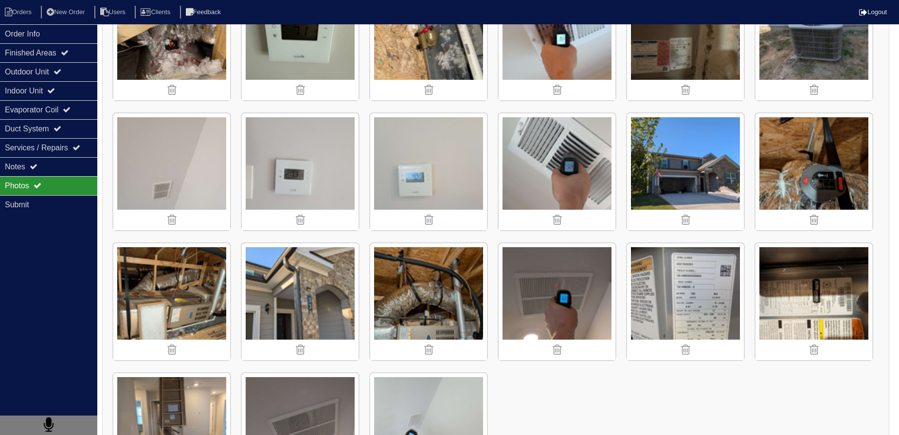
click at [455, 281] on img at bounding box center [428, 301] width 117 height 117
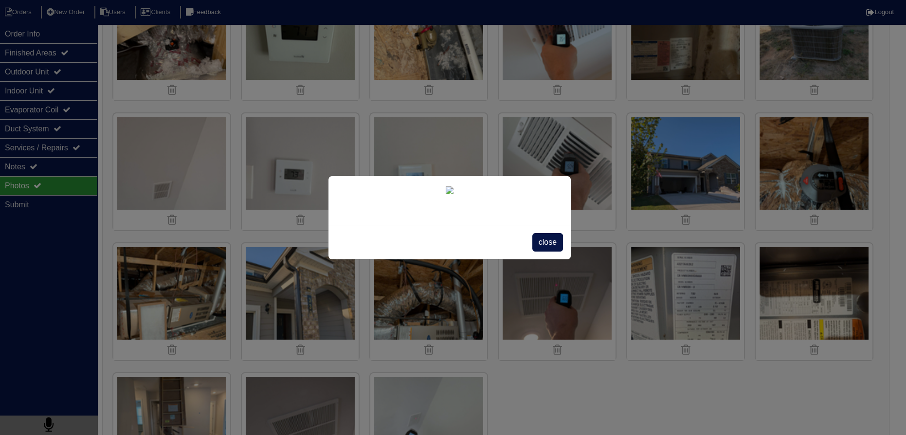
drag, startPoint x: 106, startPoint y: 68, endPoint x: 79, endPoint y: 32, distance: 45.1
click at [106, 67] on div "close" at bounding box center [453, 217] width 906 height 435
click at [17, 21] on div "close" at bounding box center [453, 217] width 906 height 435
click at [536, 251] on span "close" at bounding box center [547, 242] width 31 height 18
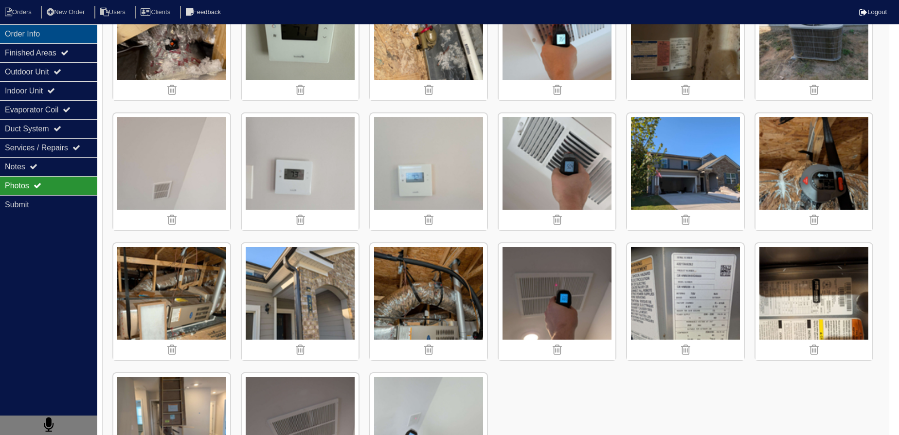
click at [23, 33] on div "Order Info" at bounding box center [48, 33] width 97 height 19
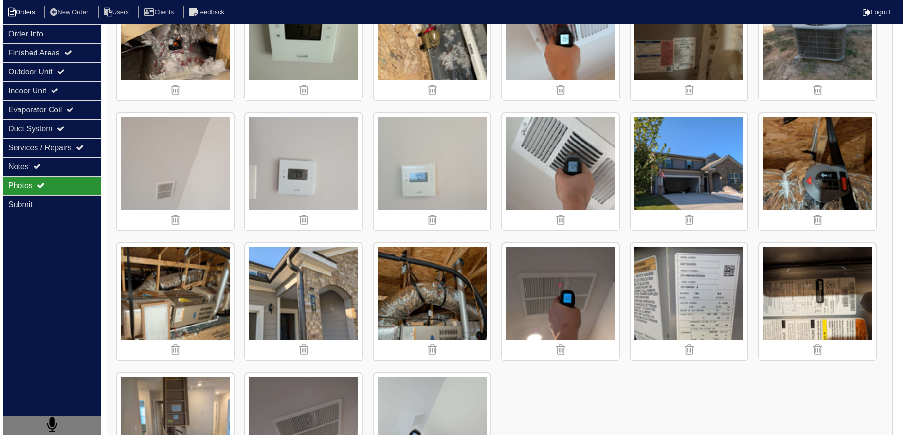
scroll to position [0, 0]
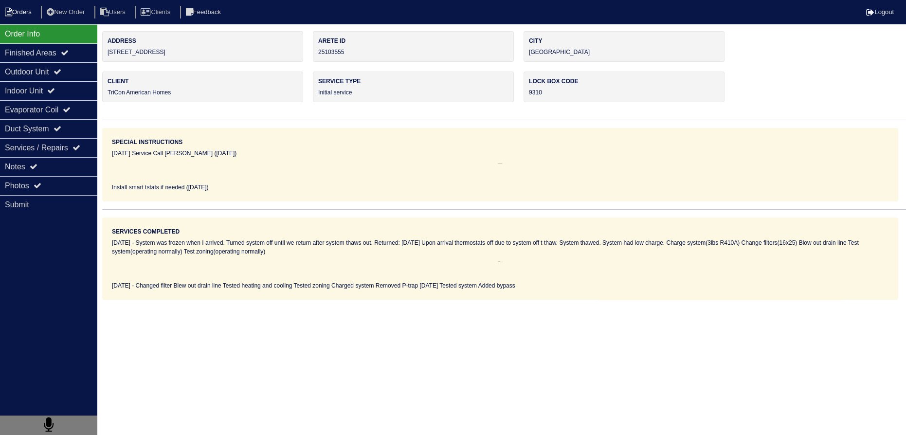
click at [21, 10] on li "Orders" at bounding box center [19, 12] width 39 height 13
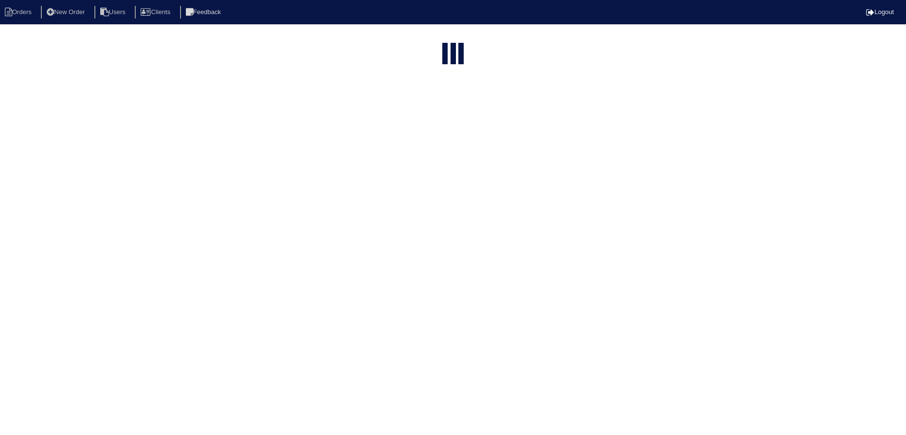
select select "15"
click at [437, 36] on input "331" at bounding box center [428, 40] width 107 height 14
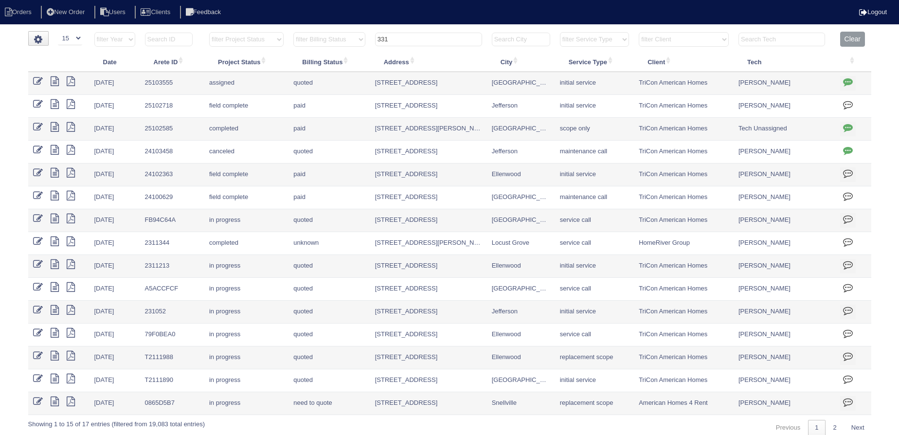
click at [437, 36] on input "331" at bounding box center [428, 40] width 107 height 14
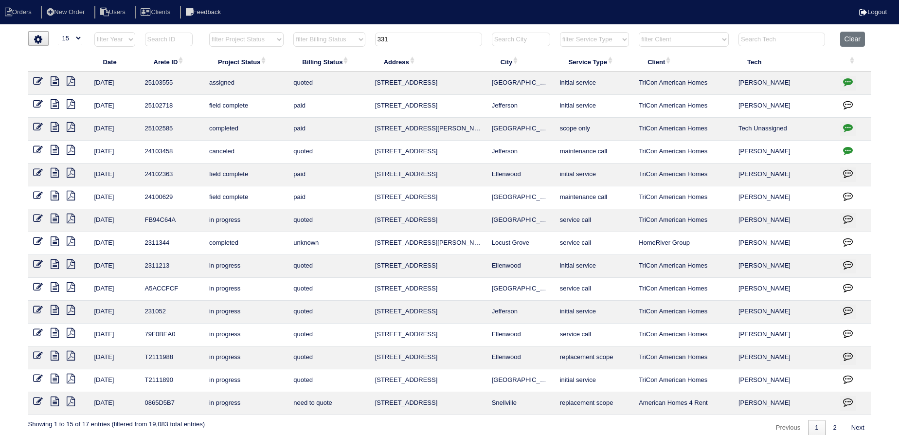
click at [437, 38] on input "331" at bounding box center [428, 40] width 107 height 14
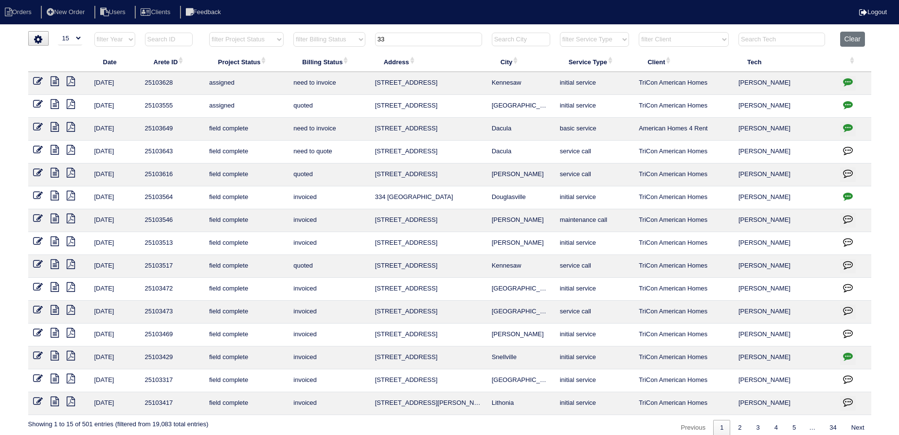
type input "3"
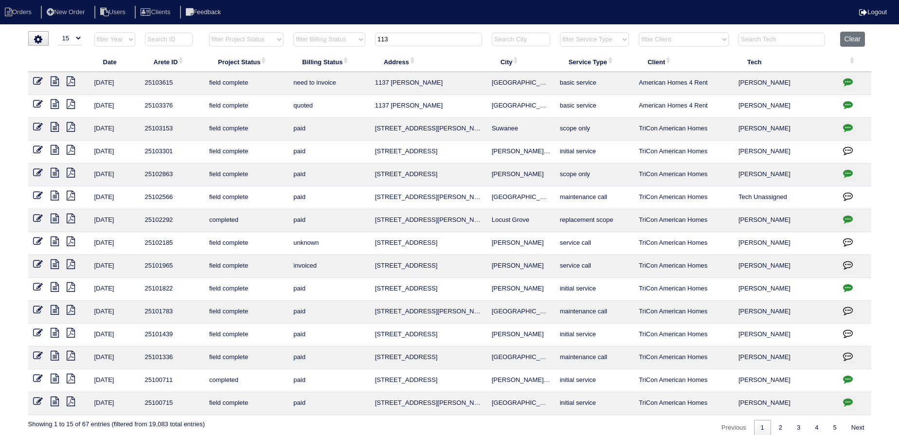
type input "113"
click at [53, 81] on icon at bounding box center [55, 81] width 8 height 10
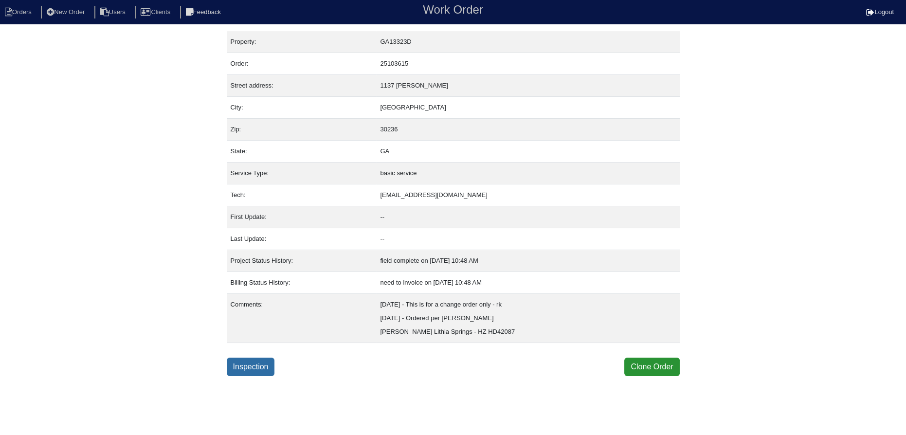
click at [253, 369] on link "Inspection" at bounding box center [251, 366] width 48 height 18
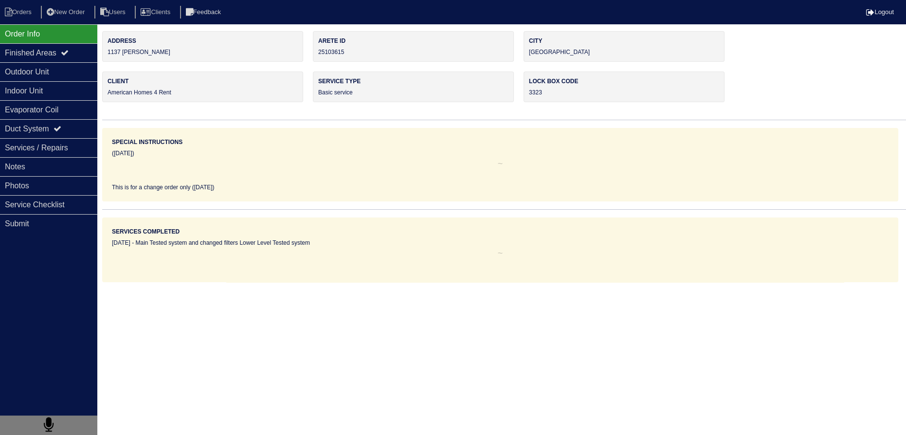
click at [39, 182] on div "Photos" at bounding box center [48, 185] width 97 height 19
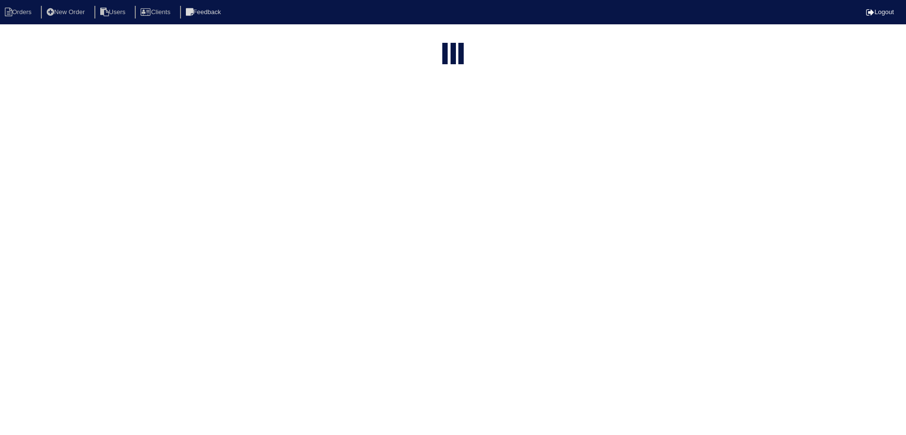
select select "15"
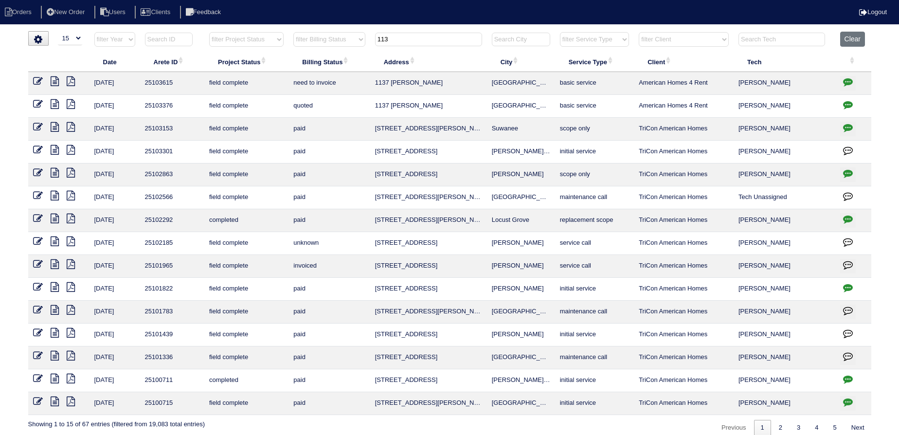
click at [53, 99] on icon at bounding box center [55, 104] width 8 height 10
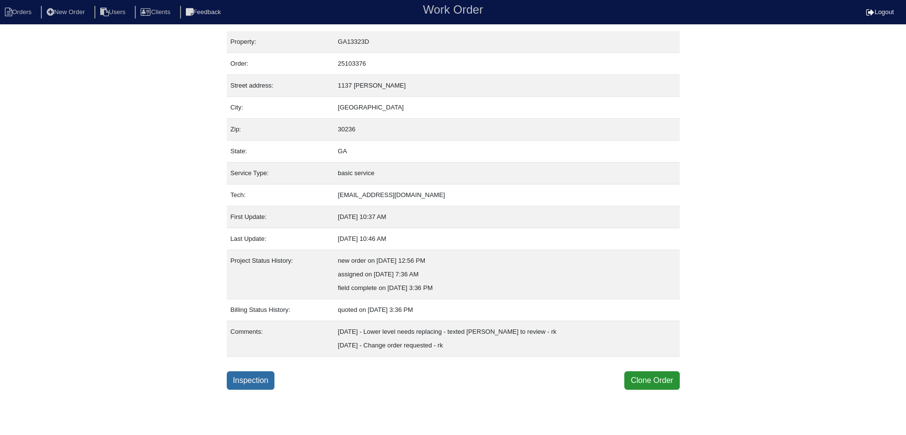
click at [255, 381] on link "Inspection" at bounding box center [251, 380] width 48 height 18
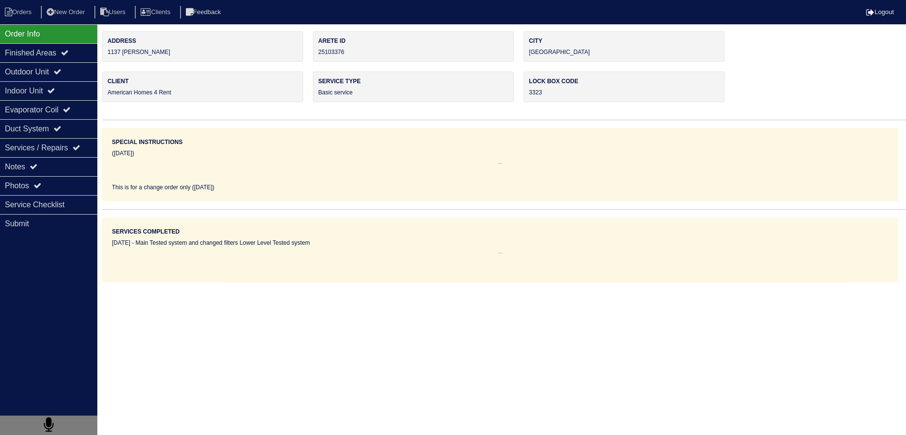
click at [54, 177] on div "Photos" at bounding box center [48, 185] width 97 height 19
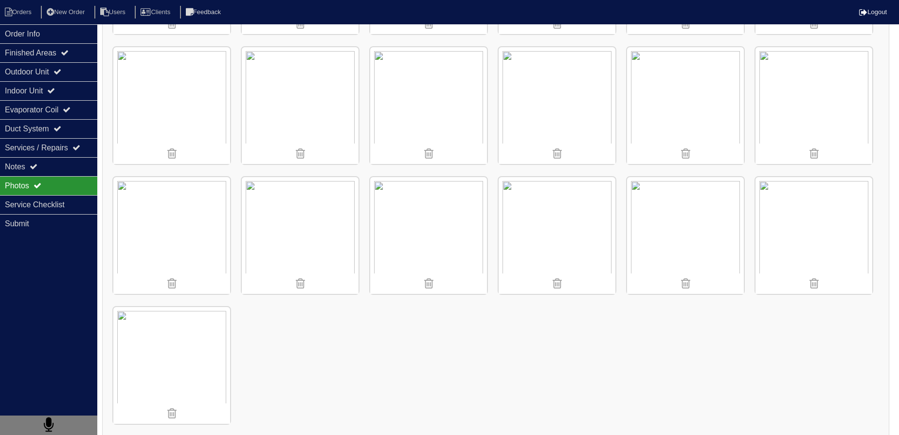
scroll to position [1044, 0]
click at [202, 214] on img at bounding box center [171, 232] width 117 height 117
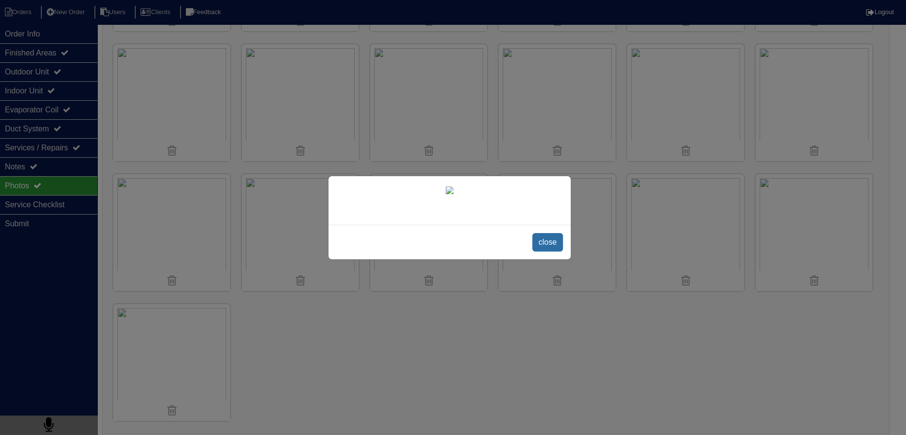
click at [550, 251] on span "close" at bounding box center [547, 242] width 31 height 18
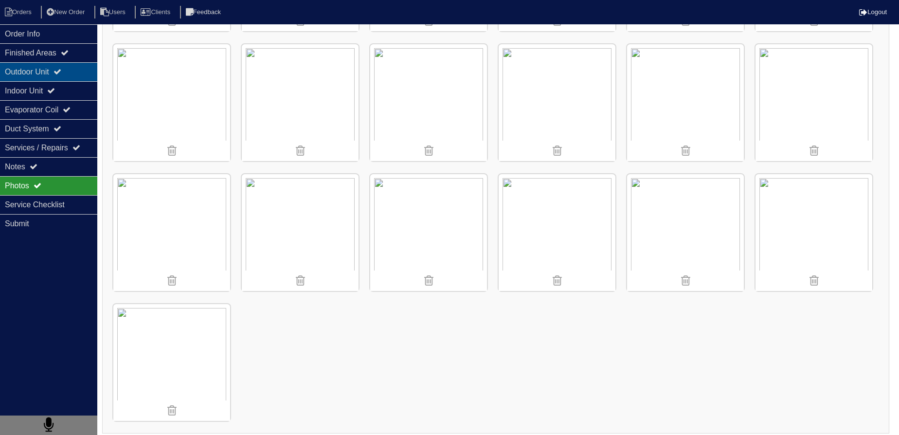
click at [29, 70] on div "Outdoor Unit" at bounding box center [48, 71] width 97 height 19
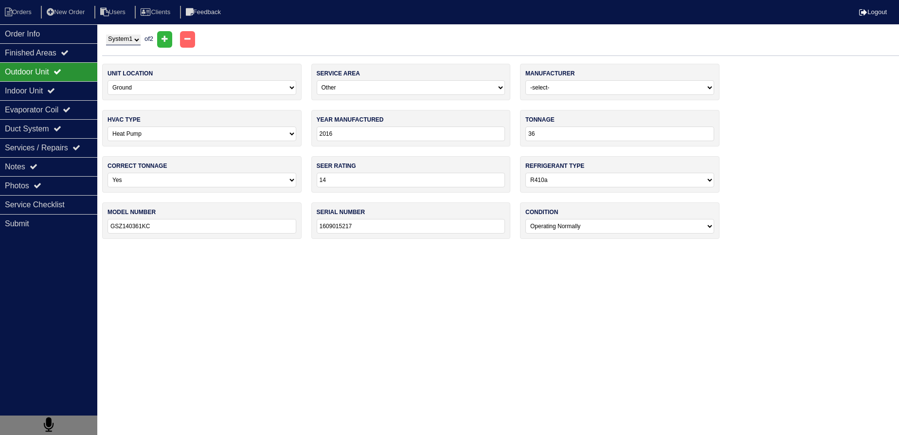
scroll to position [0, 0]
click at [129, 41] on select "System 1 System 2" at bounding box center [123, 40] width 35 height 11
select select "2"
click at [106, 35] on select "System 1 System 2" at bounding box center [123, 40] width 35 height 11
select select "2"
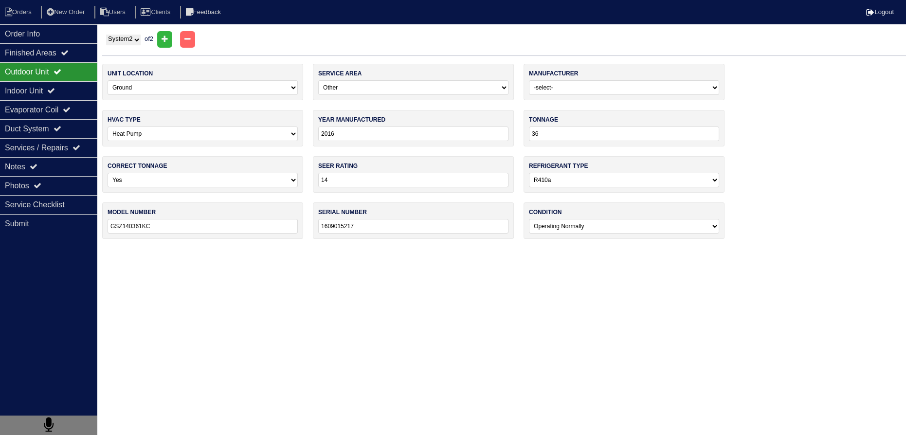
select select "Lennox"
type input "2024"
type input "30"
select select "2"
type input "ML17XP1-030-230A01"
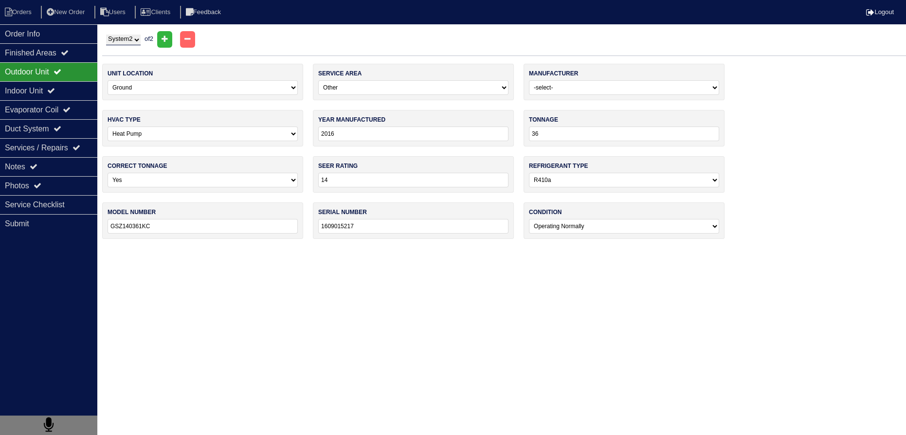
type input "1924E50497"
select select "2"
type input "2014"
select select "3"
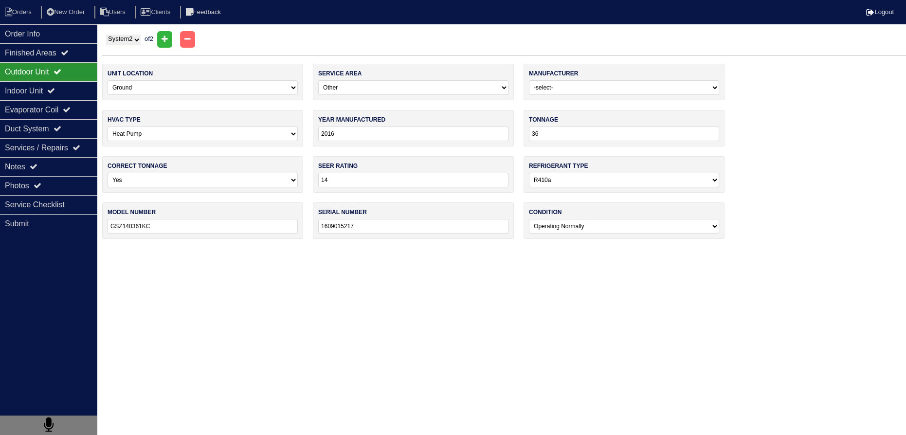
type input "18000"
type input "ARUF18B14AB"
type input "1405626313"
select select "2"
click at [45, 91] on div "Indoor Unit" at bounding box center [48, 90] width 97 height 19
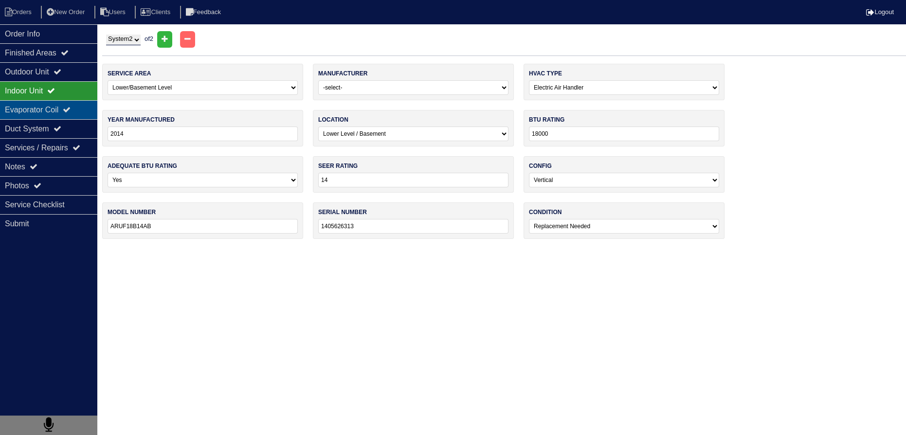
click at [47, 105] on div "Evaporator Coil" at bounding box center [48, 109] width 97 height 19
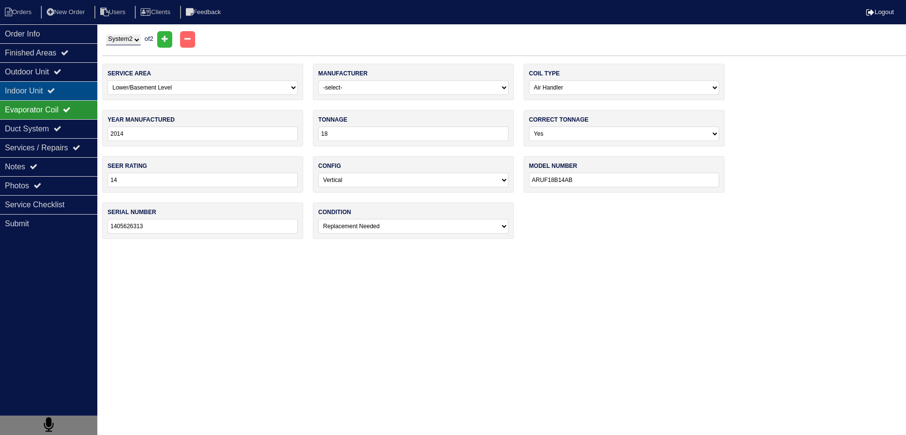
click at [48, 90] on div "Indoor Unit" at bounding box center [48, 90] width 97 height 19
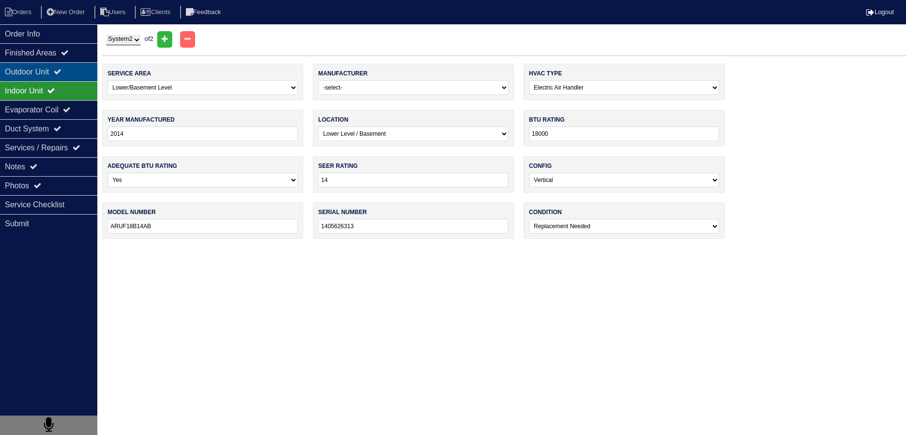
click at [52, 71] on div "Outdoor Unit" at bounding box center [48, 71] width 97 height 19
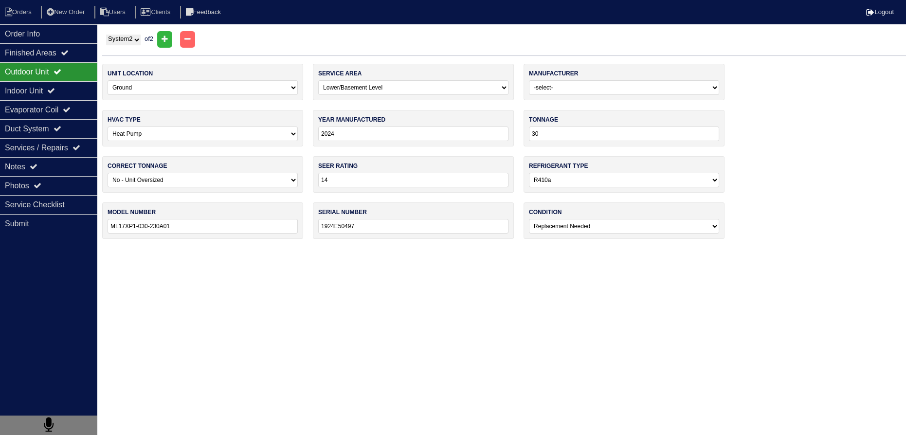
click at [135, 43] on select "System 1 System 2" at bounding box center [123, 40] width 35 height 11
select select "1"
click at [106, 35] on select "System 1 System 2" at bounding box center [123, 40] width 35 height 11
select select "3"
select select "Goodman"
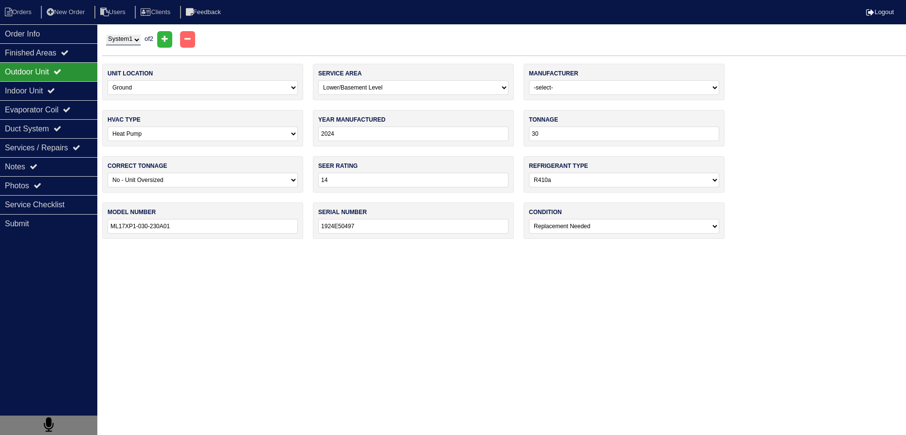
type input "2016"
type input "36"
select select "0"
type input "GSZ140361KC"
type input "1609015217"
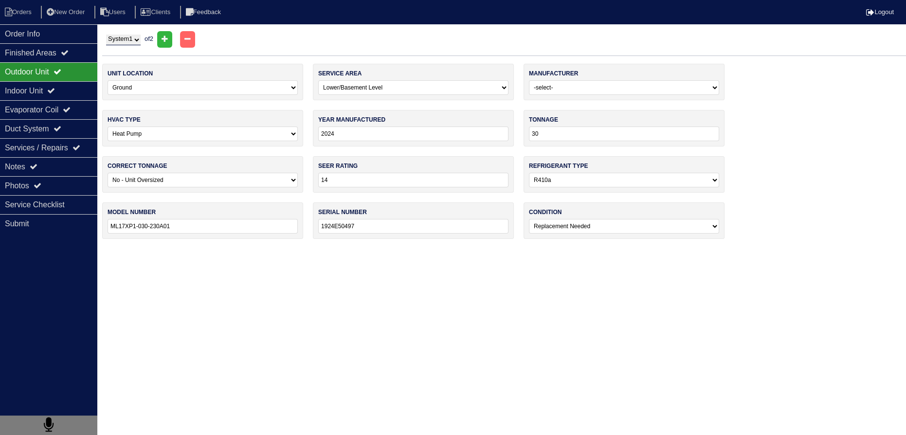
select select "0"
click at [65, 85] on div "Indoor Unit" at bounding box center [48, 90] width 97 height 19
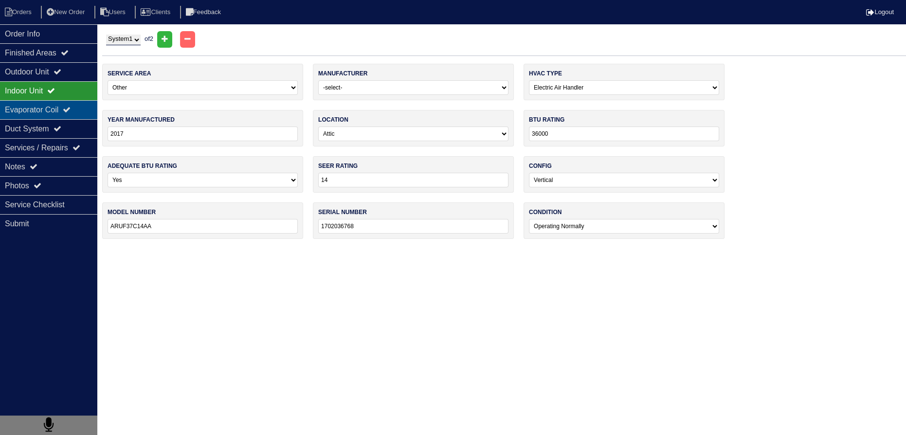
click at [58, 102] on div "Evaporator Coil" at bounding box center [48, 109] width 97 height 19
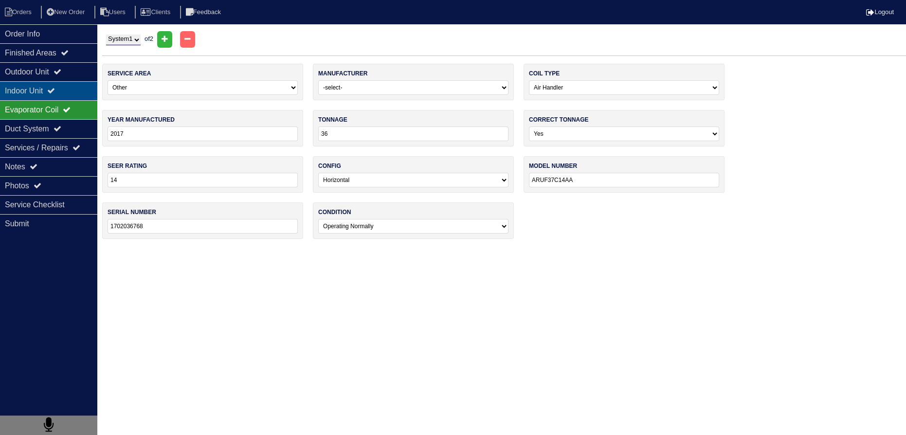
click at [55, 90] on icon at bounding box center [51, 91] width 8 height 8
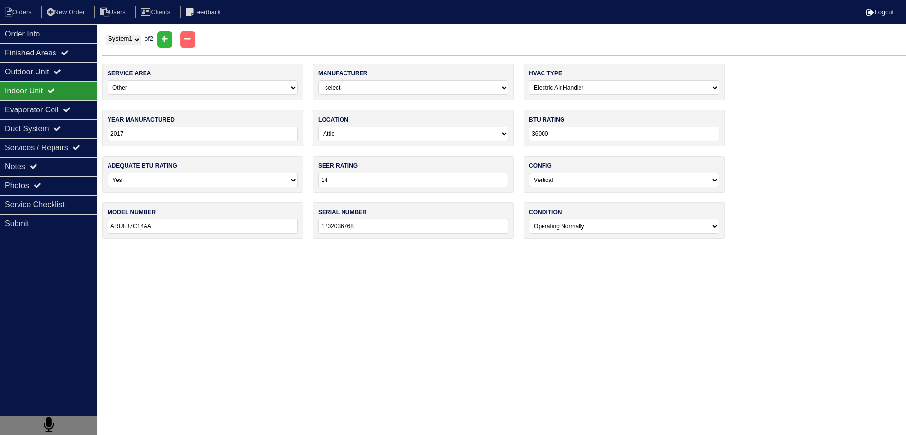
drag, startPoint x: 58, startPoint y: 72, endPoint x: 100, endPoint y: 58, distance: 44.4
click at [58, 72] on div "Outdoor Unit" at bounding box center [48, 71] width 97 height 19
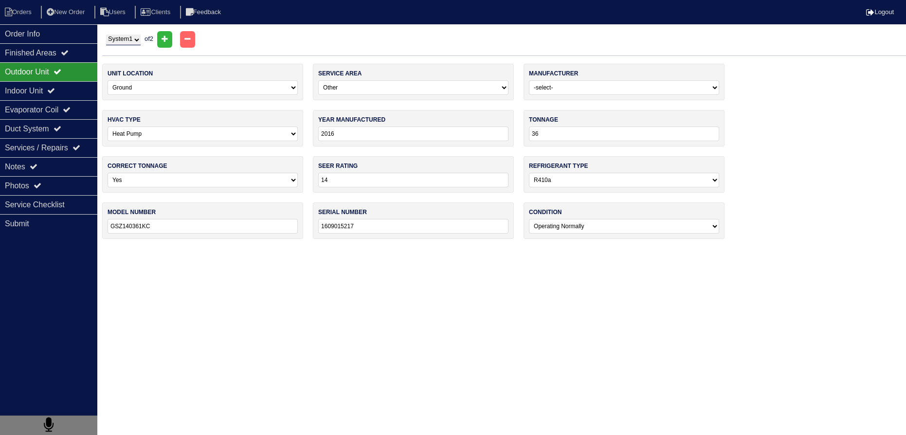
click at [138, 46] on div "System 1 System 2 of 2" at bounding box center [503, 39] width 803 height 17
click at [137, 41] on select "System 1 System 2" at bounding box center [123, 40] width 35 height 11
select select "2"
click at [106, 35] on select "System 1 System 2" at bounding box center [123, 40] width 35 height 11
select select "2"
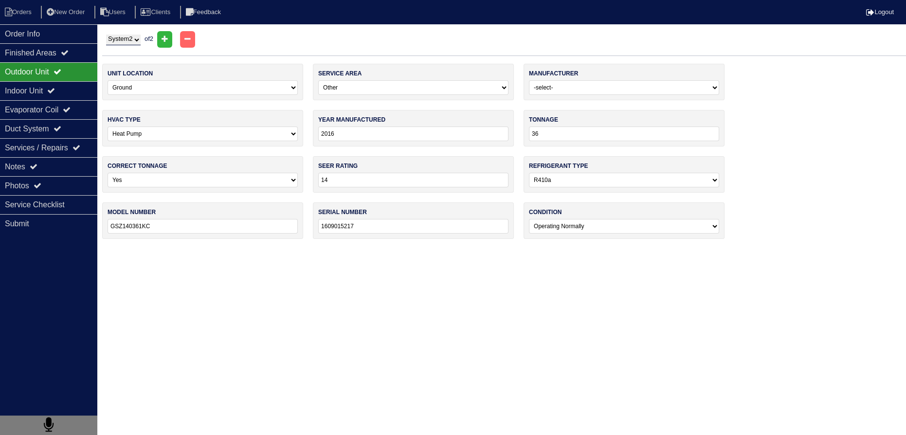
select select "Lennox"
type input "2024"
type input "30"
select select "2"
type input "ML17XP1-030-230A01"
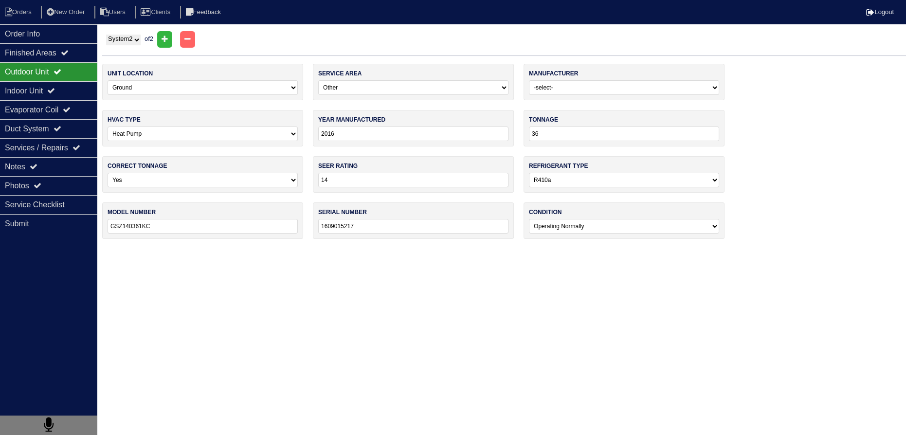
type input "1924E50497"
select select "2"
click at [64, 92] on div "Indoor Unit" at bounding box center [48, 90] width 97 height 19
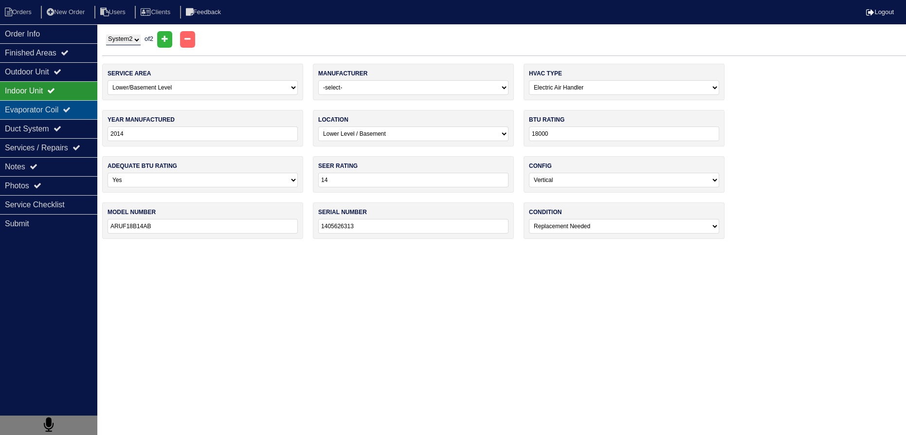
click at [61, 109] on div "Evaporator Coil" at bounding box center [48, 109] width 97 height 19
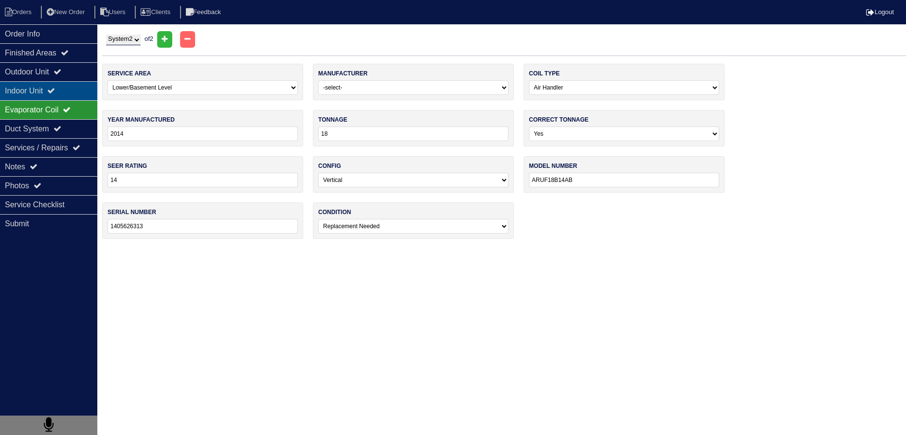
click at [69, 97] on div "Indoor Unit" at bounding box center [48, 90] width 97 height 19
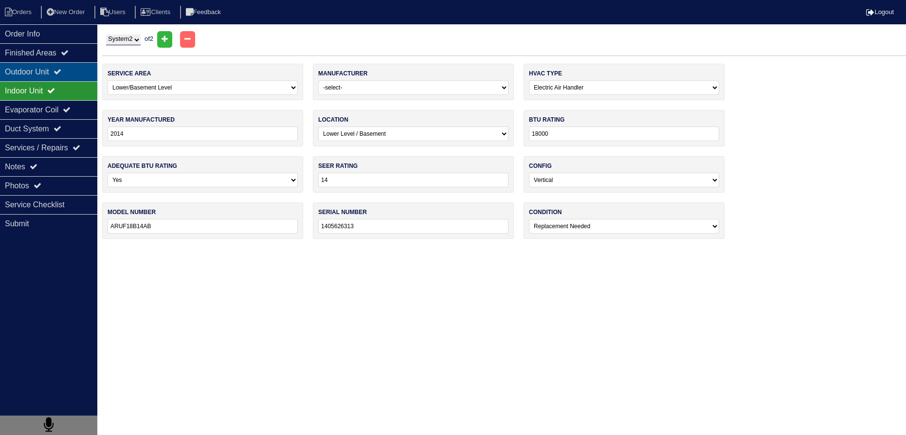
click at [63, 78] on div "Outdoor Unit" at bounding box center [48, 71] width 97 height 19
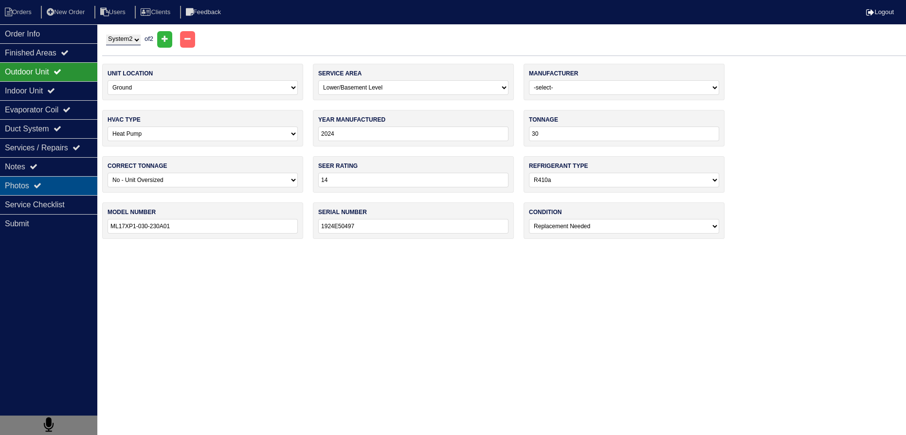
click at [55, 185] on div "Photos" at bounding box center [48, 185] width 97 height 19
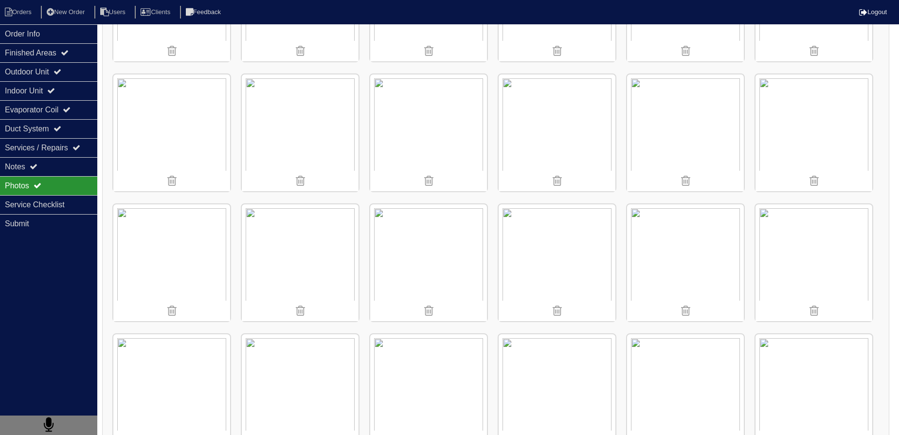
scroll to position [1044, 0]
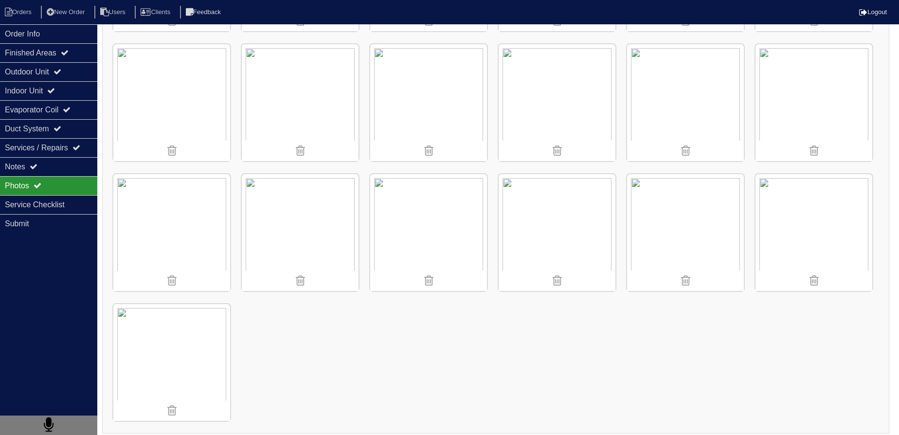
click at [409, 195] on img at bounding box center [428, 232] width 117 height 117
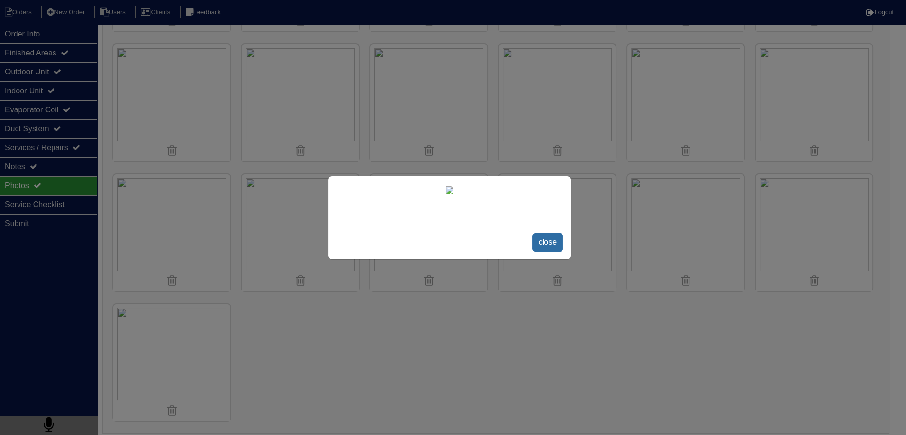
click at [547, 251] on span "close" at bounding box center [547, 242] width 31 height 18
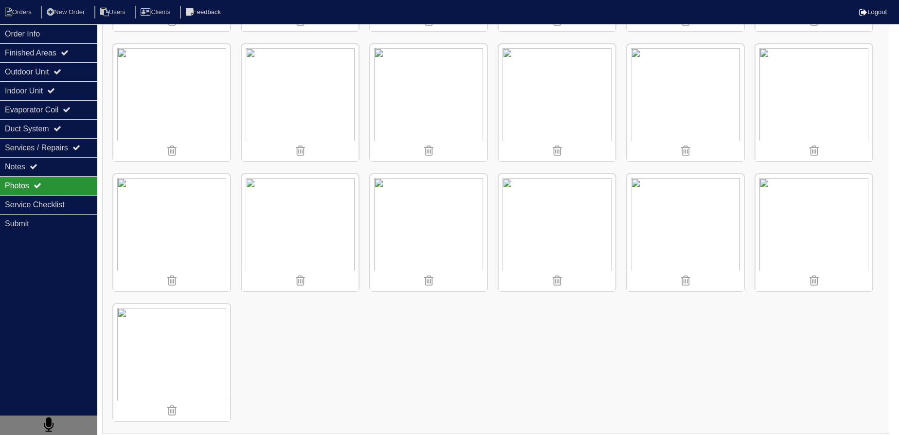
click at [189, 212] on img at bounding box center [171, 232] width 117 height 117
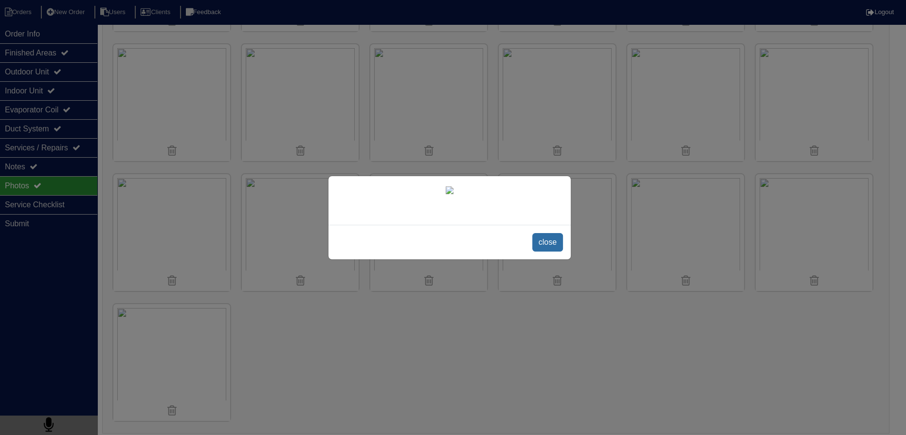
click at [553, 251] on span "close" at bounding box center [547, 242] width 31 height 18
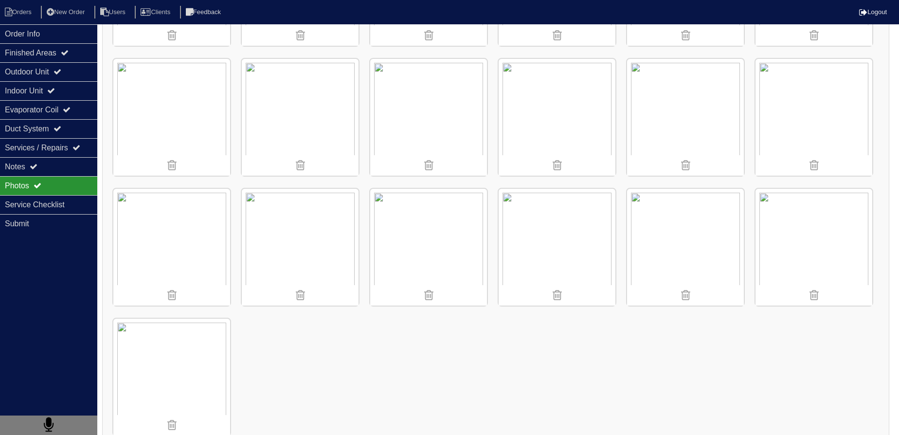
scroll to position [1000, 0]
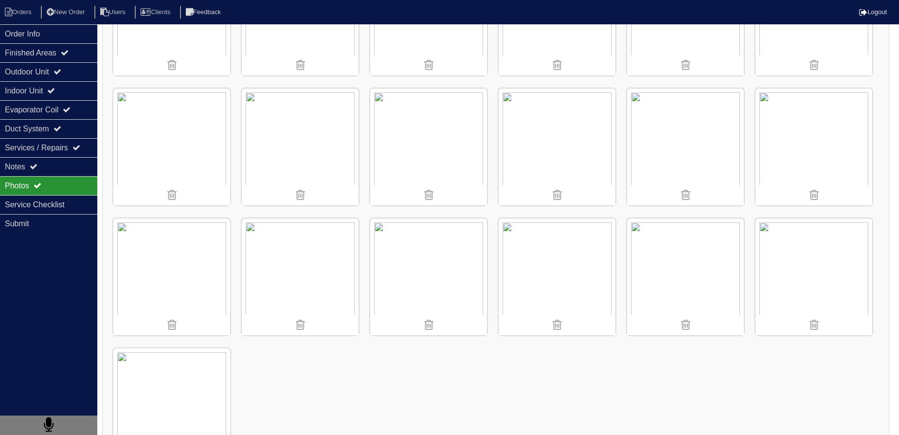
click at [837, 255] on img at bounding box center [813, 276] width 117 height 117
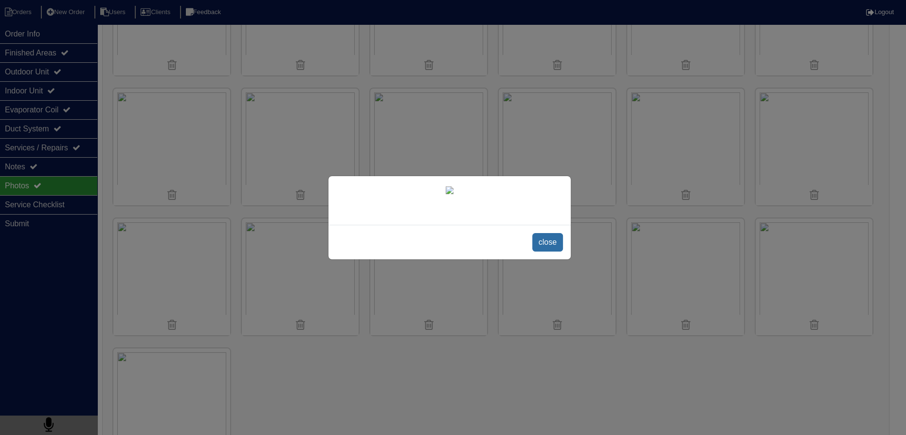
click at [542, 251] on span "close" at bounding box center [547, 242] width 31 height 18
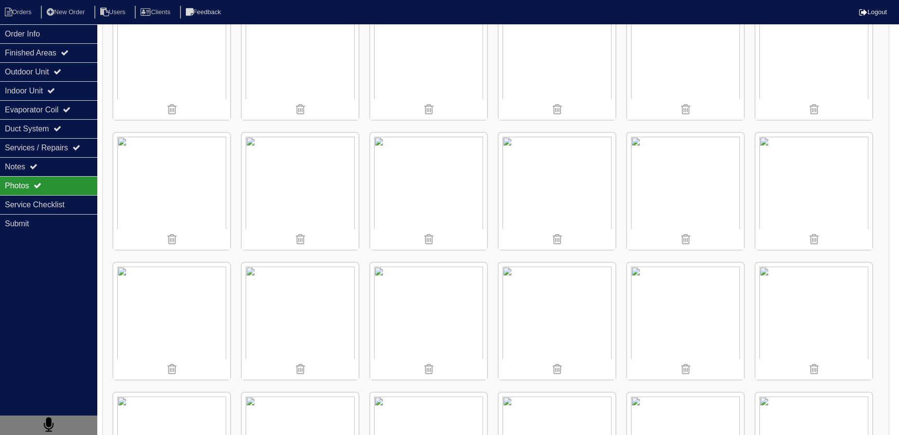
scroll to position [398, 0]
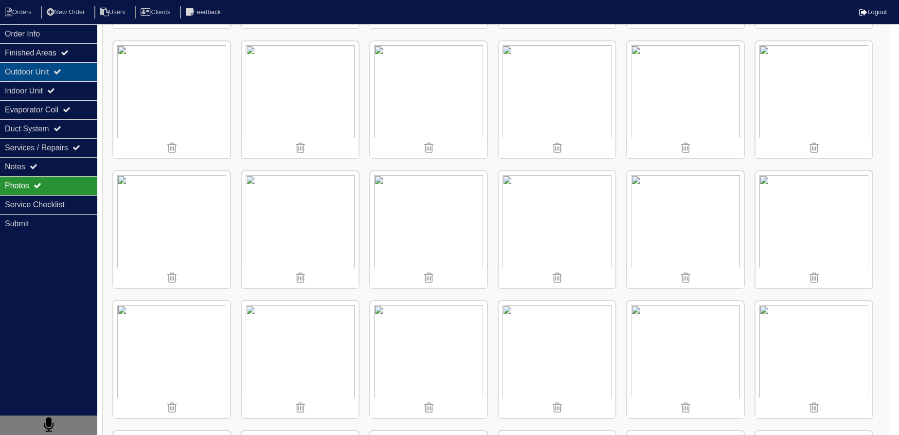
click at [57, 71] on div "Outdoor Unit" at bounding box center [48, 71] width 97 height 19
select select "2"
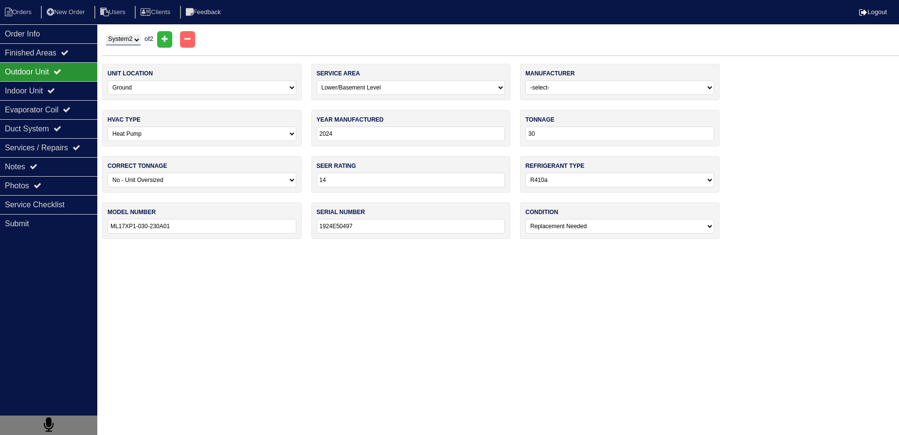
scroll to position [0, 0]
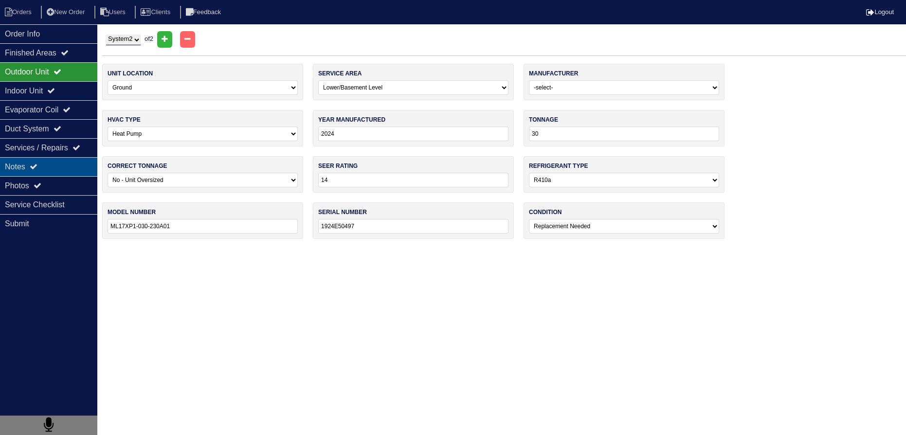
click at [50, 172] on div "Notes" at bounding box center [48, 166] width 97 height 19
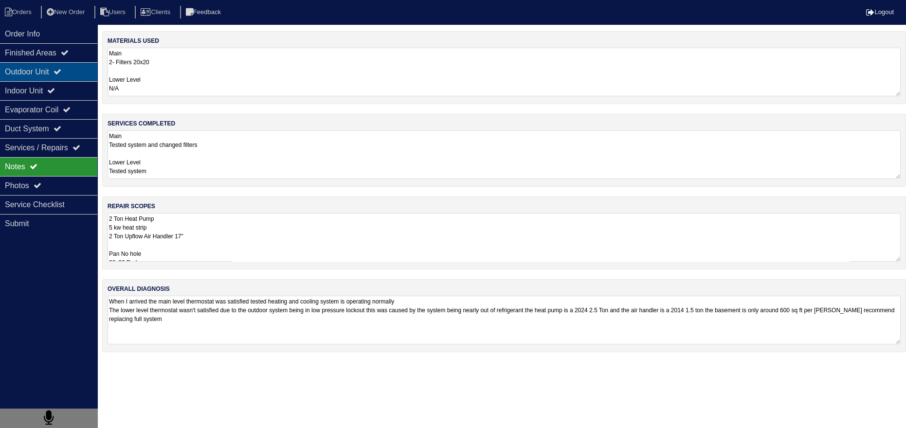
click at [70, 70] on div "Outdoor Unit" at bounding box center [48, 71] width 97 height 19
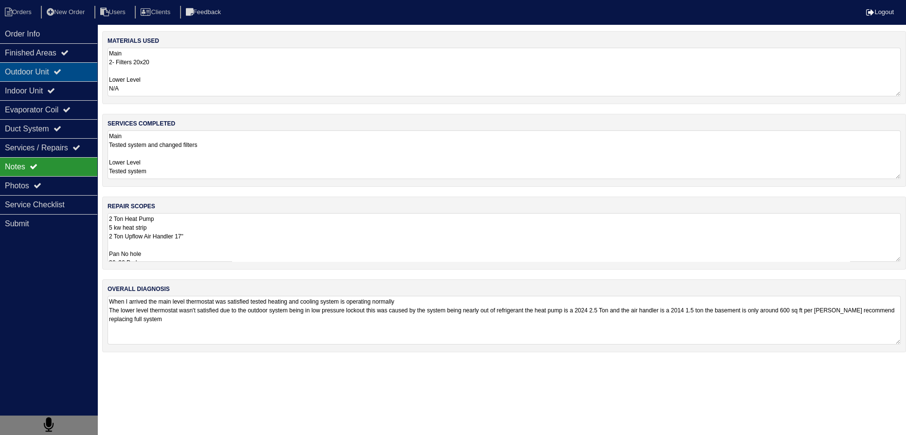
select select "2"
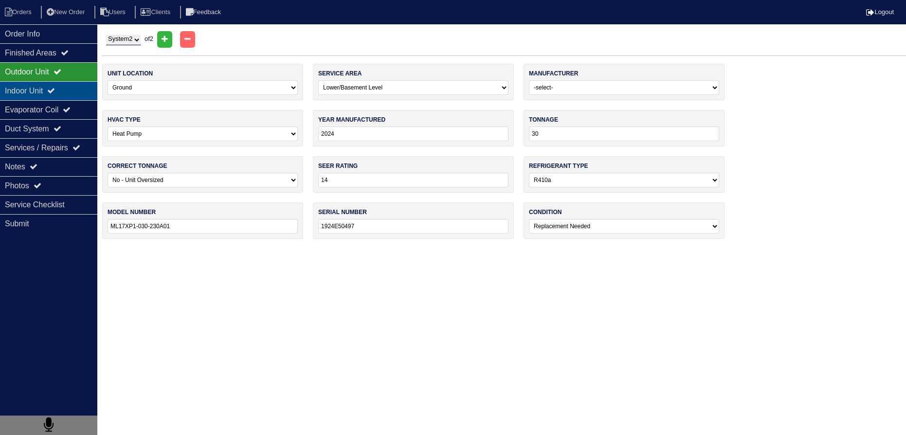
click at [52, 87] on div "Indoor Unit" at bounding box center [48, 90] width 97 height 19
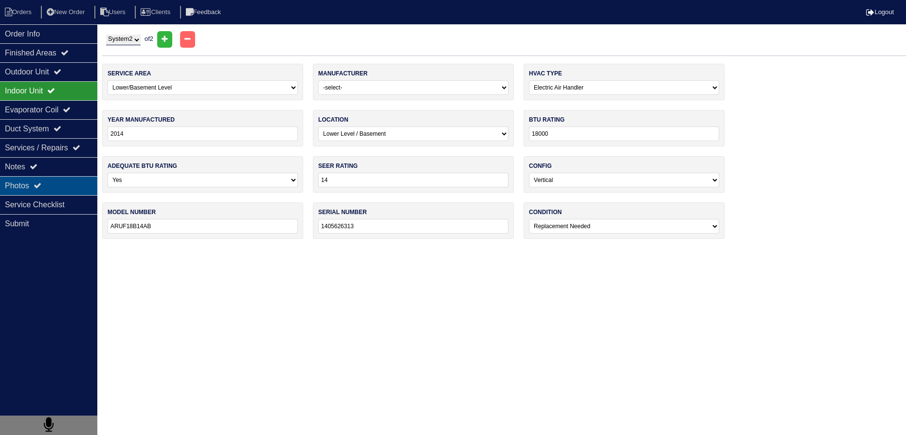
click at [41, 185] on icon at bounding box center [38, 185] width 8 height 8
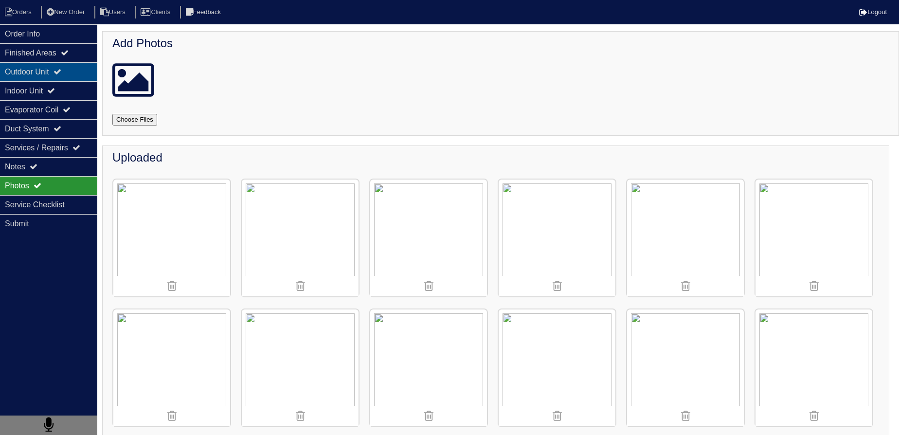
click at [80, 62] on div "Outdoor Unit" at bounding box center [48, 71] width 97 height 19
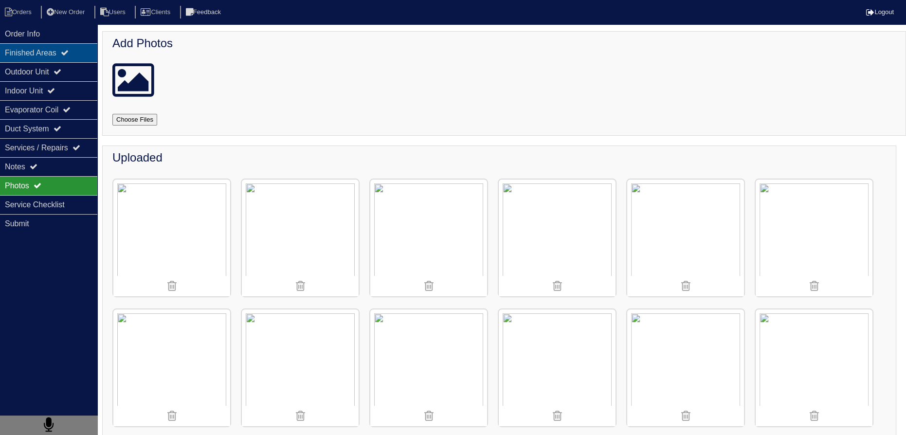
select select "2"
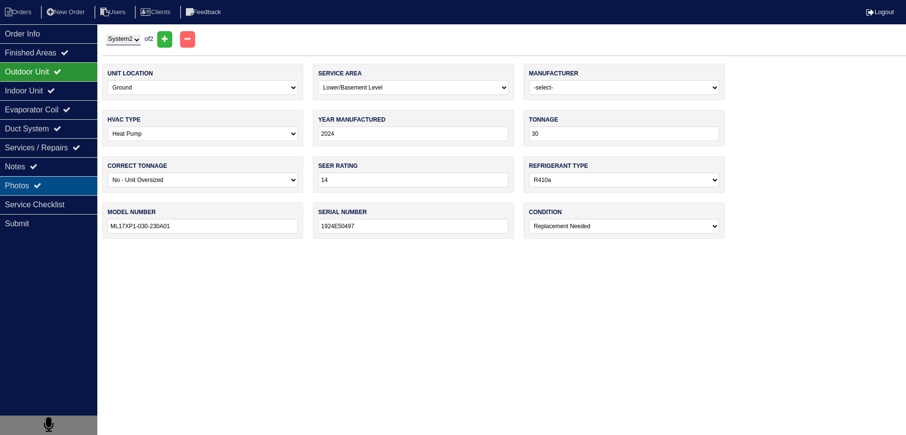
click at [69, 182] on div "Photos" at bounding box center [48, 185] width 97 height 19
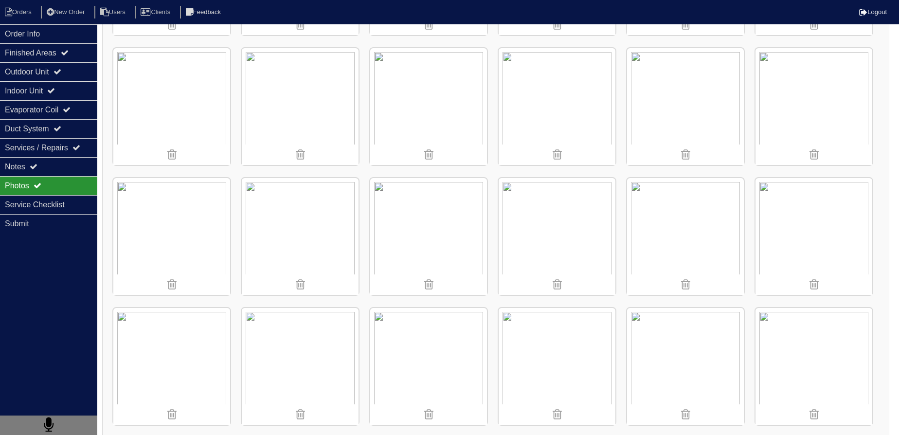
scroll to position [779, 0]
click at [425, 240] on img at bounding box center [428, 237] width 117 height 117
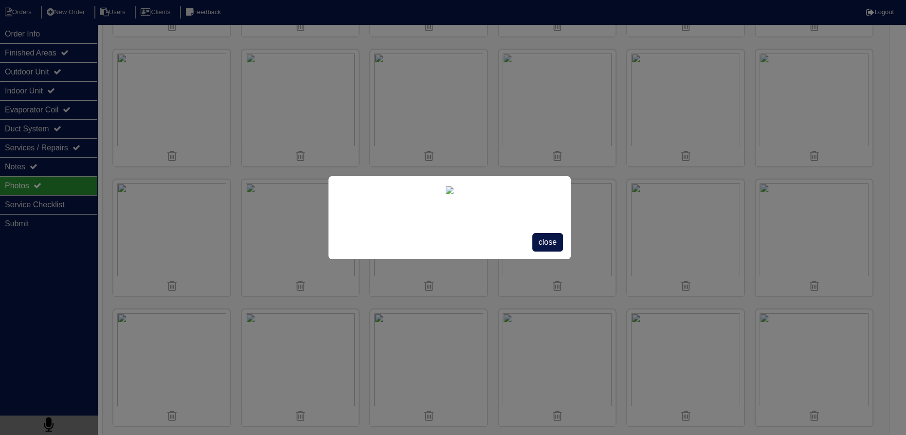
drag, startPoint x: 557, startPoint y: 375, endPoint x: 520, endPoint y: 375, distance: 37.0
click at [557, 251] on span "close" at bounding box center [547, 242] width 31 height 18
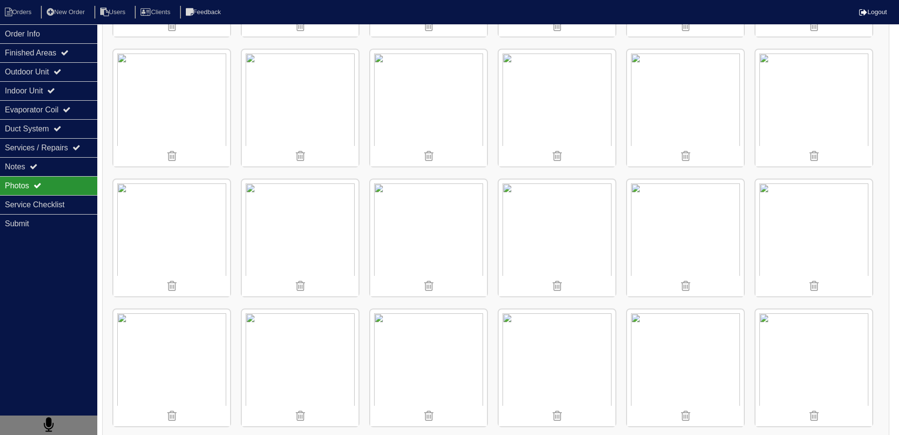
click at [408, 238] on img at bounding box center [428, 237] width 117 height 117
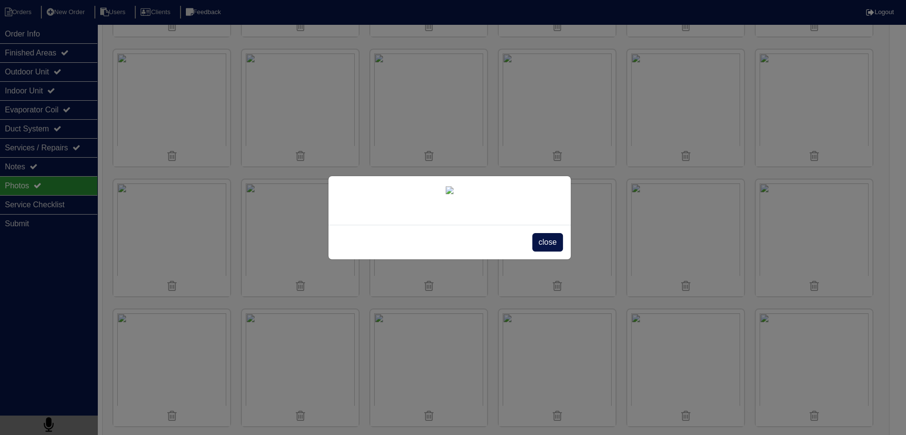
click at [538, 251] on span "close" at bounding box center [547, 242] width 31 height 18
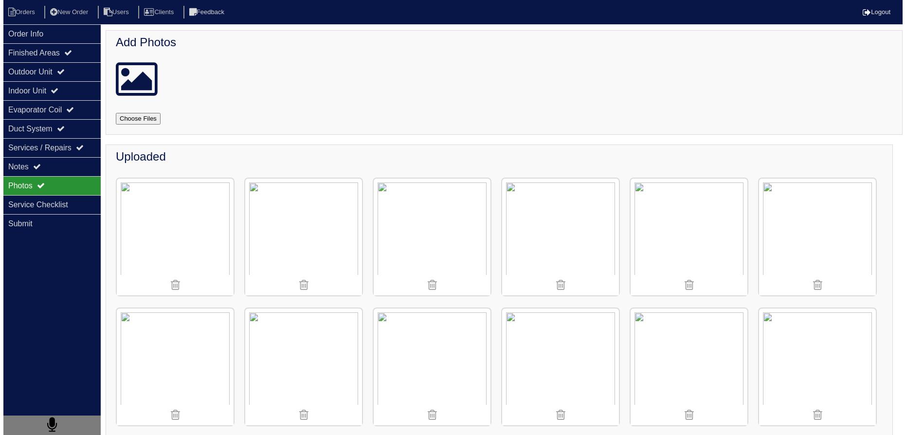
scroll to position [0, 0]
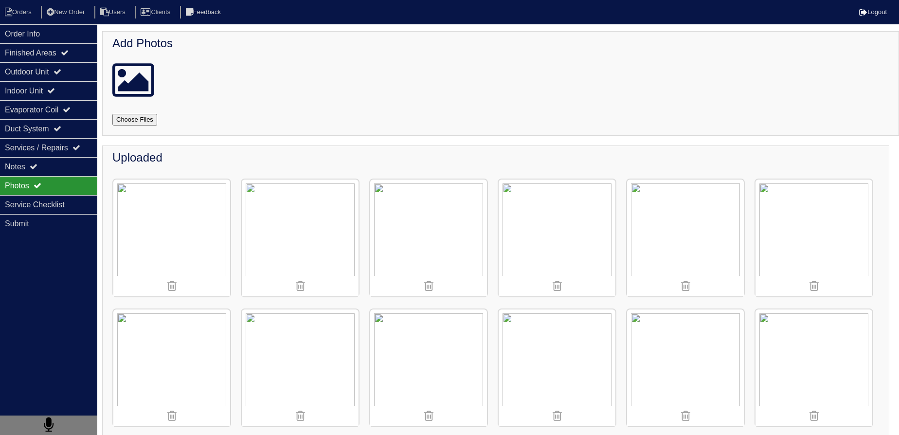
click at [709, 229] on img at bounding box center [685, 237] width 117 height 117
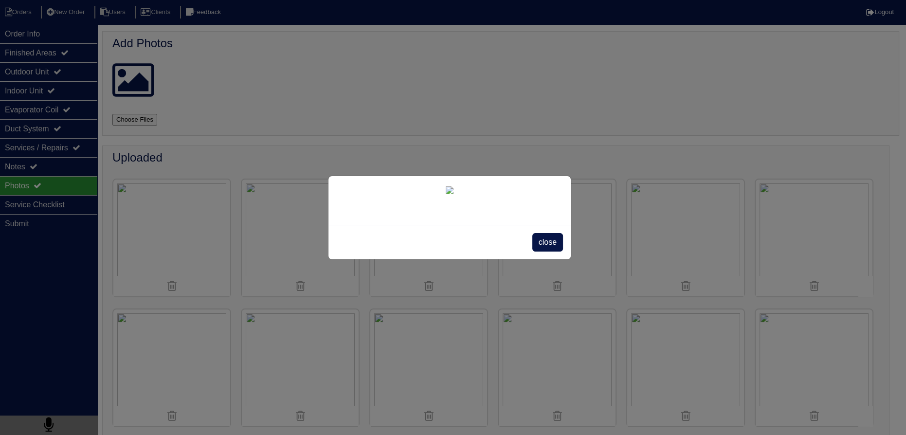
click at [552, 251] on span "close" at bounding box center [547, 242] width 31 height 18
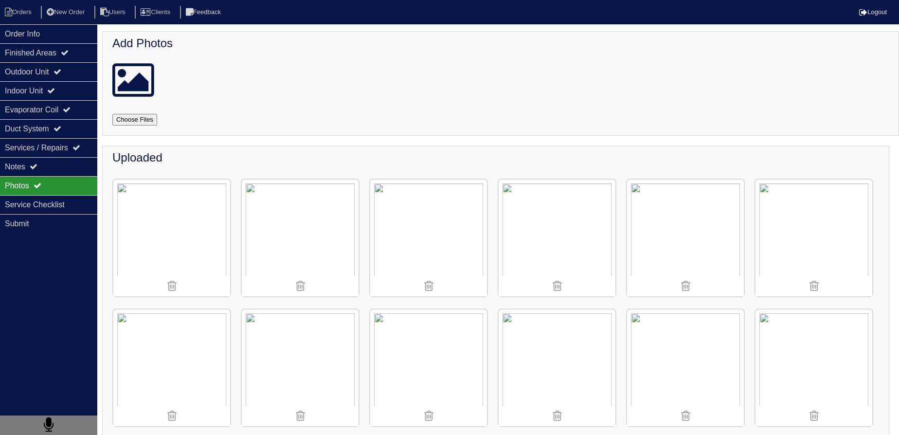
click at [35, 180] on div "Photos" at bounding box center [48, 185] width 97 height 19
click at [37, 170] on div "Notes" at bounding box center [48, 166] width 97 height 19
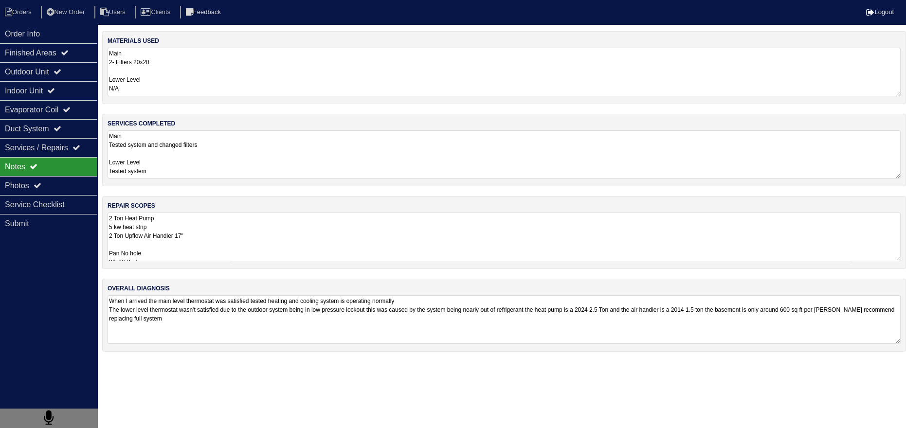
click at [194, 162] on textarea "Main Tested system and changed filters Lower Level Tested system" at bounding box center [503, 154] width 793 height 48
click at [35, 42] on div "Order Info" at bounding box center [48, 33] width 97 height 19
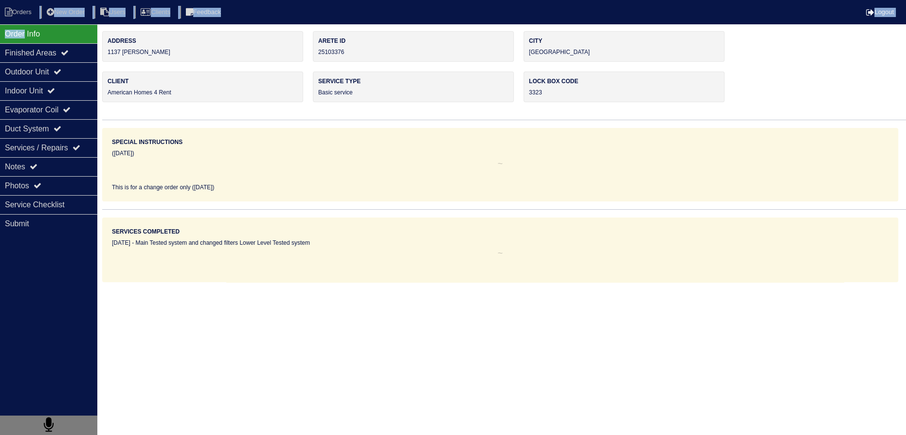
click at [29, 31] on body "Orders New Order Users Clients Feedback Logout Orders New Order Users Clients M…" at bounding box center [453, 156] width 906 height 251
click at [30, 13] on li "Orders" at bounding box center [19, 12] width 39 height 13
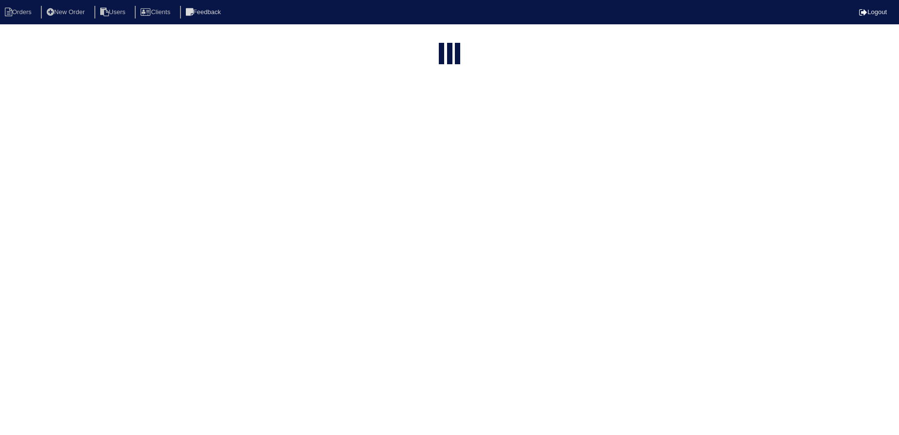
select select "15"
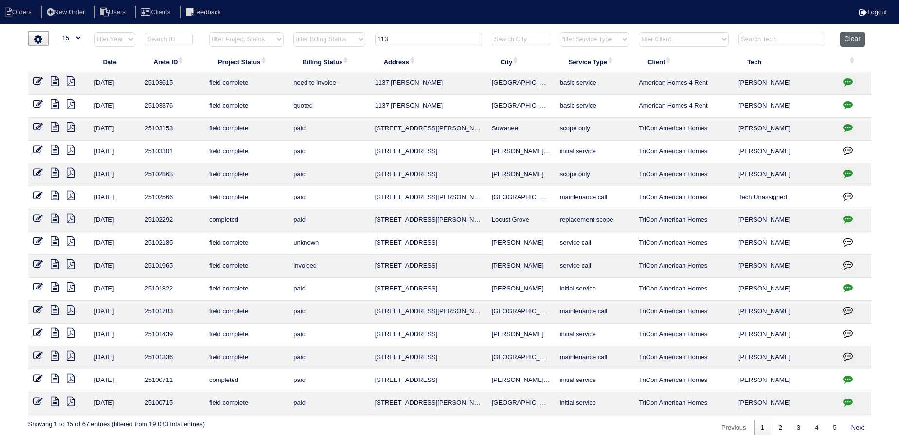
click at [851, 41] on button "Clear" at bounding box center [852, 39] width 25 height 15
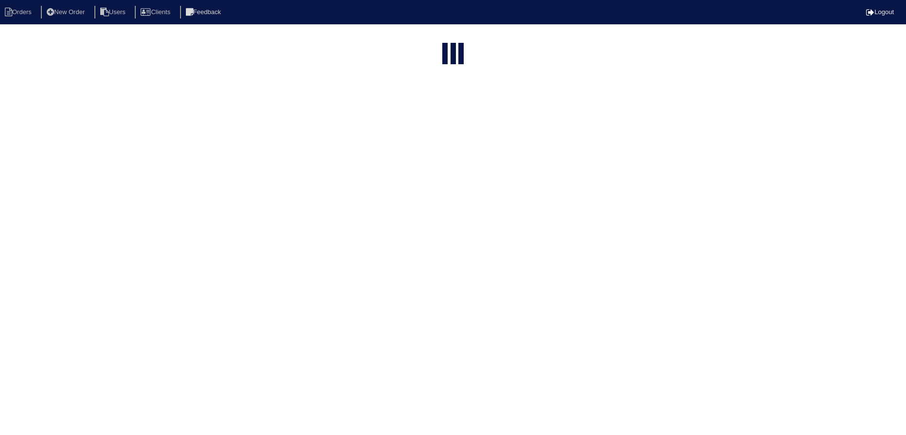
select select "15"
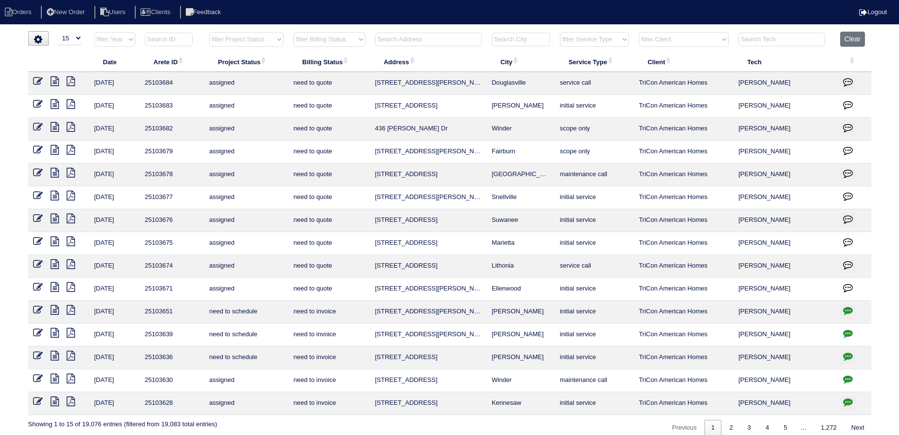
click at [253, 40] on select "filter Project Status -- Any Project Status -- new order assigned in progress f…" at bounding box center [246, 39] width 74 height 15
click at [209, 32] on select "filter Project Status -- Any Project Status -- new order assigned in progress f…" at bounding box center [246, 39] width 74 height 15
drag, startPoint x: 259, startPoint y: 40, endPoint x: 259, endPoint y: 45, distance: 5.3
click at [259, 42] on select "filter Project Status -- Any Project Status -- new order assigned in progress f…" at bounding box center [246, 39] width 74 height 15
click at [209, 32] on select "filter Project Status -- Any Project Status -- new order assigned in progress f…" at bounding box center [246, 39] width 74 height 15
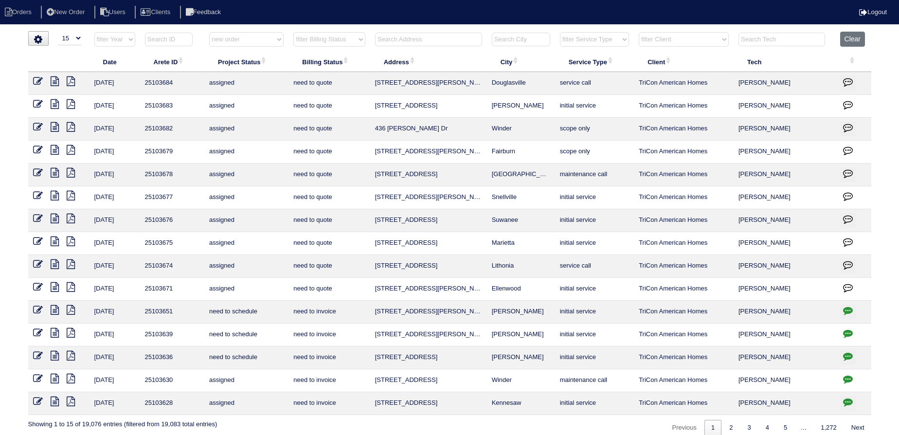
select select "new order"
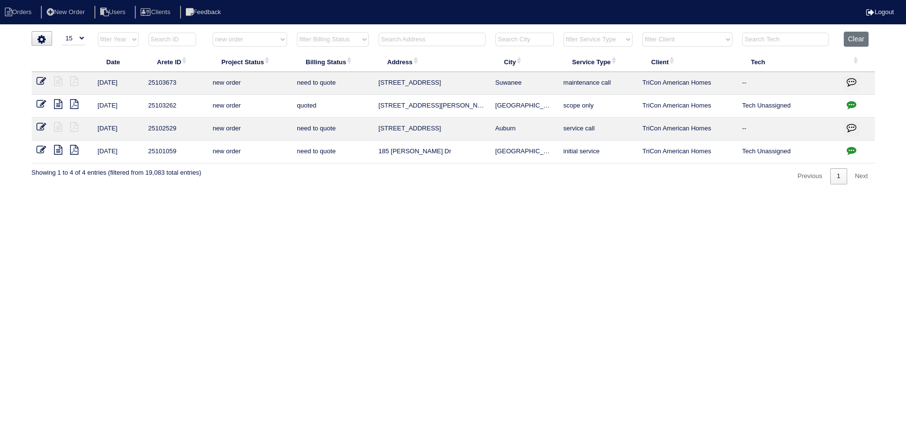
click at [840, 33] on th "Clear" at bounding box center [856, 42] width 36 height 20
click at [844, 38] on button "Clear" at bounding box center [855, 39] width 25 height 15
select select
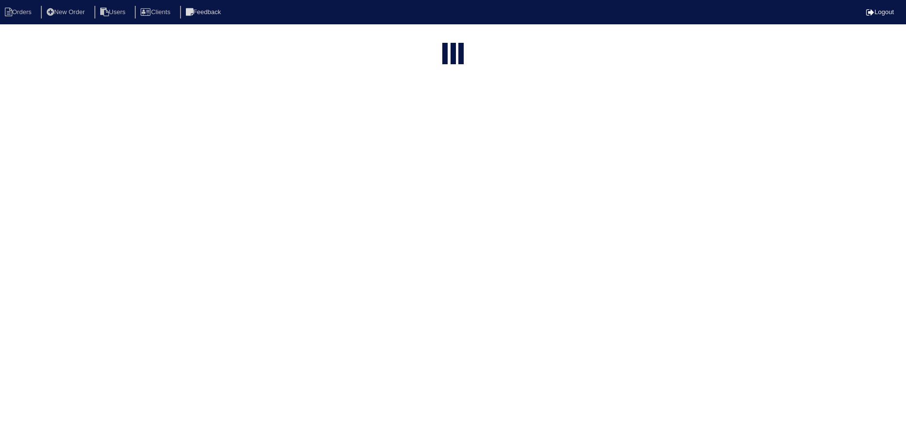
select select "15"
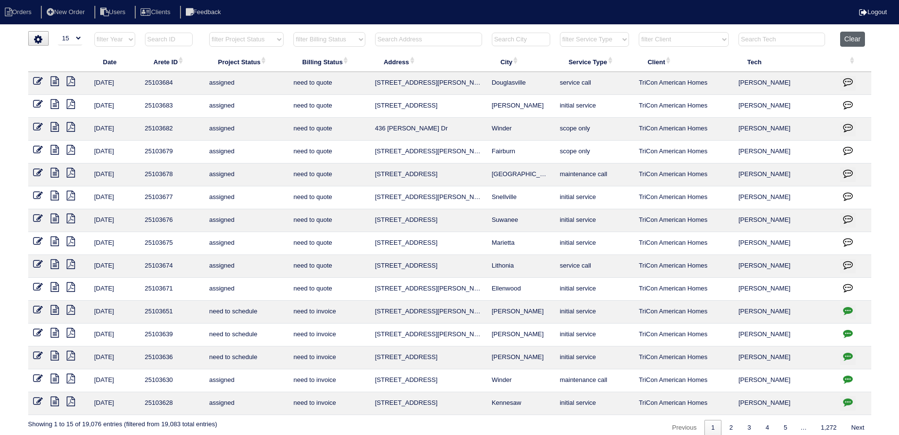
click at [858, 38] on button "Clear" at bounding box center [852, 39] width 25 height 15
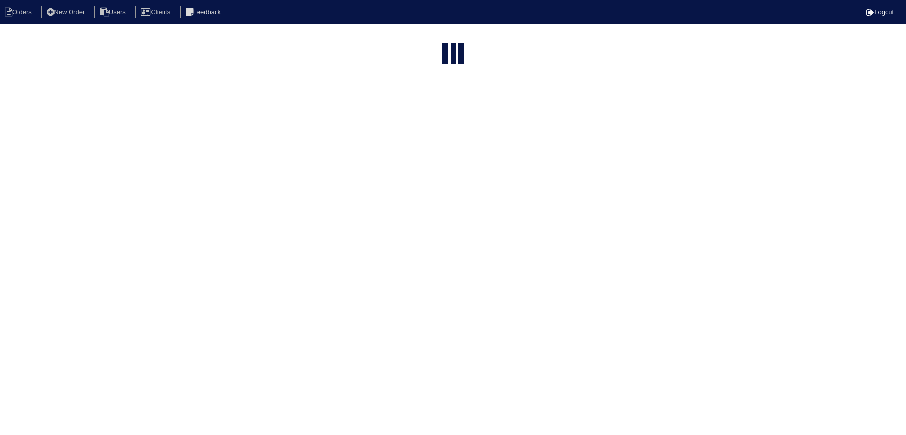
select select "15"
